Goal: Task Accomplishment & Management: Complete application form

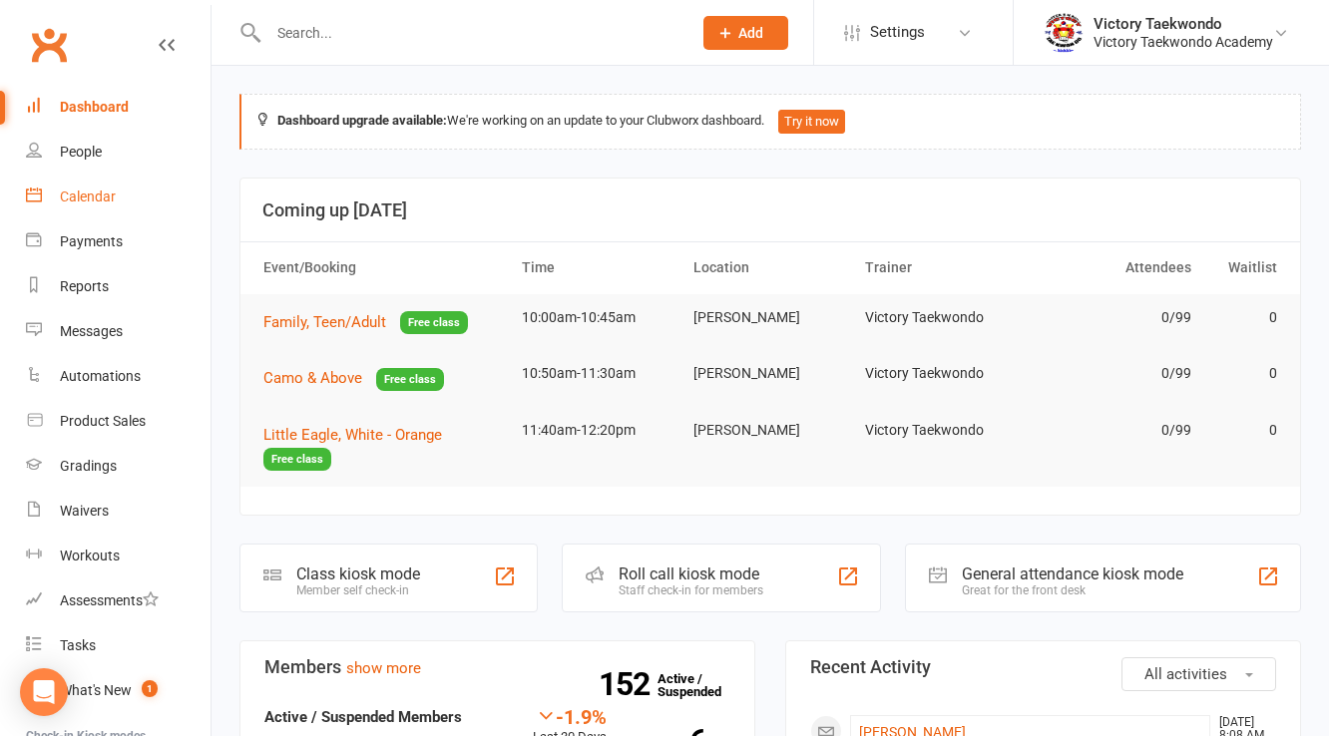
click at [64, 192] on div "Calendar" at bounding box center [88, 197] width 56 height 16
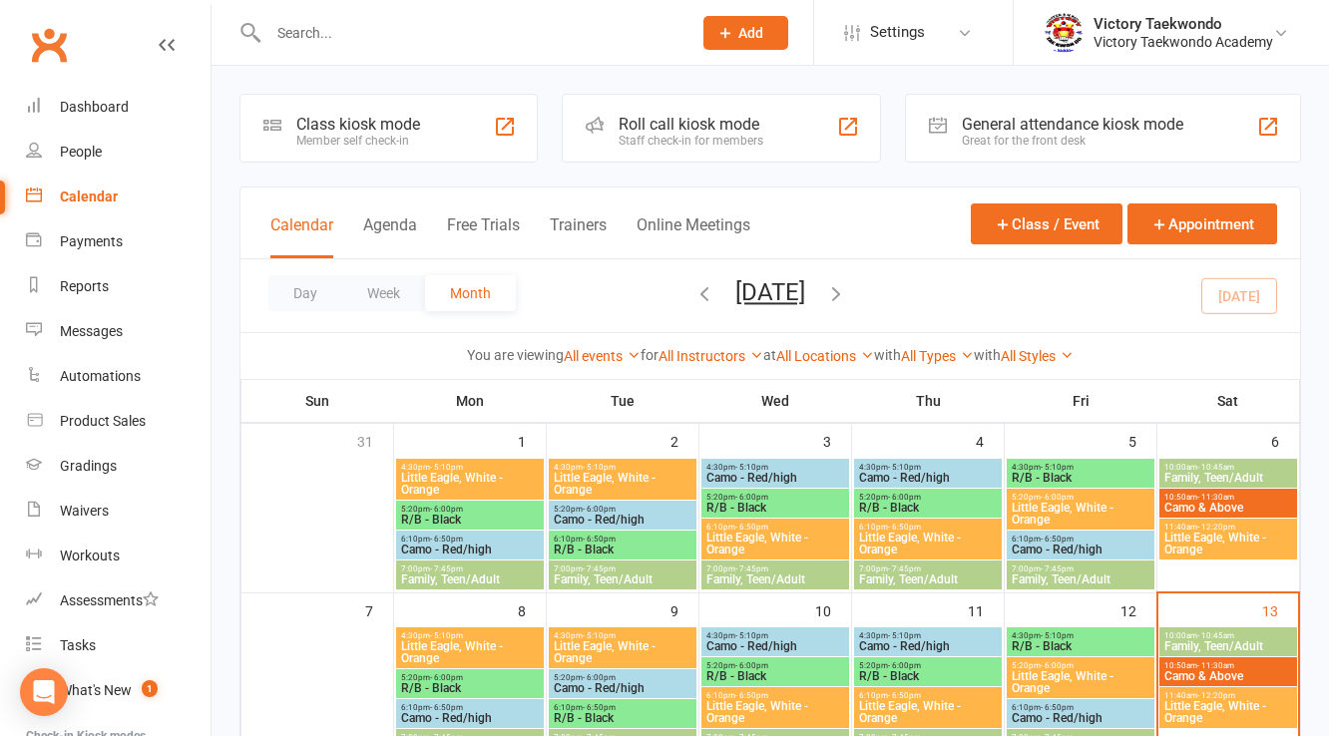
click at [418, 143] on div "Member self check-in" at bounding box center [358, 141] width 124 height 14
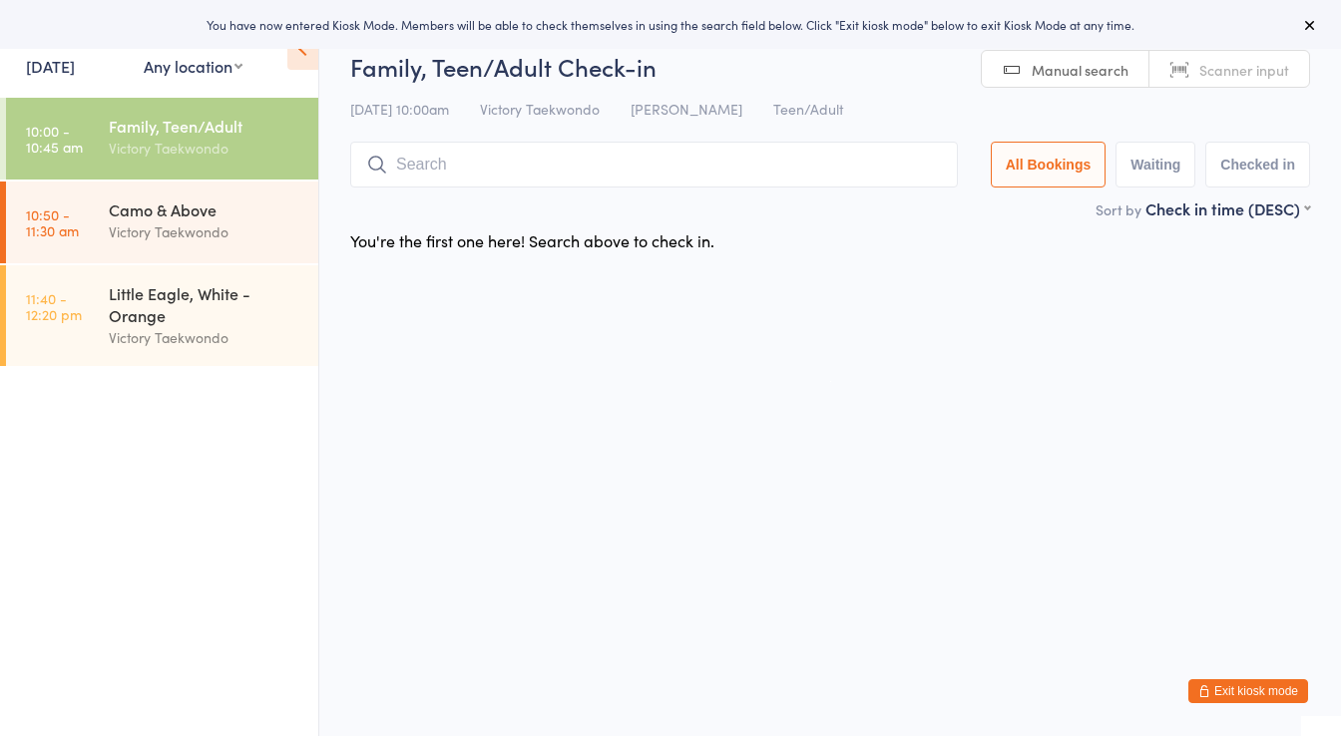
click at [75, 65] on link "[DATE]" at bounding box center [50, 66] width 49 height 22
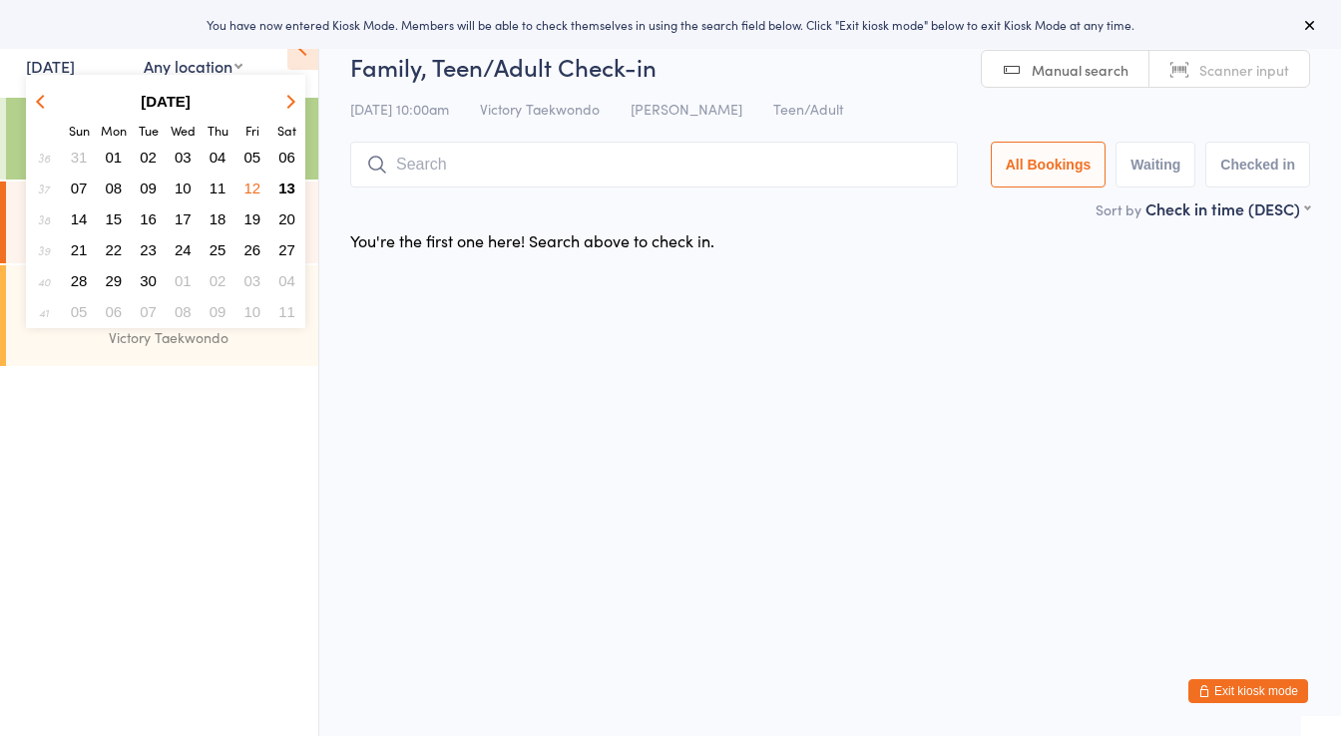
click at [259, 184] on span "12" at bounding box center [252, 188] width 17 height 17
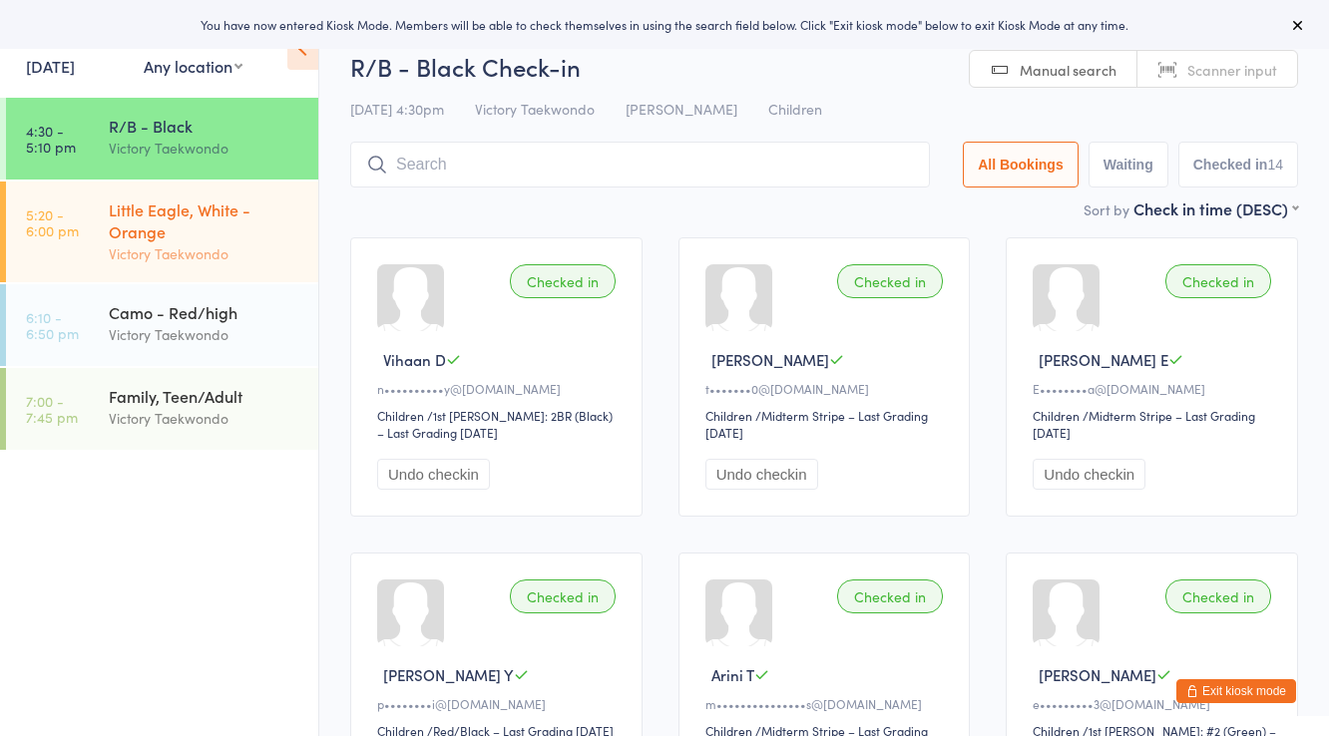
click at [257, 225] on div "Little Eagle, White - Orange" at bounding box center [205, 221] width 193 height 44
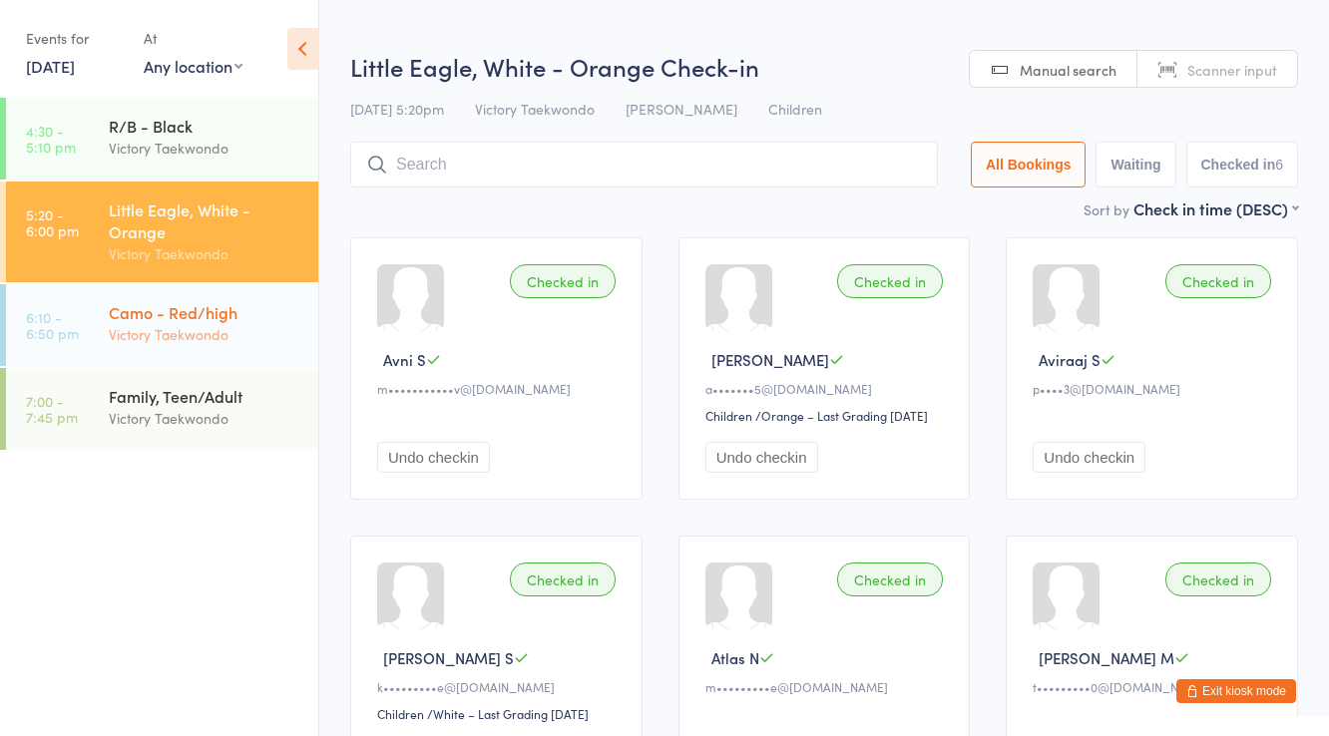
click at [220, 318] on div "Camo - Red/high" at bounding box center [205, 312] width 193 height 22
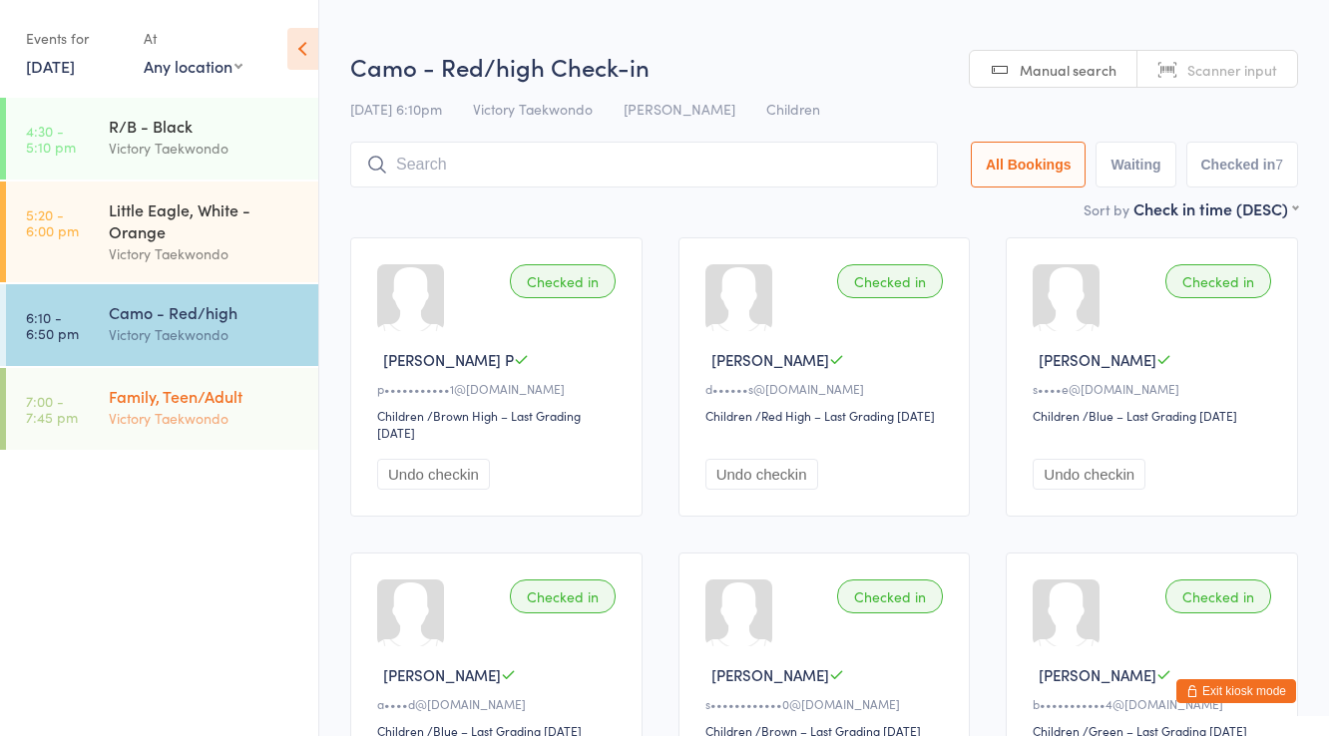
click at [223, 430] on div "Victory Taekwondo" at bounding box center [205, 418] width 193 height 23
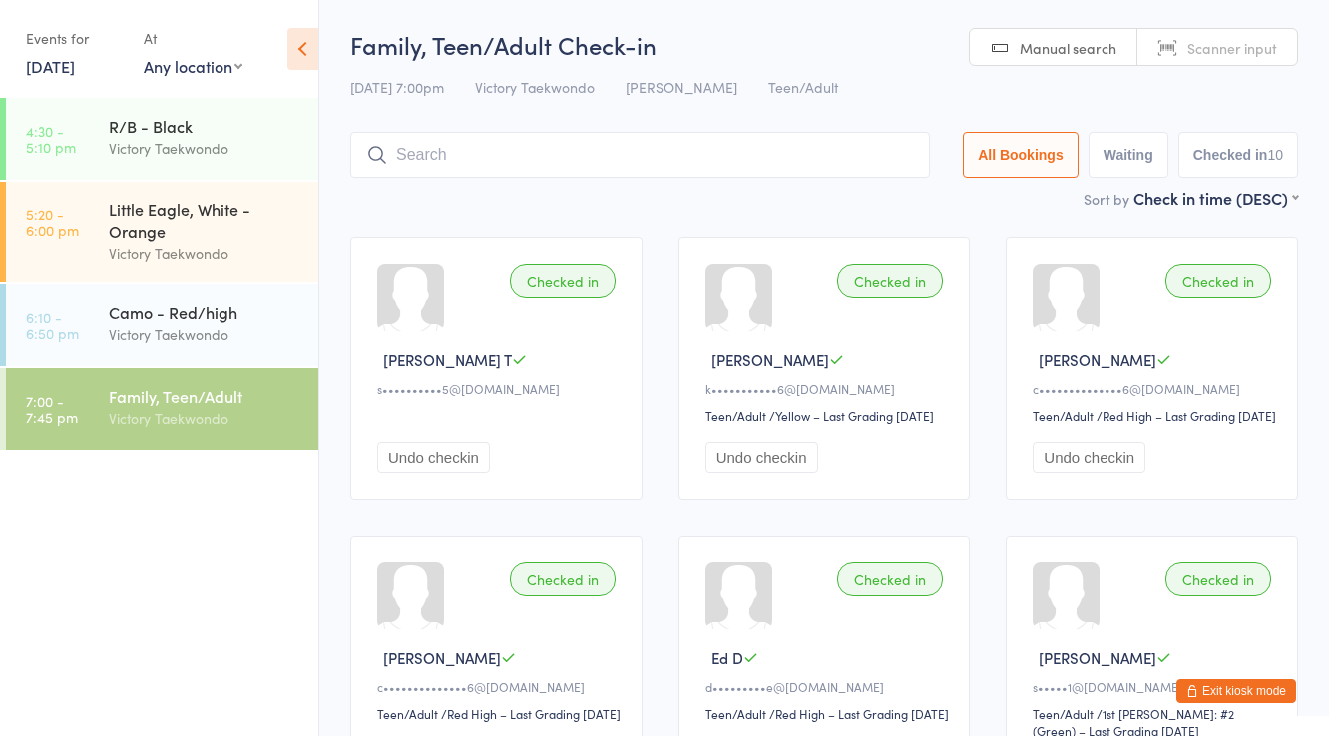
click at [1190, 691] on icon "button" at bounding box center [1192, 691] width 12 height 12
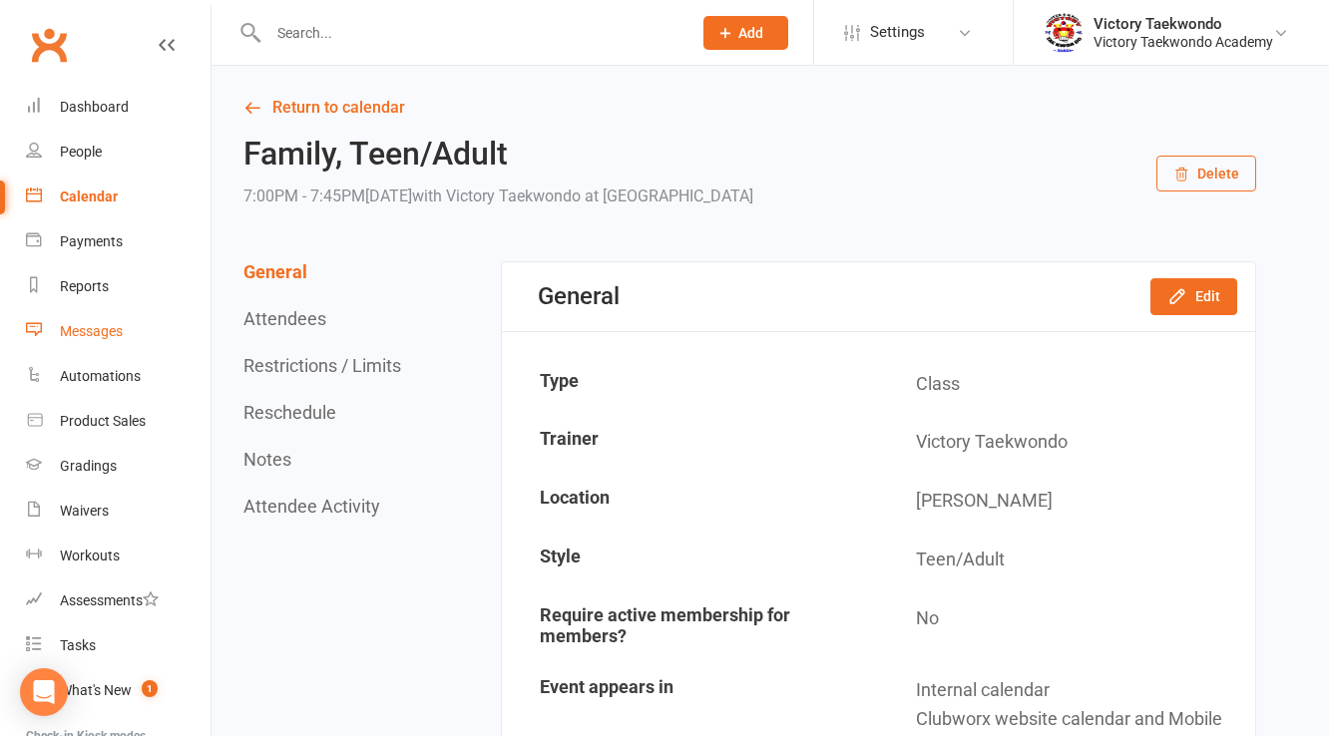
click at [79, 342] on link "Messages" at bounding box center [118, 331] width 185 height 45
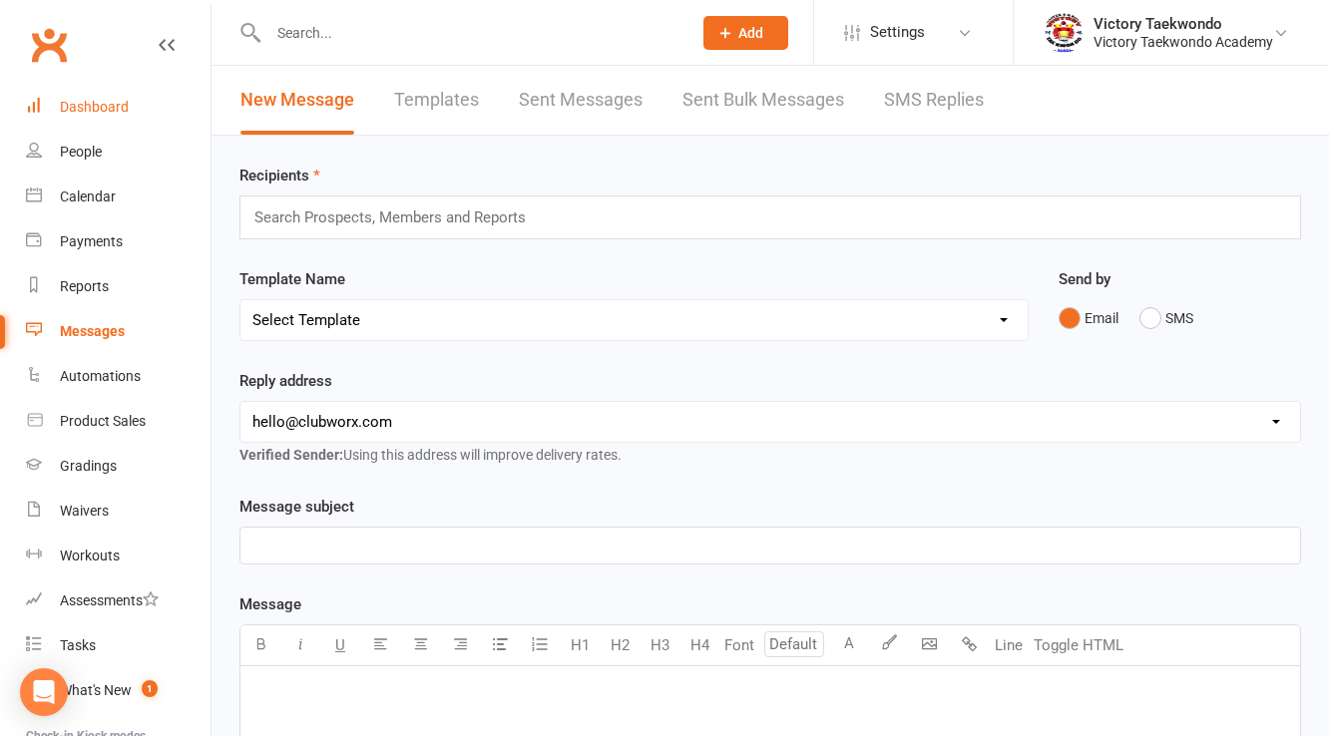
click at [127, 109] on div "Dashboard" at bounding box center [94, 107] width 69 height 16
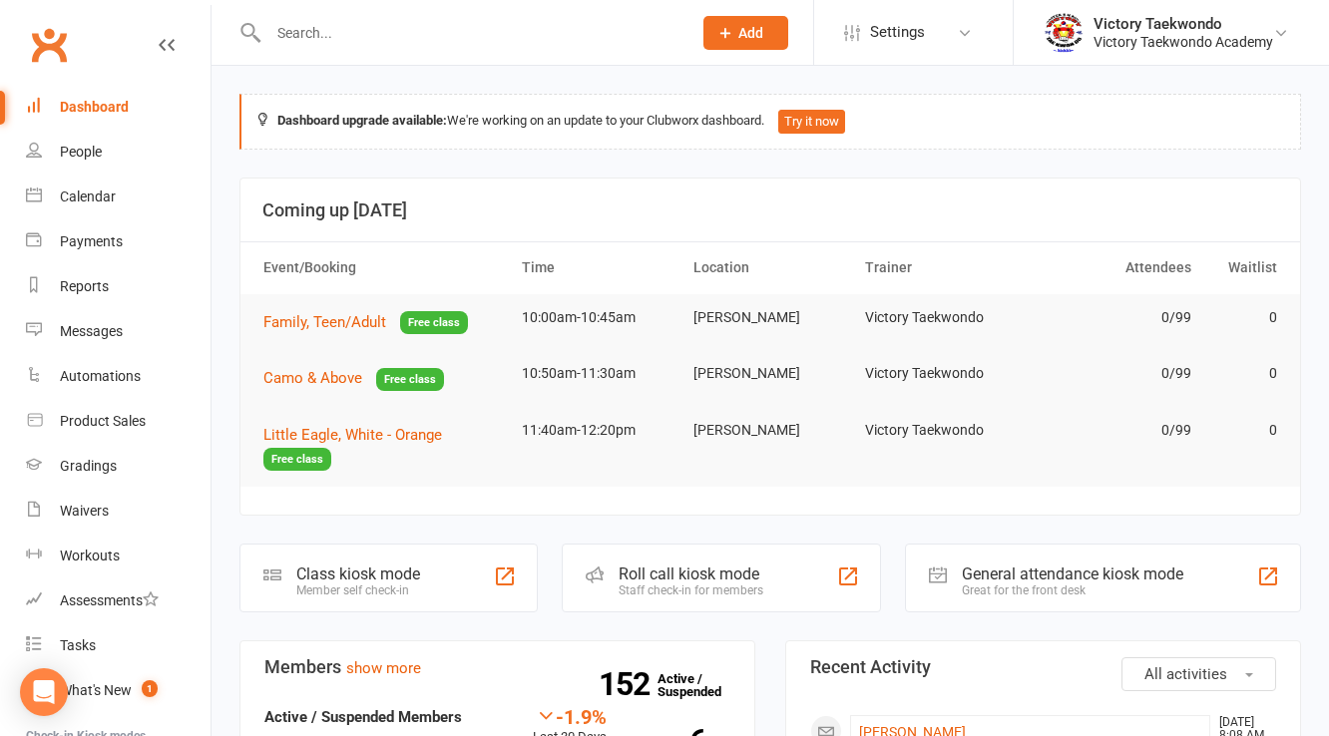
drag, startPoint x: 317, startPoint y: 40, endPoint x: 308, endPoint y: 35, distance: 10.3
click at [310, 36] on input "text" at bounding box center [469, 33] width 415 height 28
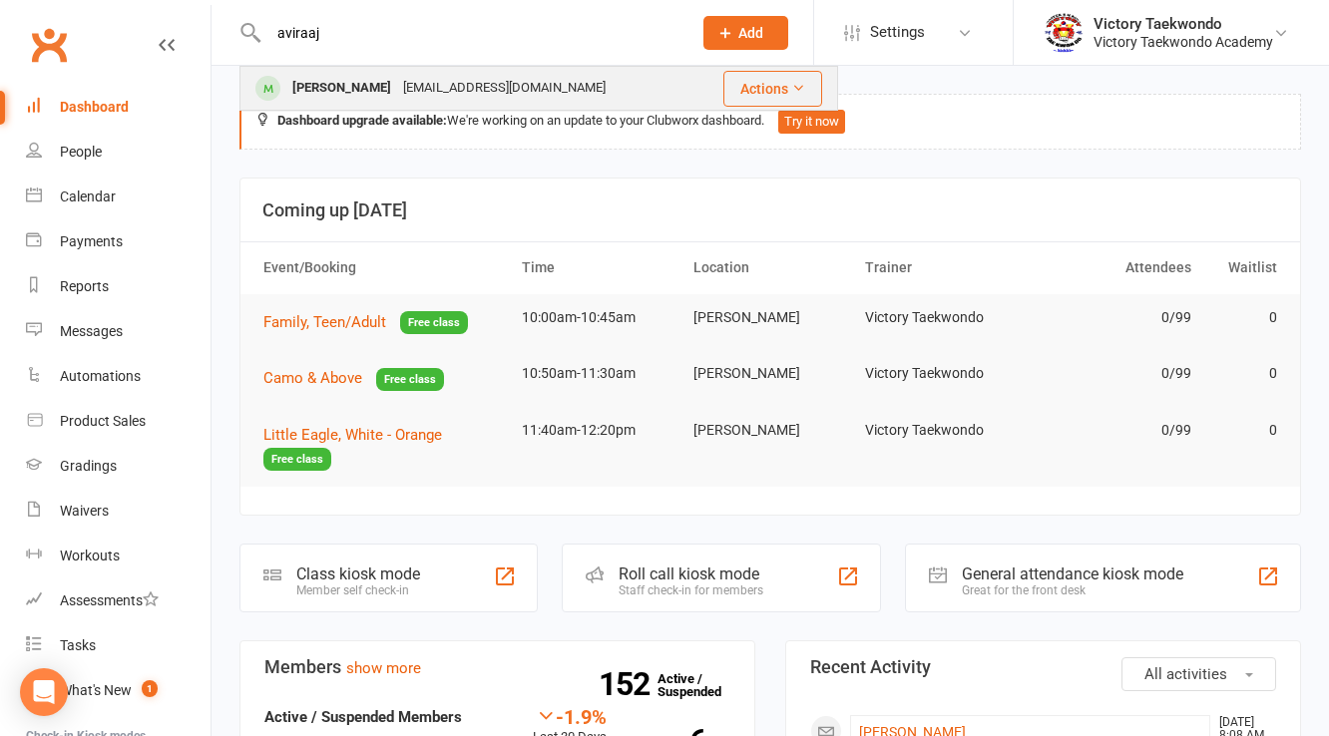
type input "aviraaj"
click at [354, 90] on div "Aviraaj Singh" at bounding box center [341, 88] width 111 height 29
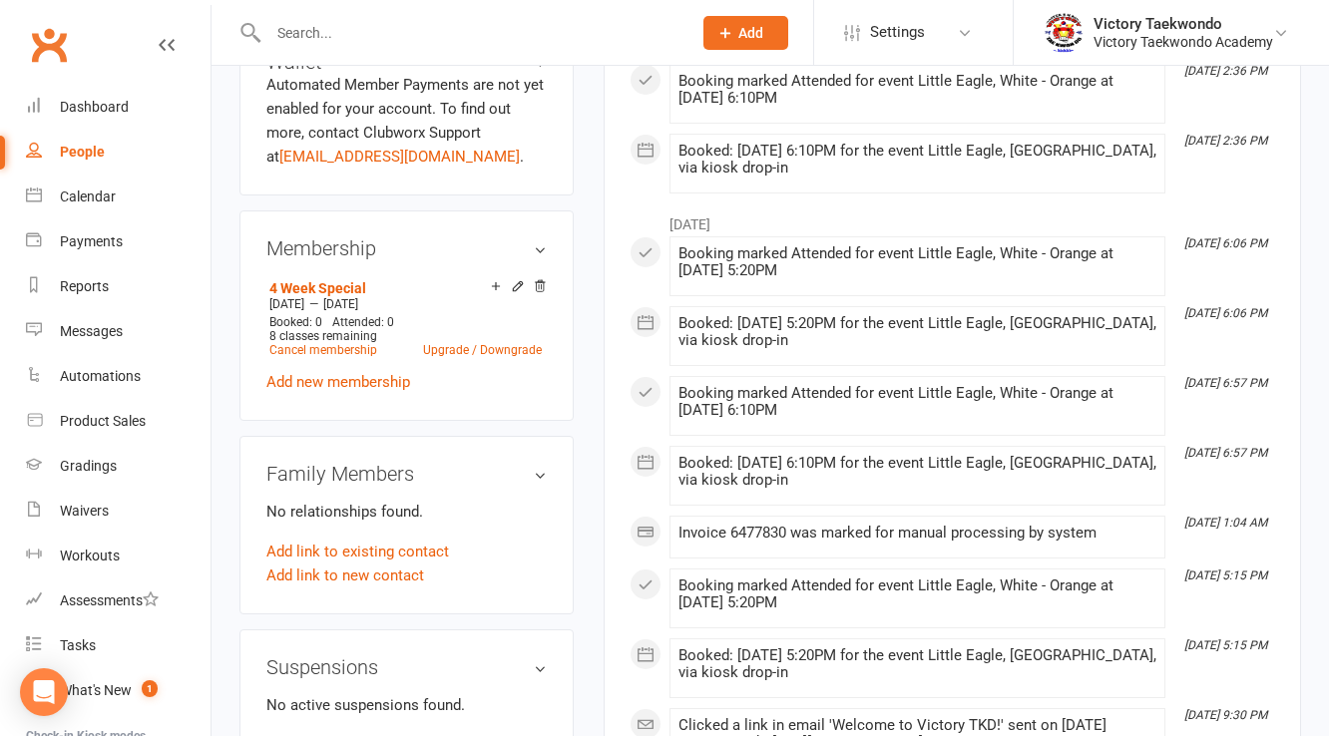
scroll to position [958, 0]
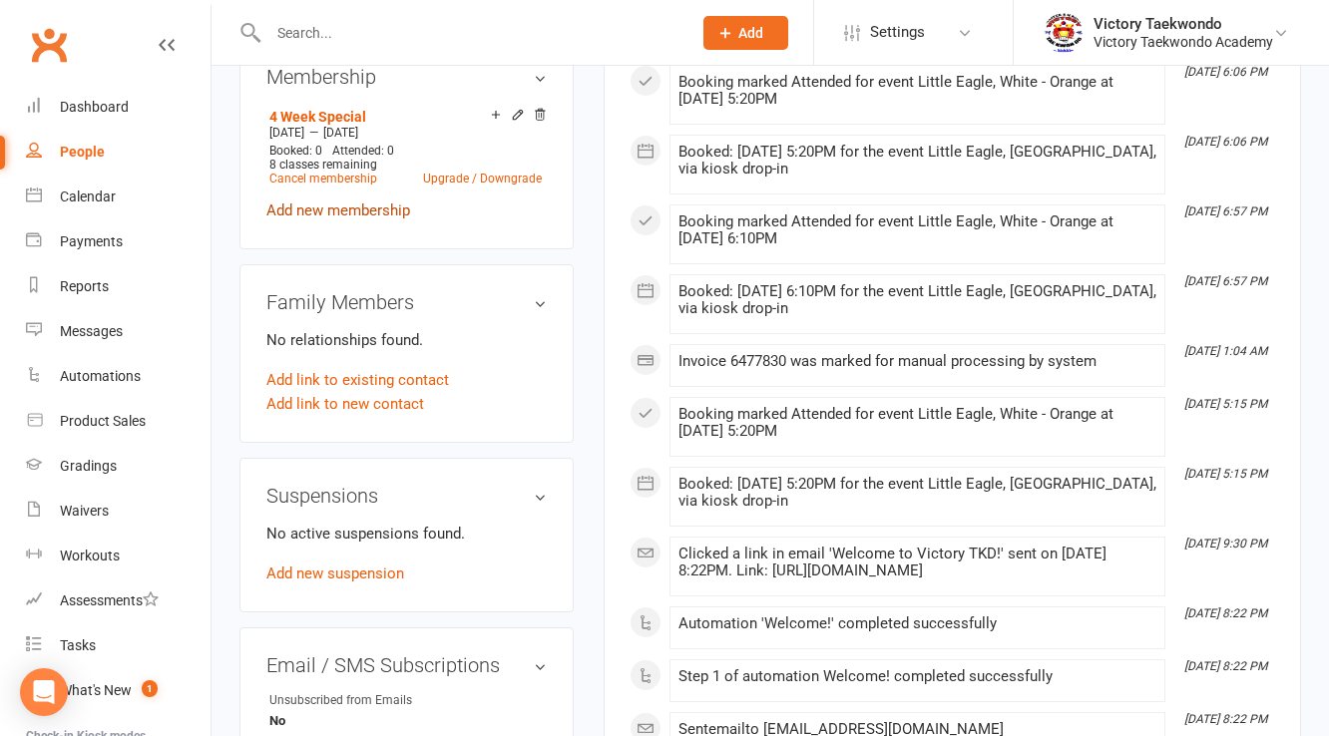
click at [322, 219] on link "Add new membership" at bounding box center [338, 211] width 144 height 18
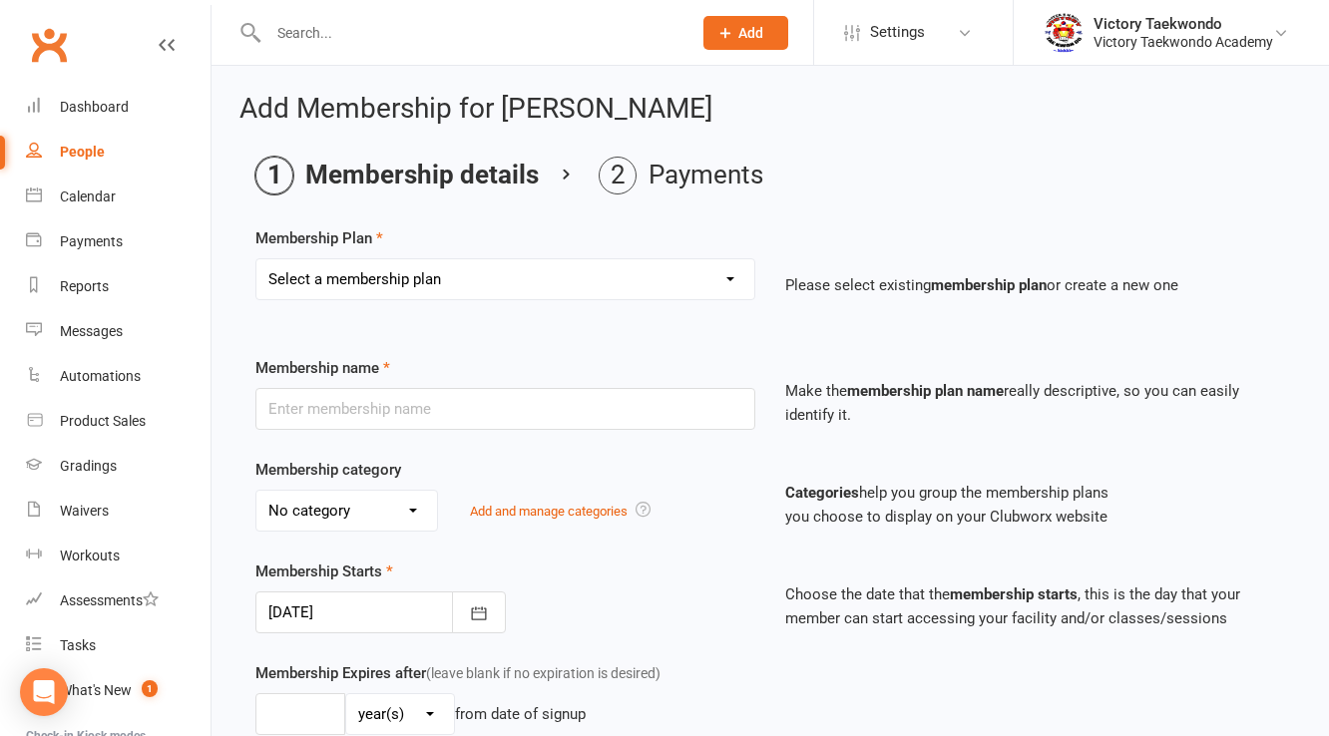
click at [354, 281] on select "Select a membership plan Create new Membership Plan 2 Week Trial 4 Week Special…" at bounding box center [505, 279] width 498 height 40
select select "7"
click at [256, 259] on select "Select a membership plan Create new Membership Plan 2 Week Trial 4 Week Special…" at bounding box center [505, 279] width 498 height 40
type input "1 Year Basic - 11 Pay"
select select "1"
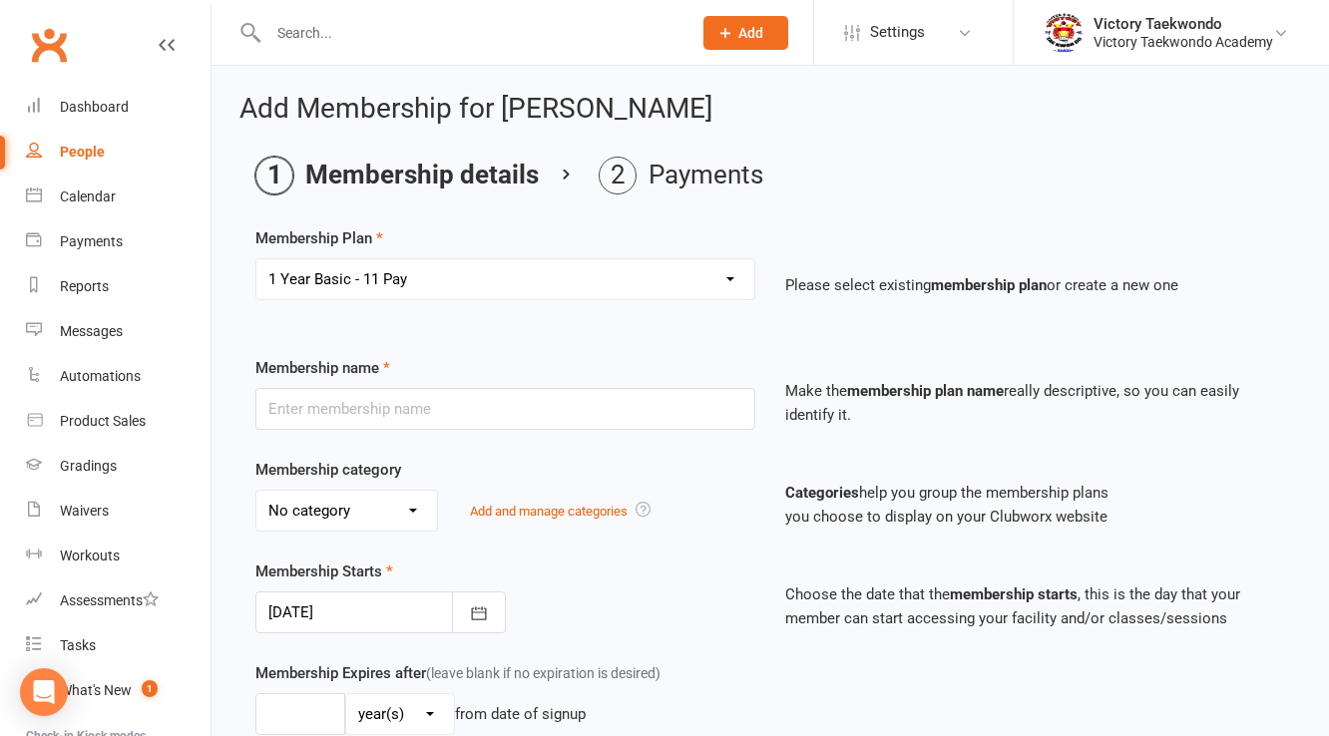
type input "1"
type input "105"
click at [414, 616] on div at bounding box center [380, 613] width 250 height 42
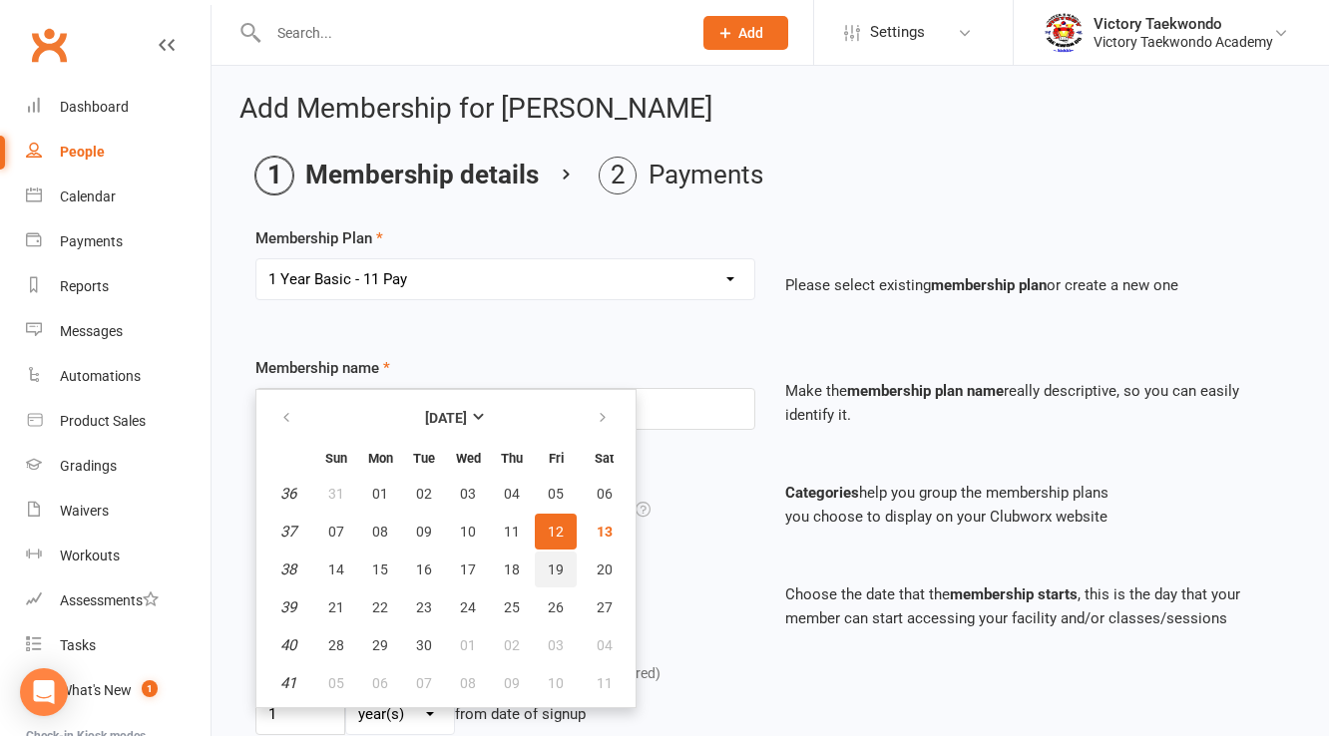
click at [548, 563] on span "19" at bounding box center [556, 570] width 16 height 16
type input "19 Sep 2025"
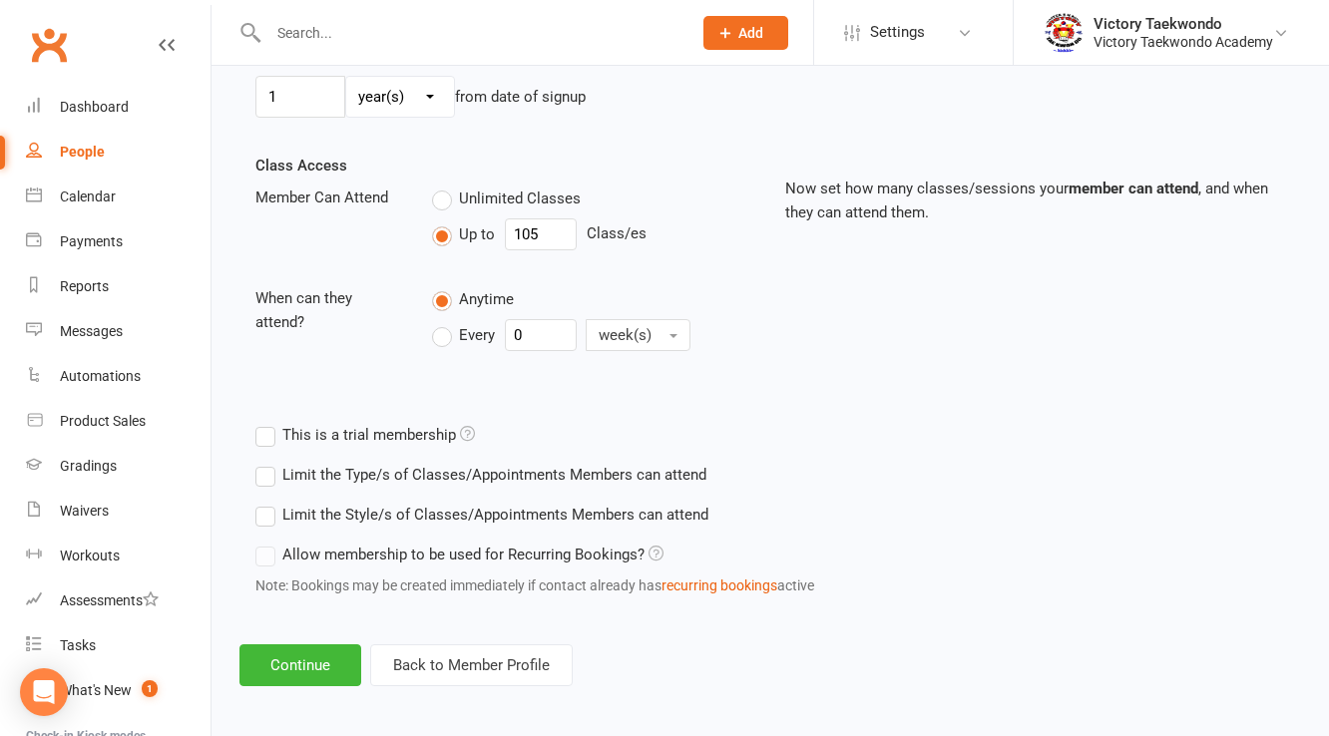
scroll to position [621, 0]
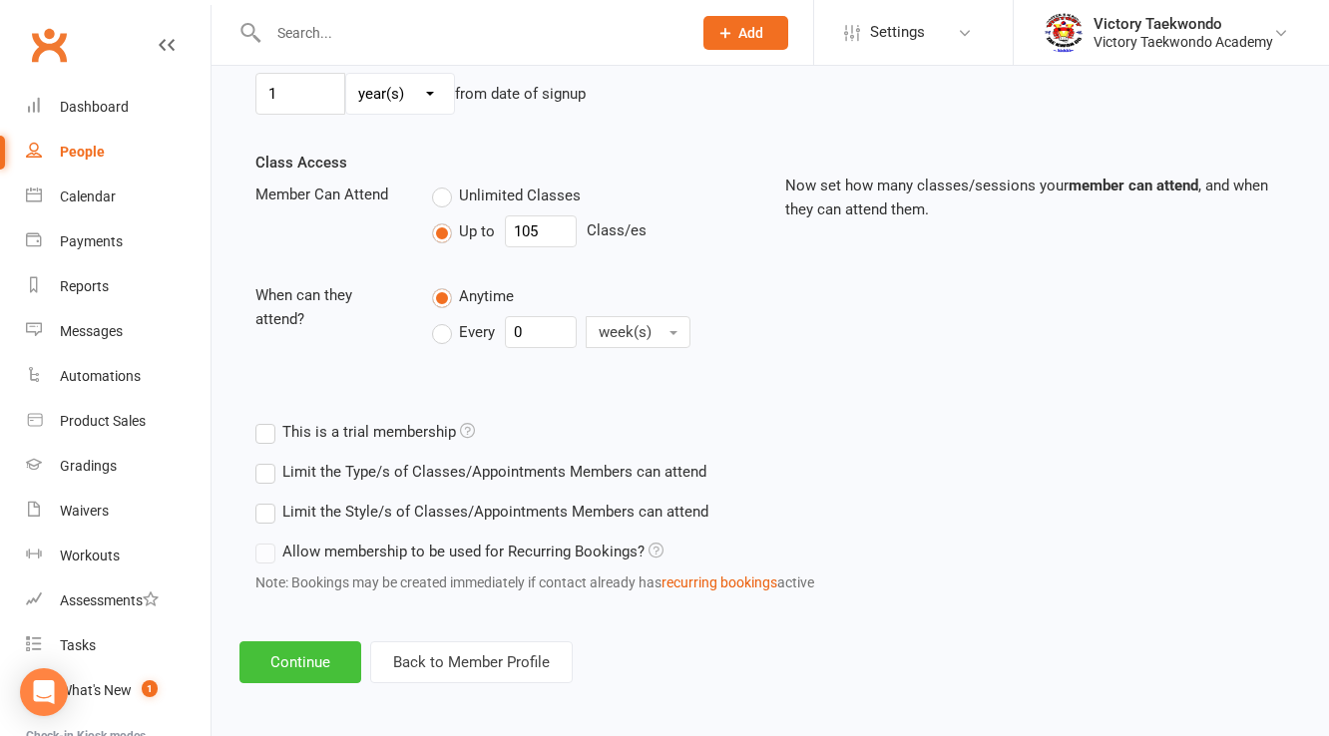
click at [343, 650] on button "Continue" at bounding box center [300, 662] width 122 height 42
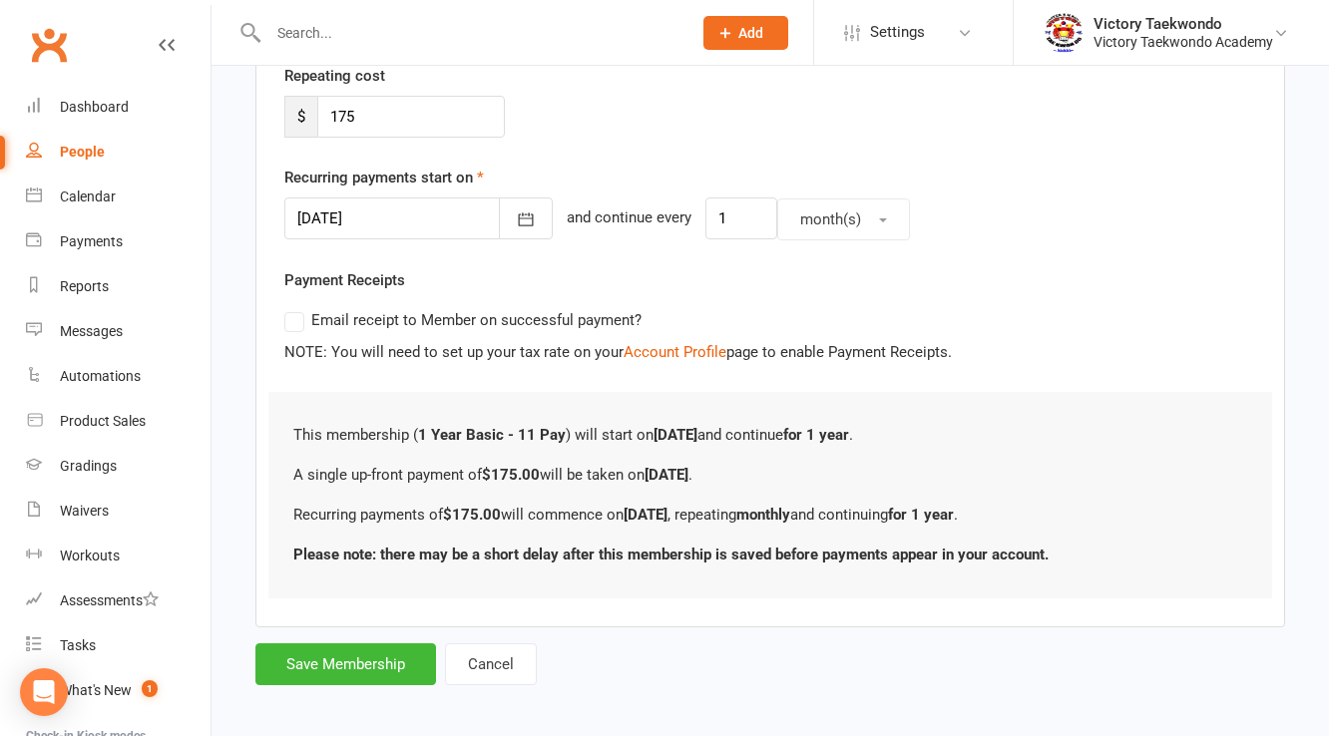
scroll to position [396, 0]
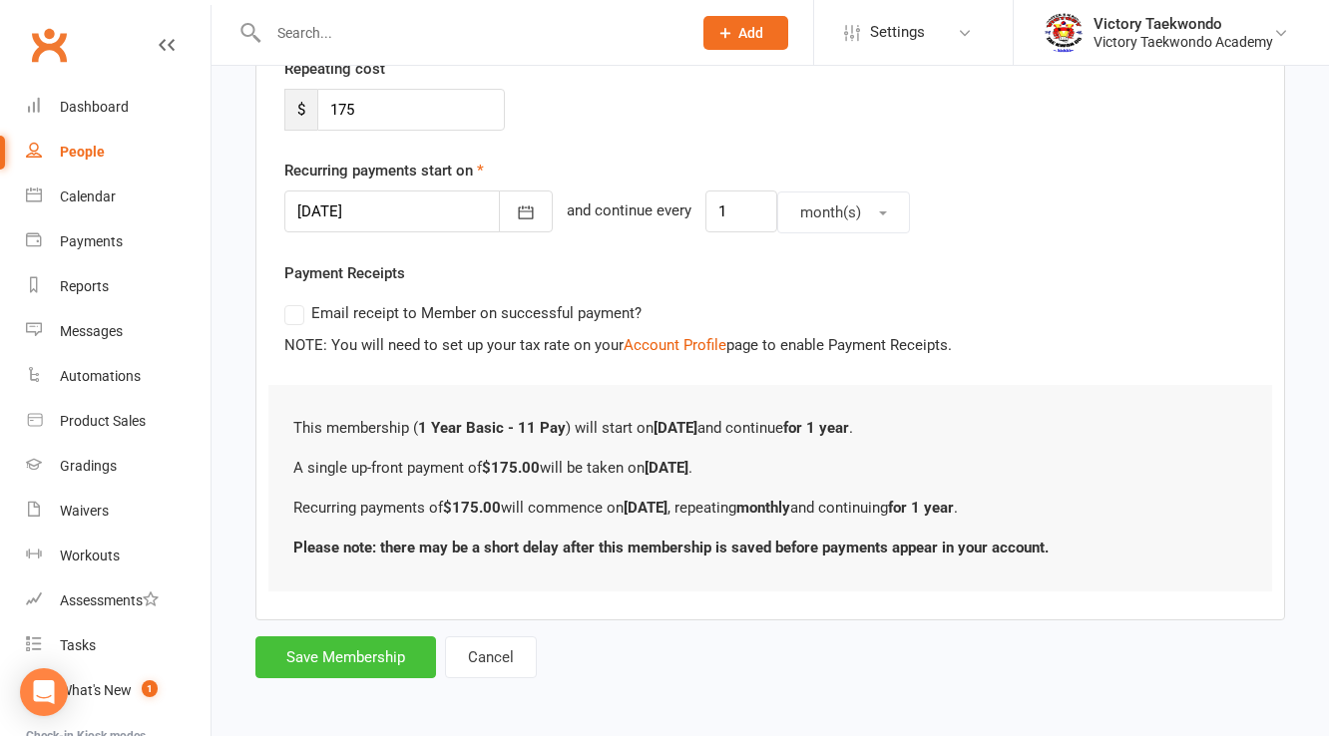
click at [359, 644] on button "Save Membership" at bounding box center [345, 658] width 181 height 42
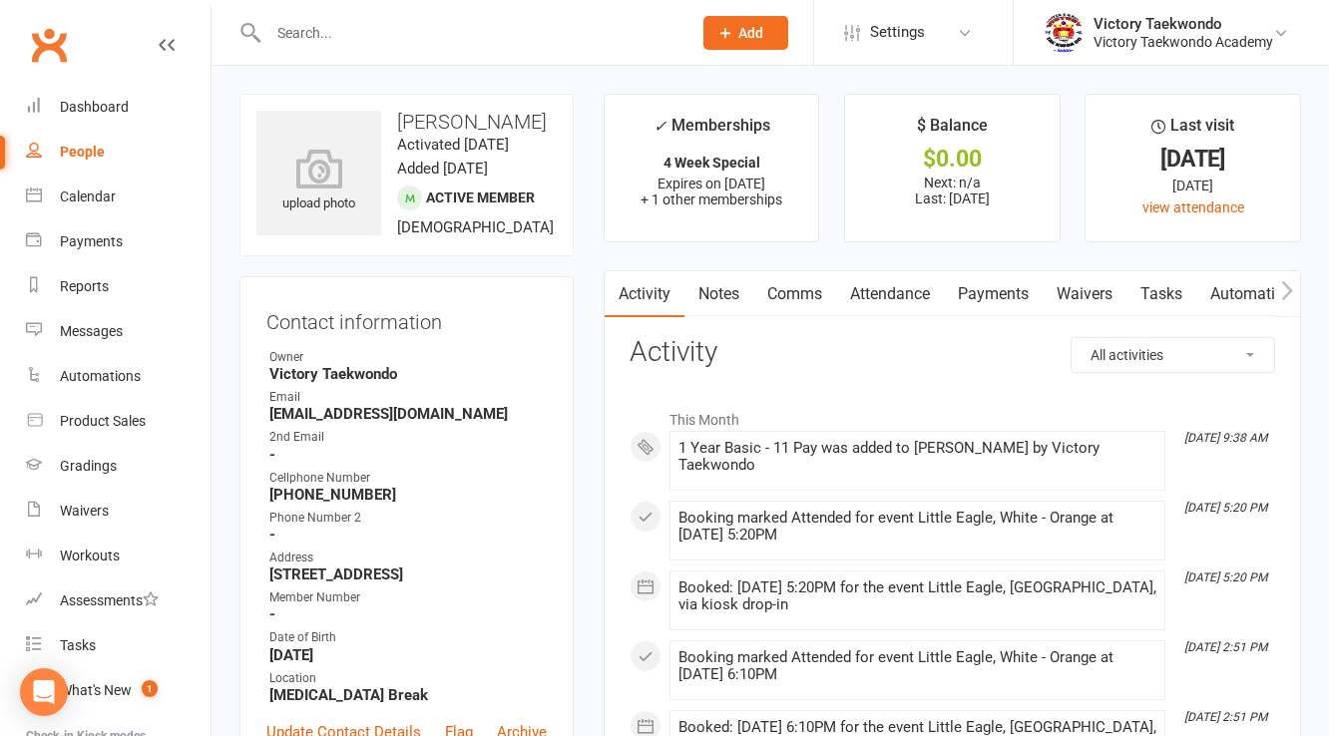
click at [471, 357] on div "Contact information Owner Victory Taekwondo Email psga23@gmail.com 2nd Email - …" at bounding box center [406, 535] width 334 height 519
drag, startPoint x: 271, startPoint y: 381, endPoint x: 408, endPoint y: 439, distance: 148.4
click at [408, 439] on ul "Owner Victory Taekwondo Email psga23@gmail.com 2nd Email - Cellphone Number 609…" at bounding box center [406, 526] width 280 height 356
click at [408, 423] on strong "psga23@gmail.com" at bounding box center [407, 414] width 277 height 18
drag, startPoint x: 408, startPoint y: 439, endPoint x: 453, endPoint y: 383, distance: 71.7
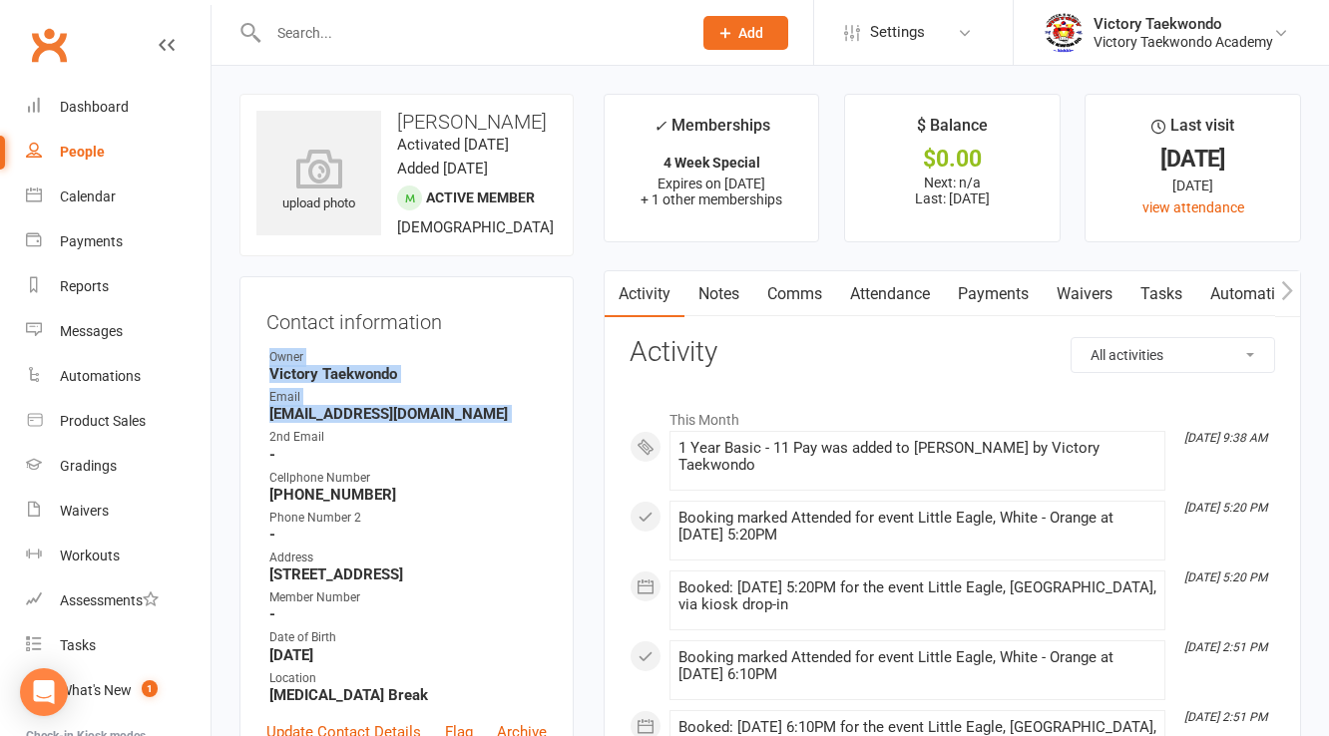
click at [261, 384] on div "Contact information Owner Victory Taekwondo Email psga23@gmail.com 2nd Email - …" at bounding box center [406, 535] width 334 height 519
click at [455, 367] on div "Owner" at bounding box center [407, 357] width 277 height 19
drag, startPoint x: 267, startPoint y: 381, endPoint x: 423, endPoint y: 438, distance: 165.7
click at [423, 438] on ul "Owner Victory Taekwondo Email psga23@gmail.com 2nd Email - Cellphone Number 609…" at bounding box center [406, 526] width 280 height 356
click at [427, 423] on strong "psga23@gmail.com" at bounding box center [407, 414] width 277 height 18
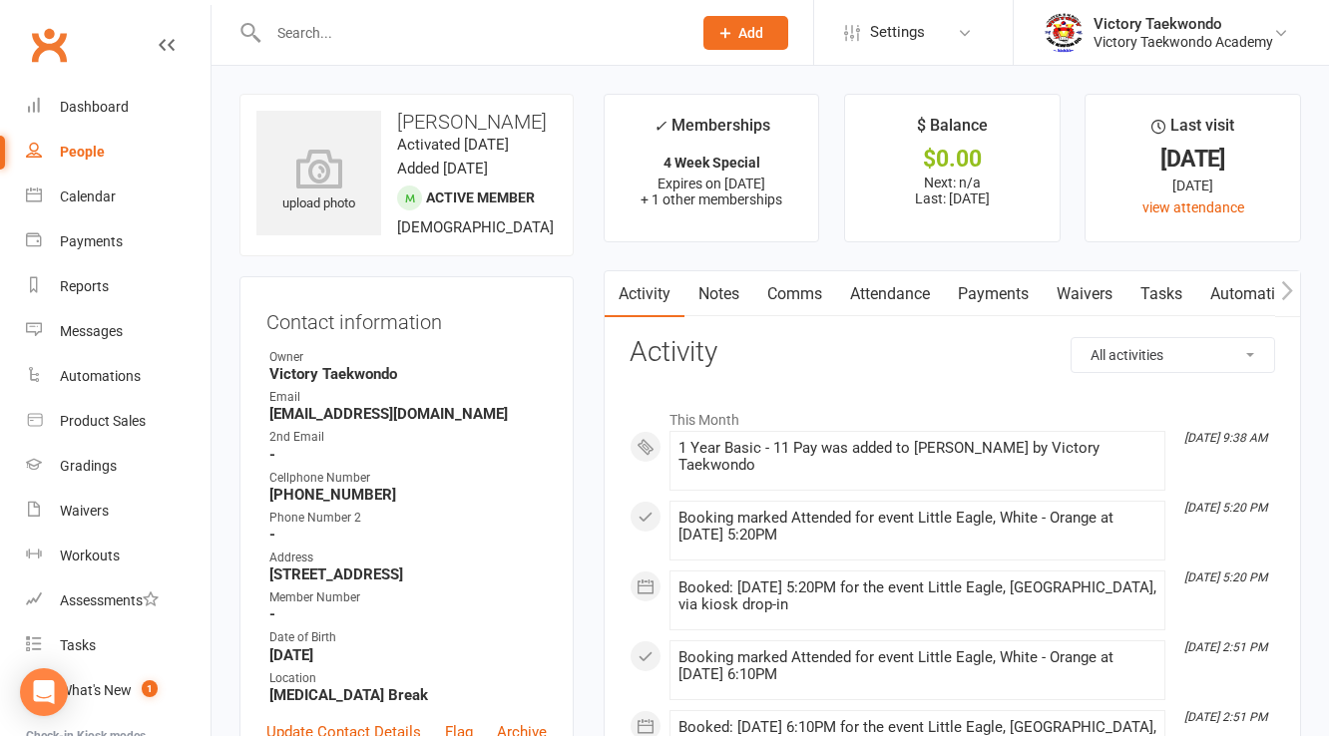
drag, startPoint x: 339, startPoint y: 58, endPoint x: 338, endPoint y: 35, distance: 23.0
click at [339, 50] on div at bounding box center [458, 32] width 438 height 65
click at [338, 35] on input "text" at bounding box center [469, 33] width 415 height 28
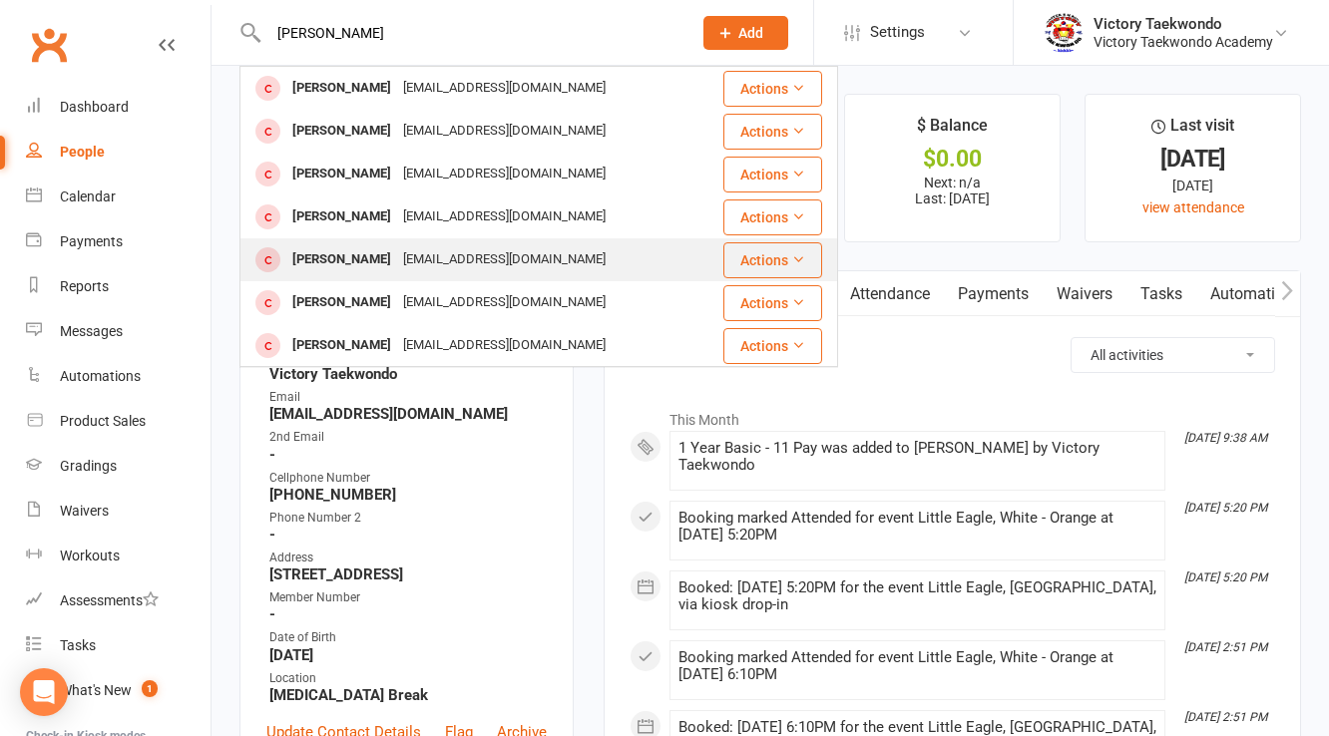
type input "adam"
click at [368, 255] on div "Adam Zheng" at bounding box center [341, 259] width 111 height 29
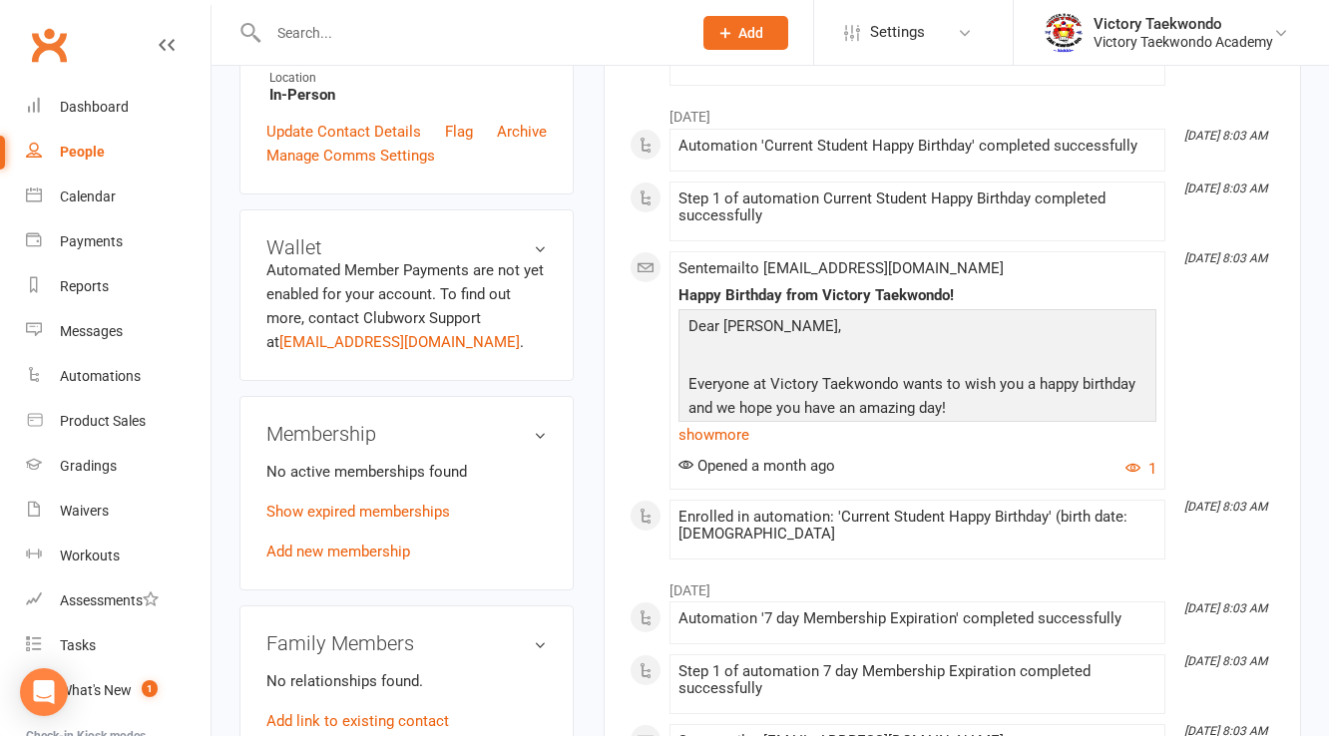
scroll to position [638, 0]
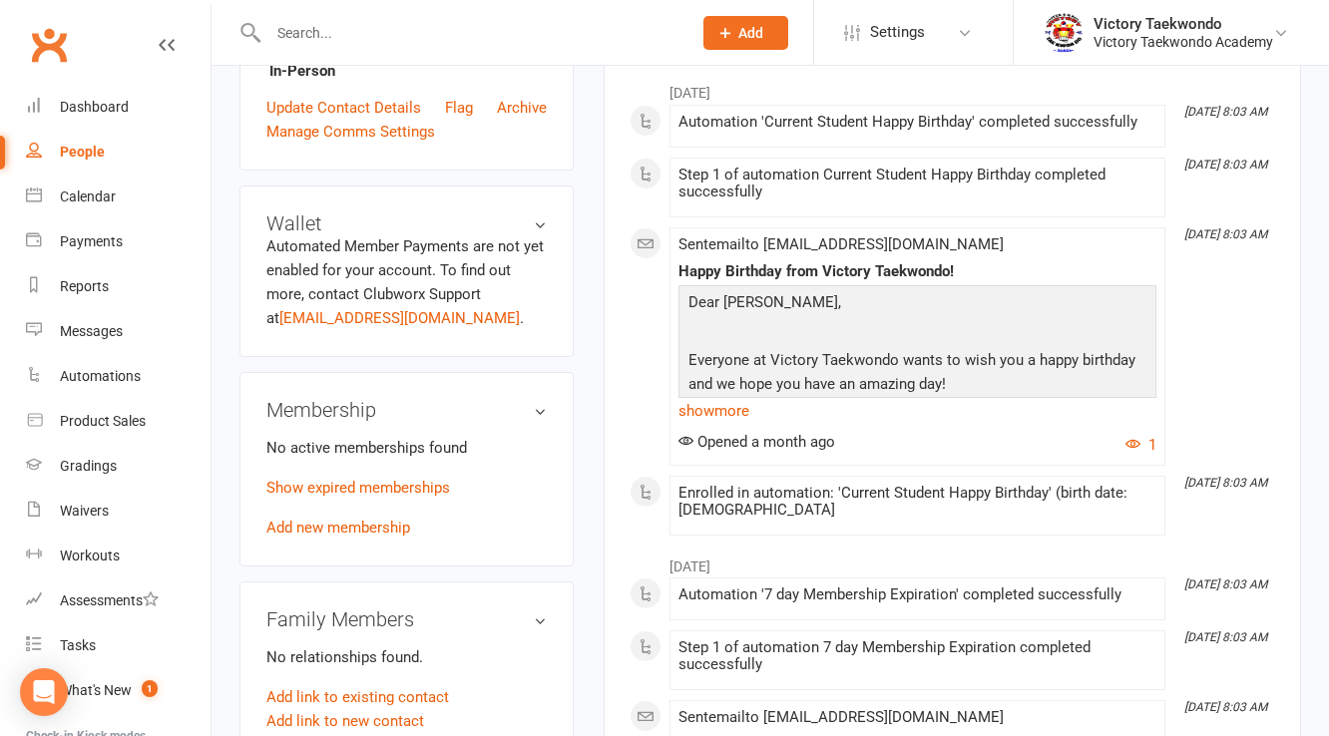
click at [387, 539] on div "No active memberships found Show expired memberships Add new membership" at bounding box center [406, 488] width 280 height 104
click at [387, 525] on link "Add new membership" at bounding box center [338, 528] width 144 height 18
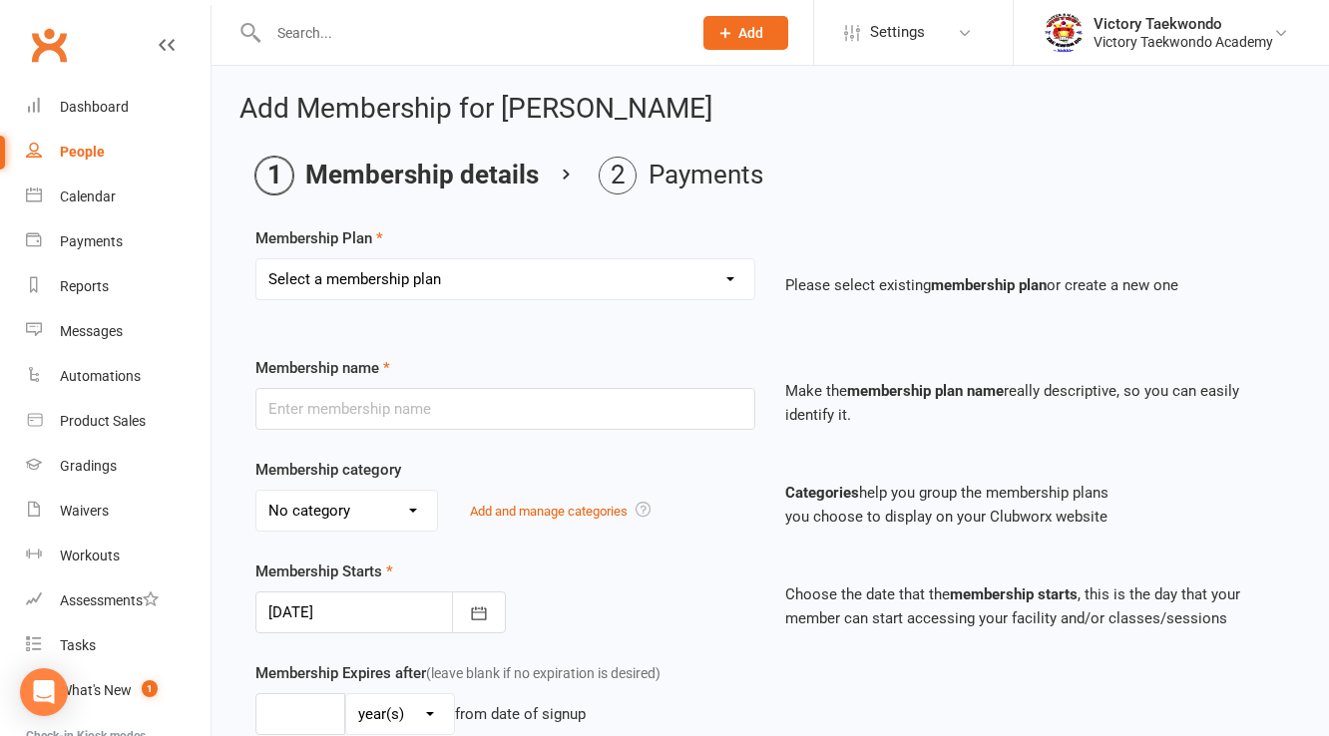
click at [377, 287] on select "Select a membership plan Create new Membership Plan 2 Week Trial 4 Week Special…" at bounding box center [505, 279] width 498 height 40
select select "11"
click at [256, 259] on select "Select a membership plan Create new Membership Plan 2 Week Trial 4 Week Special…" at bounding box center [505, 279] width 498 height 40
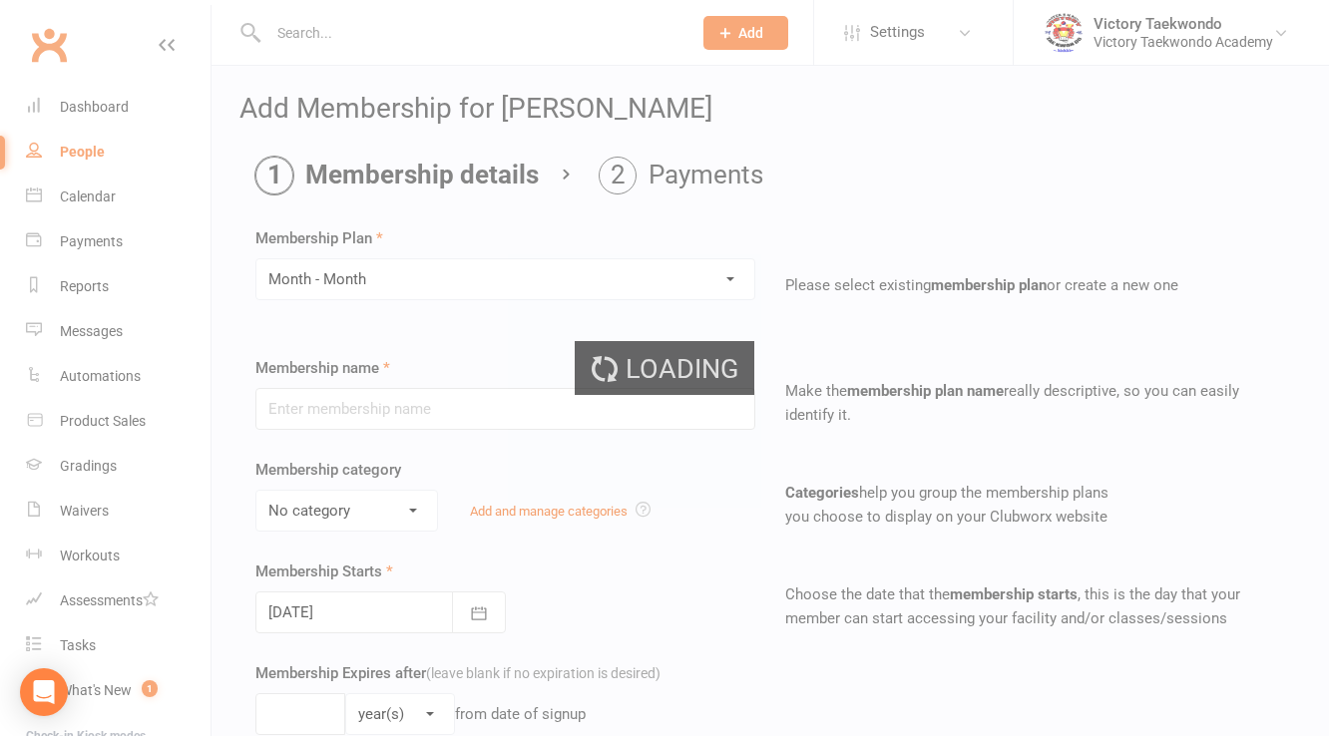
type input "Month - Month"
select select "6"
type input "1"
type input "105"
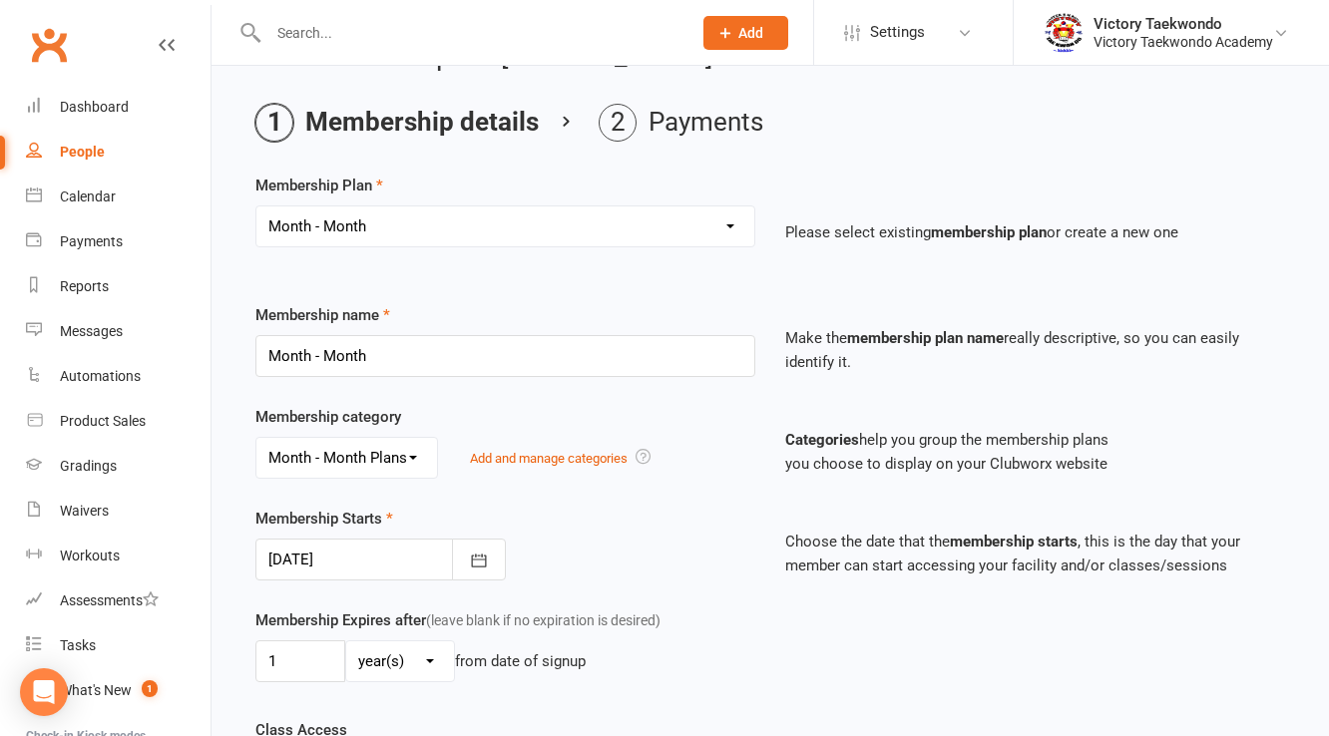
scroll to position [80, 0]
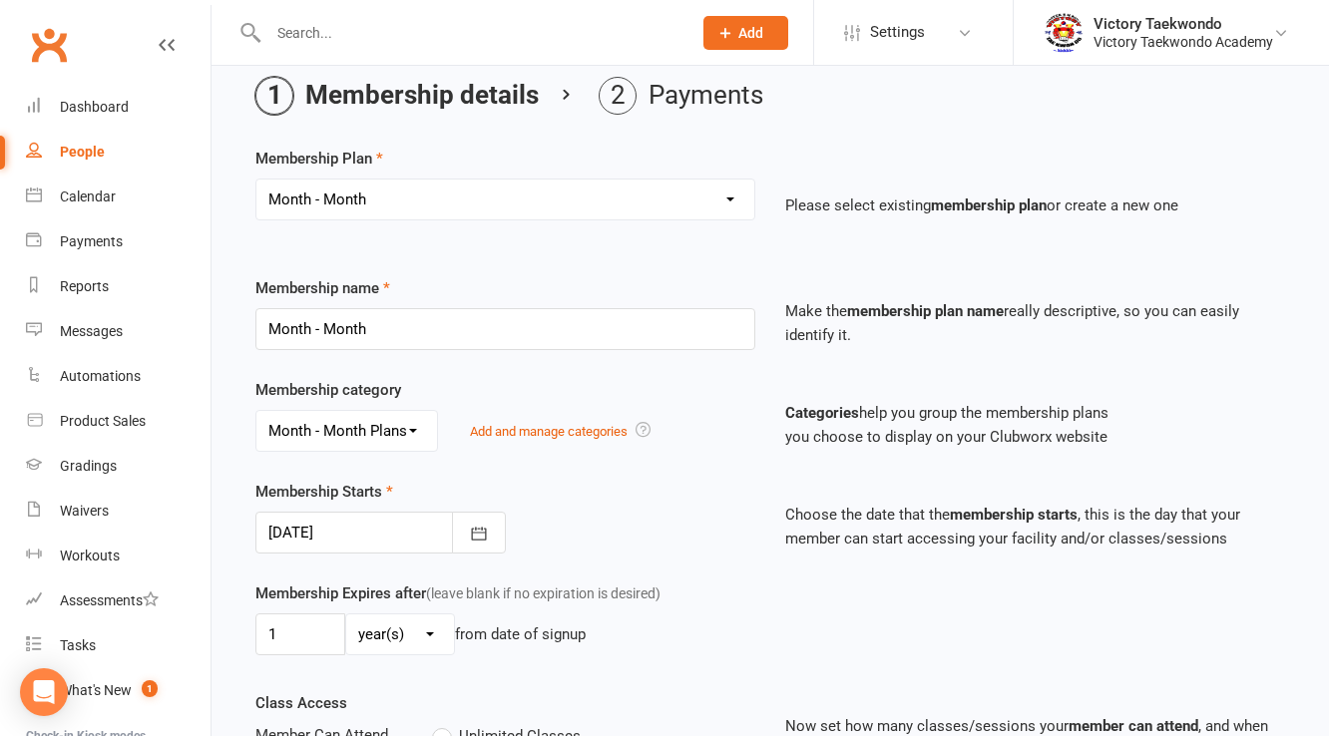
click at [381, 542] on div at bounding box center [380, 533] width 250 height 42
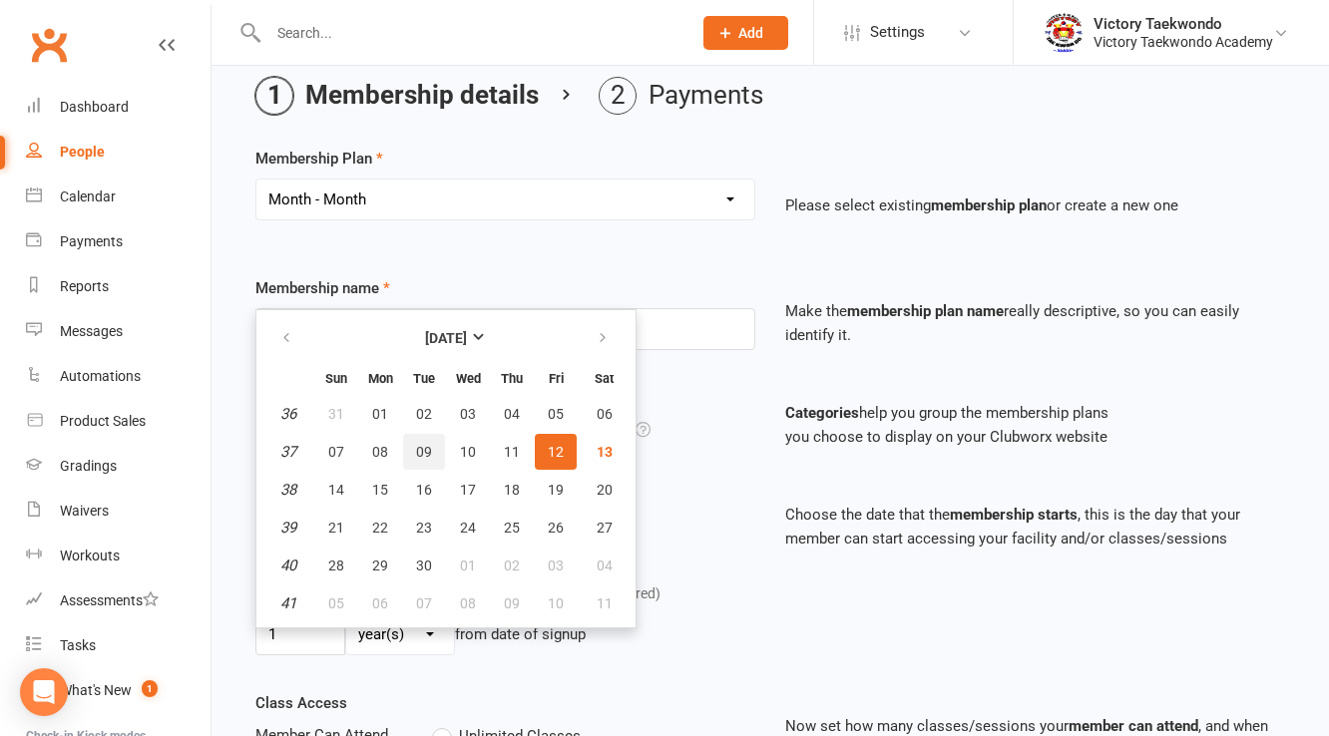
click at [427, 447] on span "09" at bounding box center [424, 452] width 16 height 16
type input "09 Sep 2025"
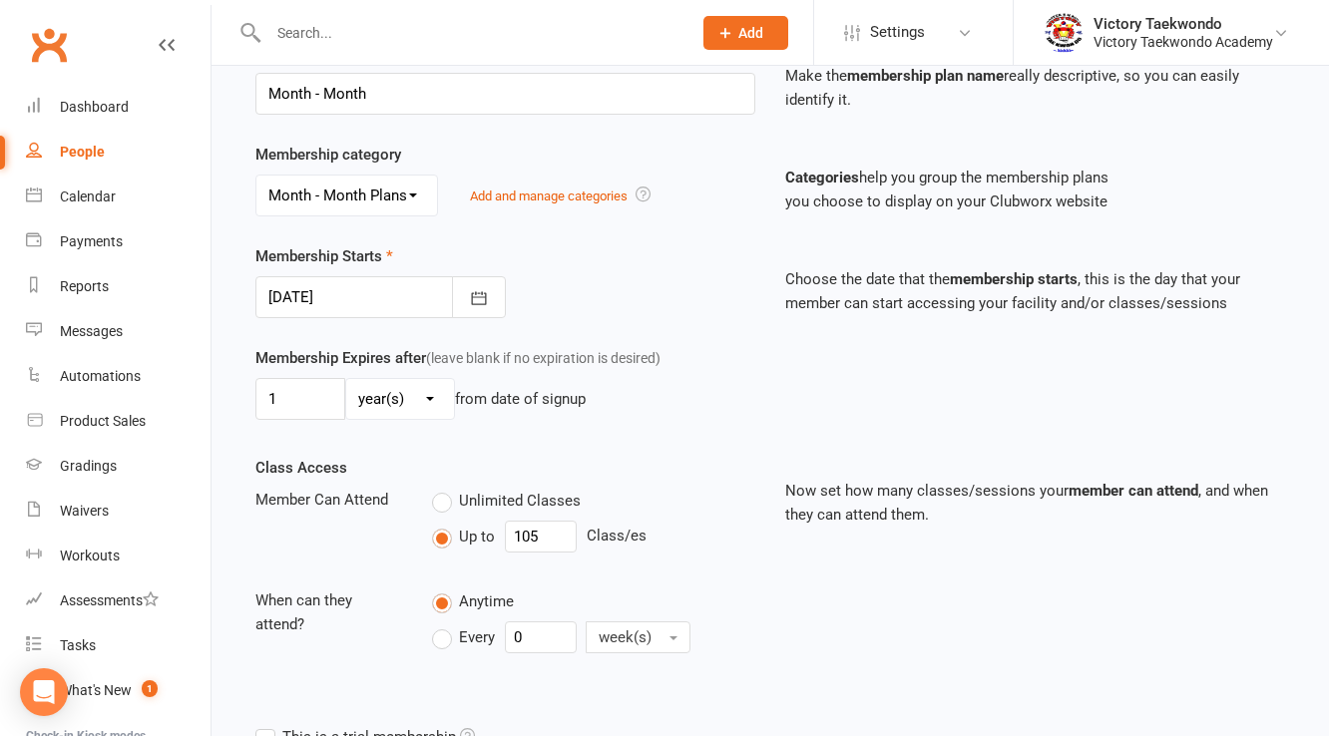
scroll to position [142, 0]
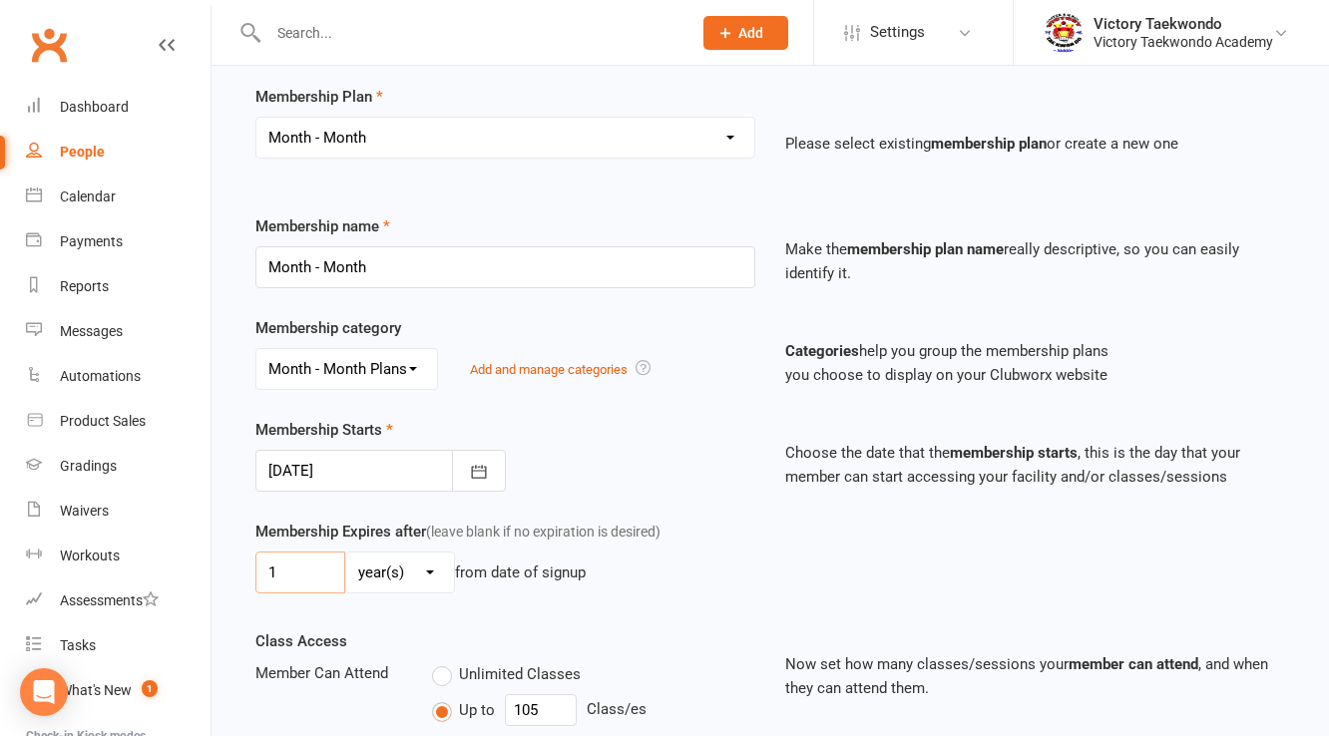
click at [318, 563] on input "1" at bounding box center [300, 573] width 90 height 42
type input "3"
click at [391, 570] on select "day(s) week(s) month(s) year(s)" at bounding box center [400, 573] width 108 height 40
select select "2"
click at [346, 553] on select "day(s) week(s) month(s) year(s)" at bounding box center [400, 573] width 108 height 40
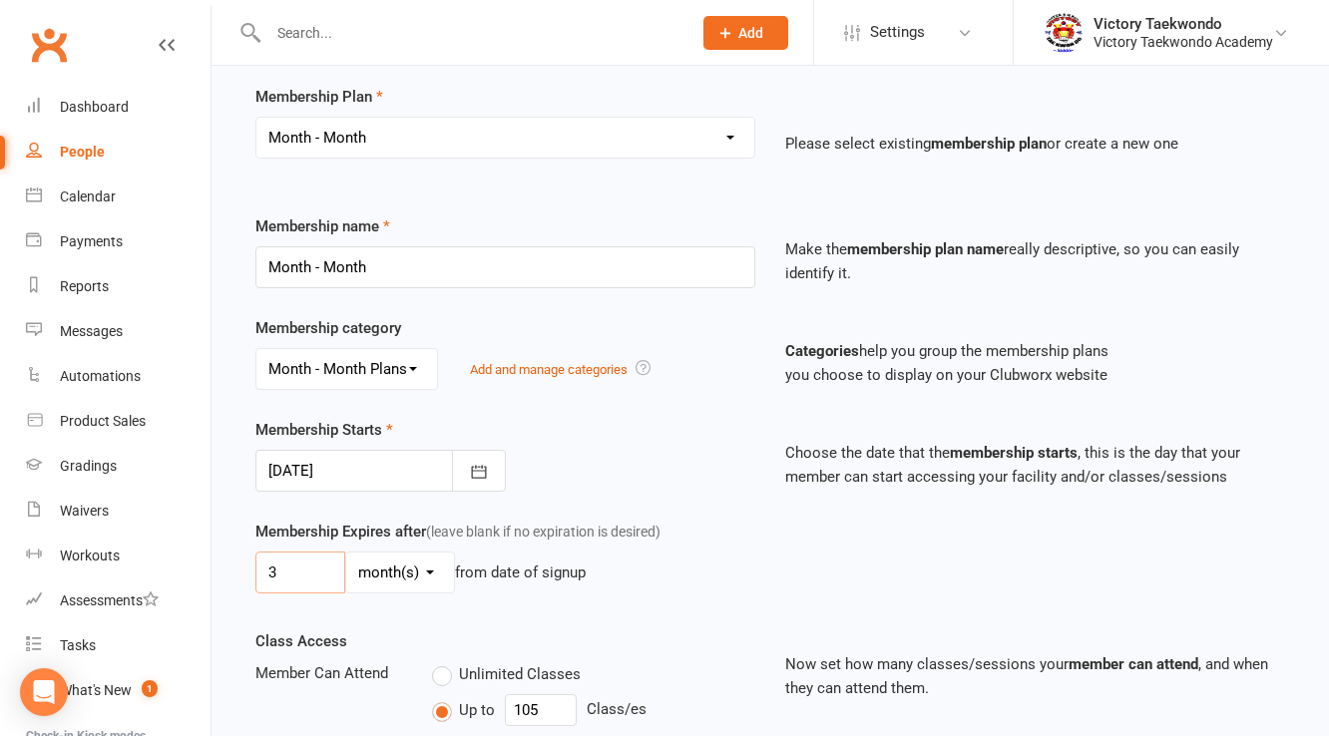
click at [319, 574] on input "3" at bounding box center [300, 573] width 90 height 42
click at [329, 552] on input "3" at bounding box center [300, 573] width 90 height 42
type input "4"
click at [754, 490] on div "Membership Starts 09 Sep 2025 September 2025 Sun Mon Tue Wed Thu Fri Sat 36 31 …" at bounding box center [770, 469] width 1060 height 102
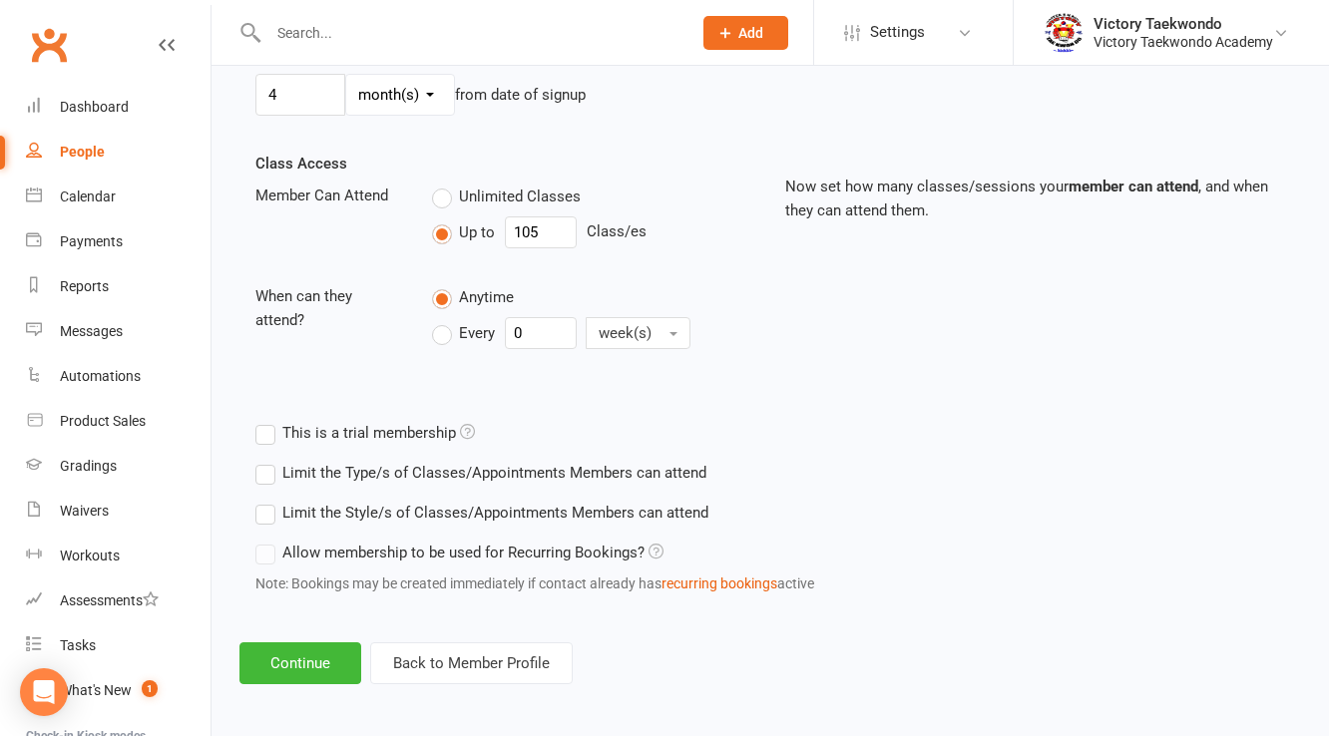
scroll to position [621, 0]
click at [342, 679] on button "Continue" at bounding box center [300, 662] width 122 height 42
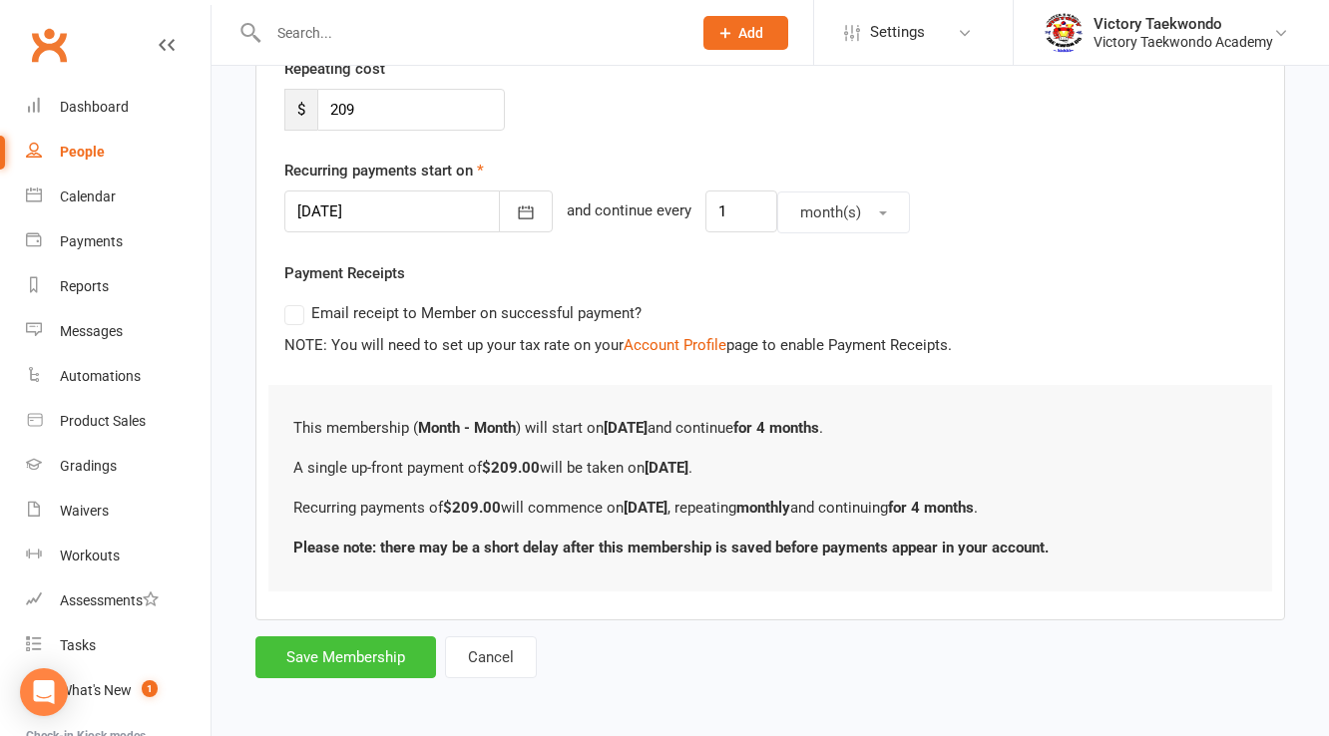
scroll to position [396, 0]
click at [359, 668] on button "Save Membership" at bounding box center [345, 658] width 181 height 42
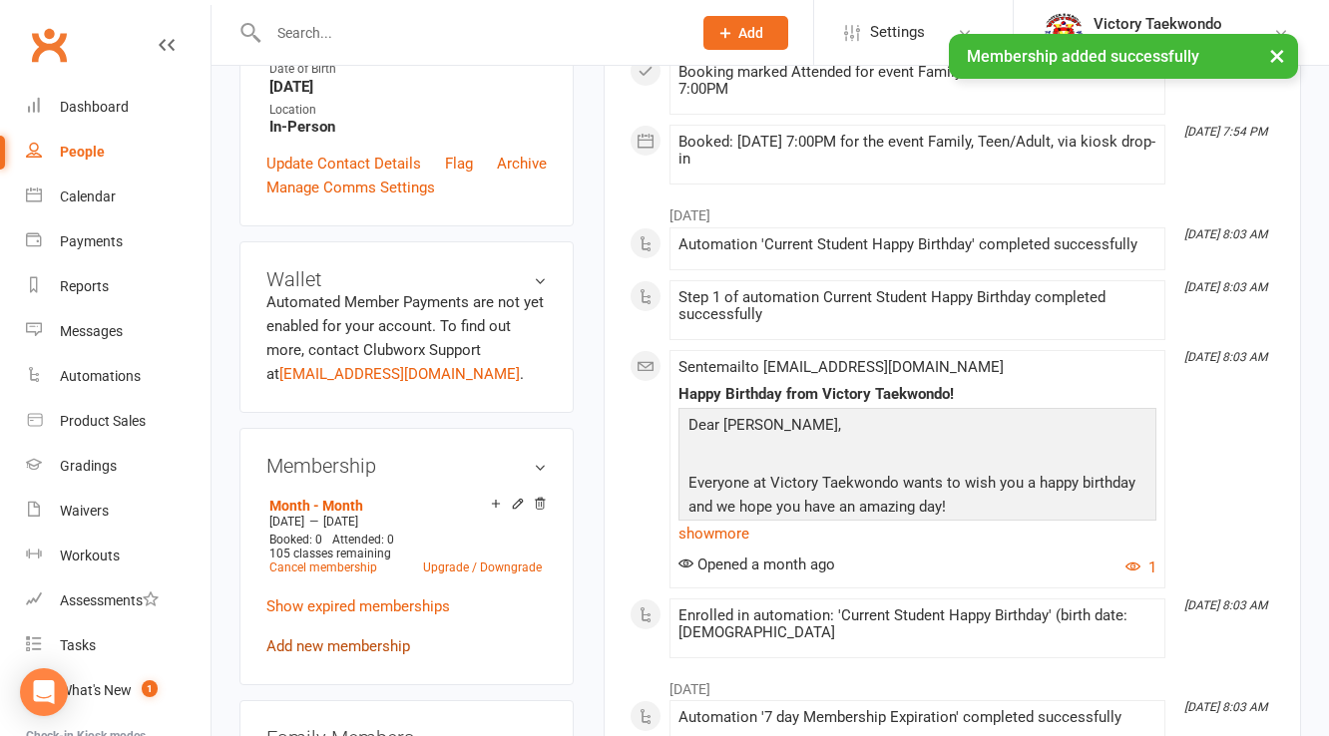
scroll to position [638, 0]
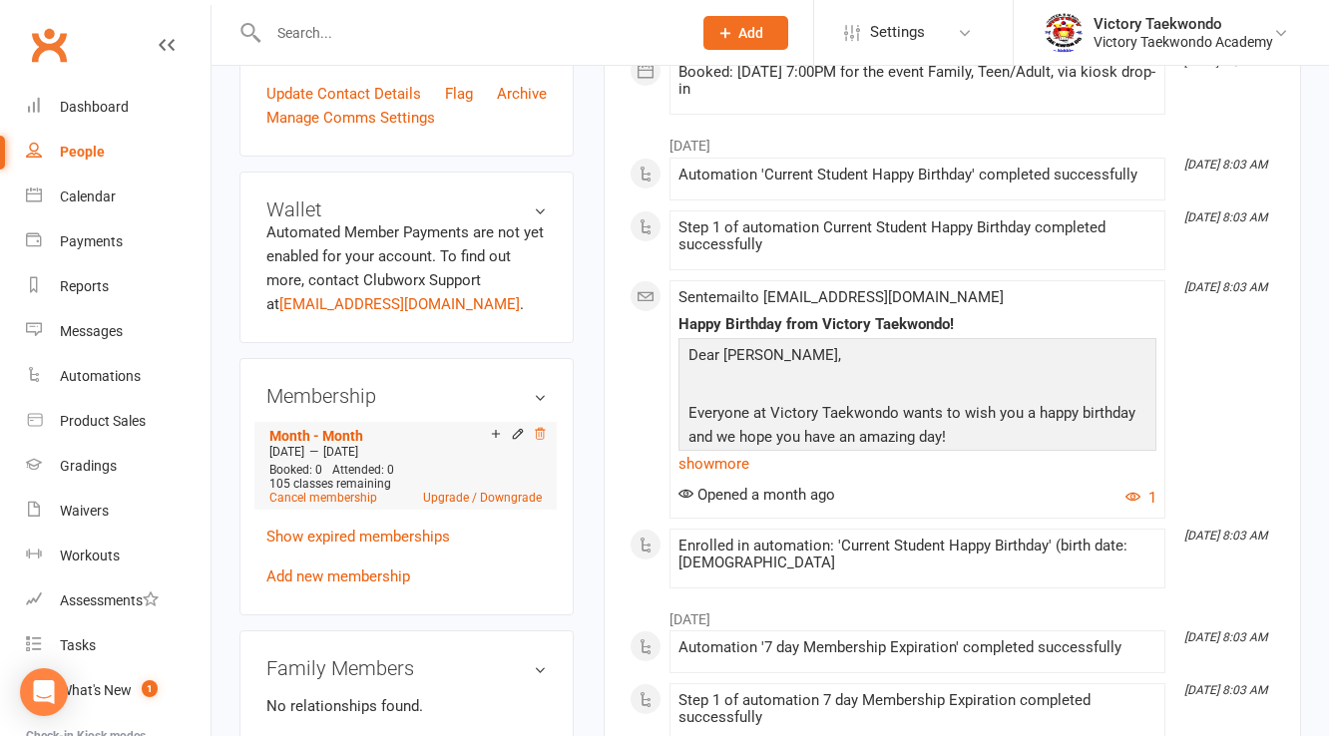
click at [539, 435] on icon at bounding box center [540, 433] width 10 height 11
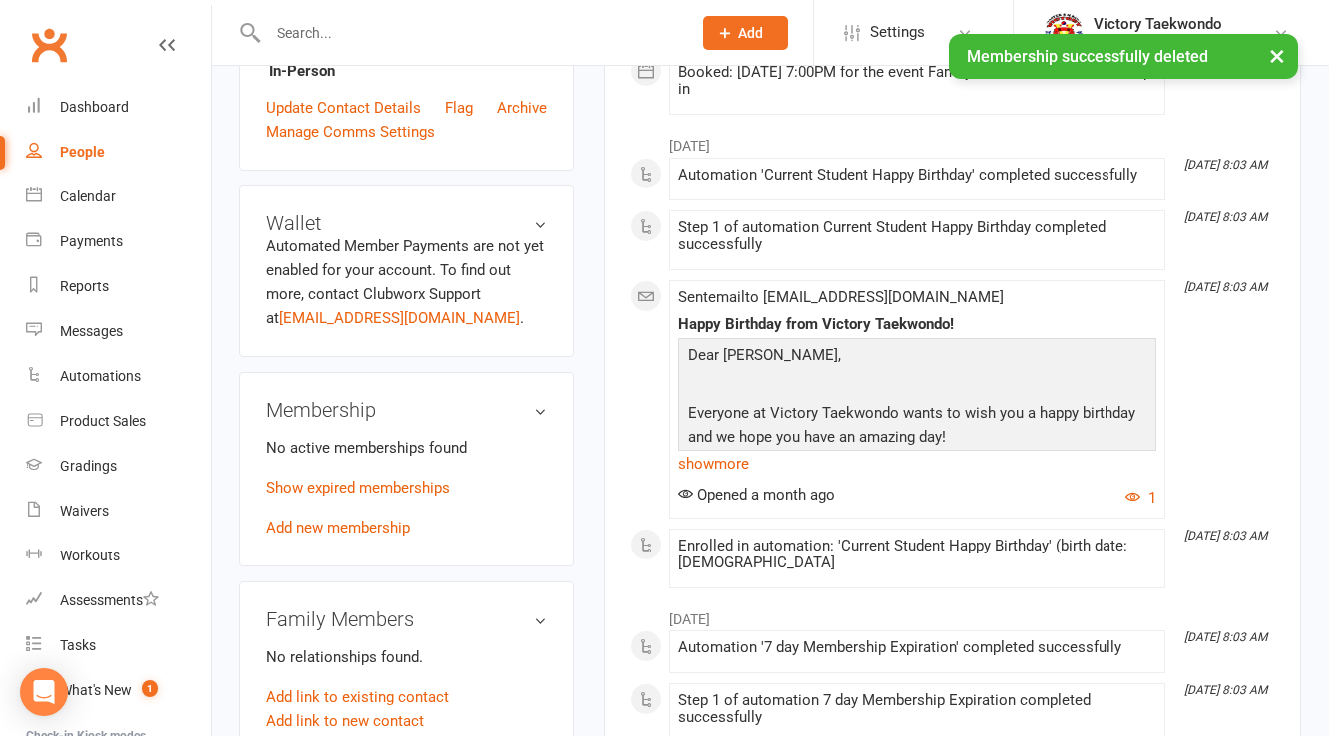
scroll to position [652, 0]
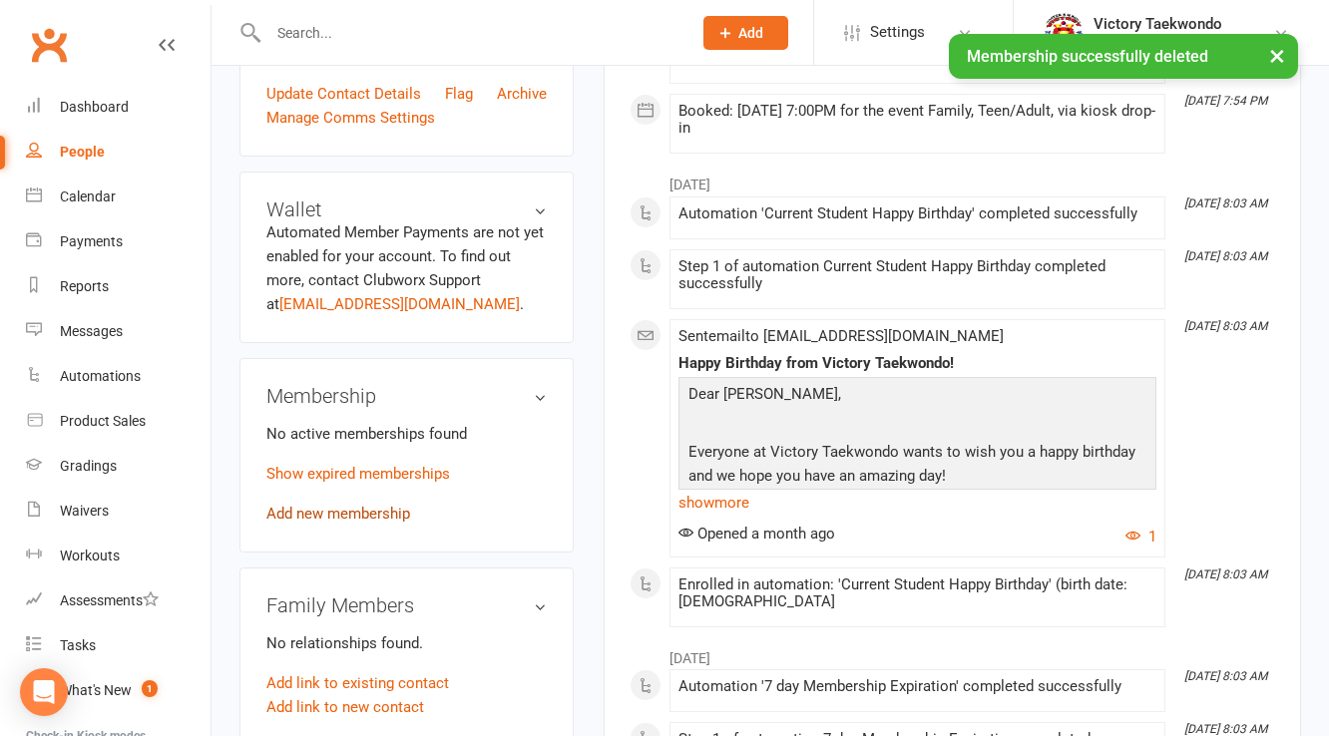
click at [372, 514] on link "Add new membership" at bounding box center [338, 514] width 144 height 18
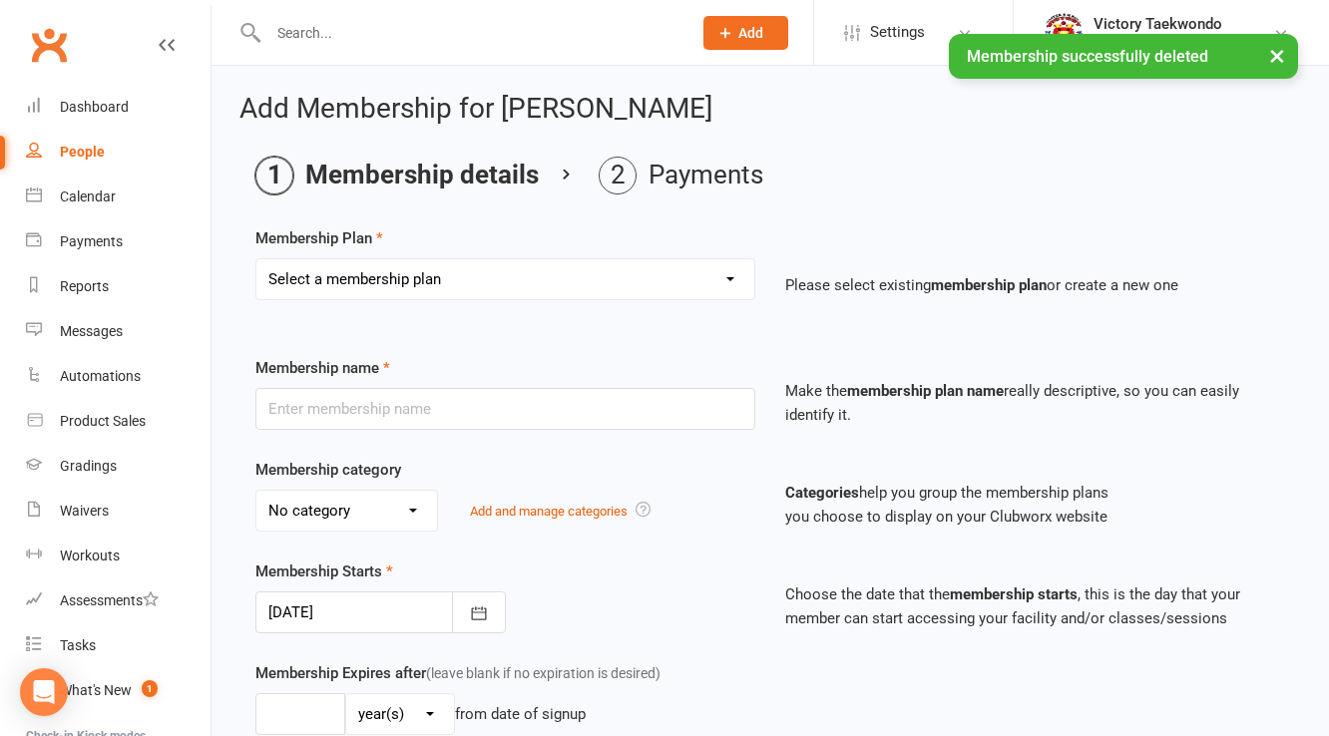
click at [404, 287] on select "Select a membership plan Create new Membership Plan 2 Week Trial 4 Week Special…" at bounding box center [505, 279] width 498 height 40
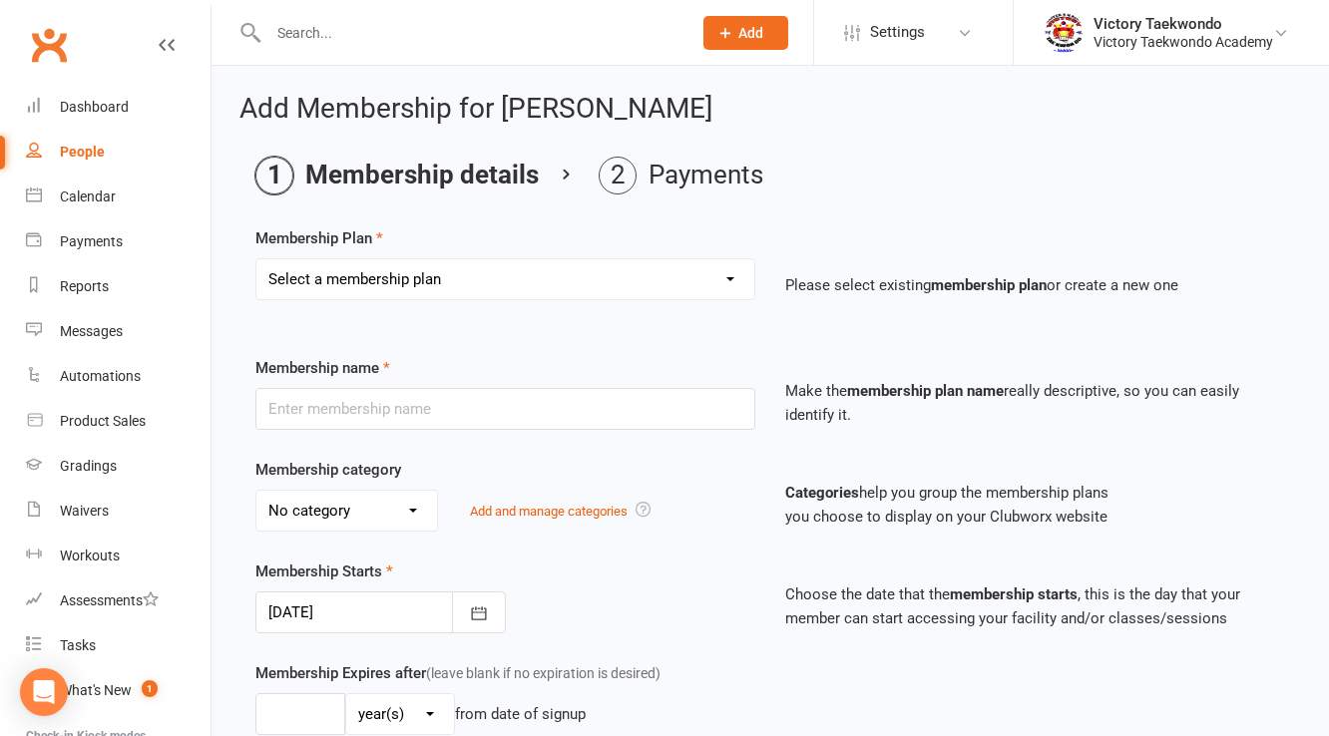
select select "11"
click at [256, 259] on select "Select a membership plan Create new Membership Plan 2 Week Trial 4 Week Special…" at bounding box center [505, 279] width 498 height 40
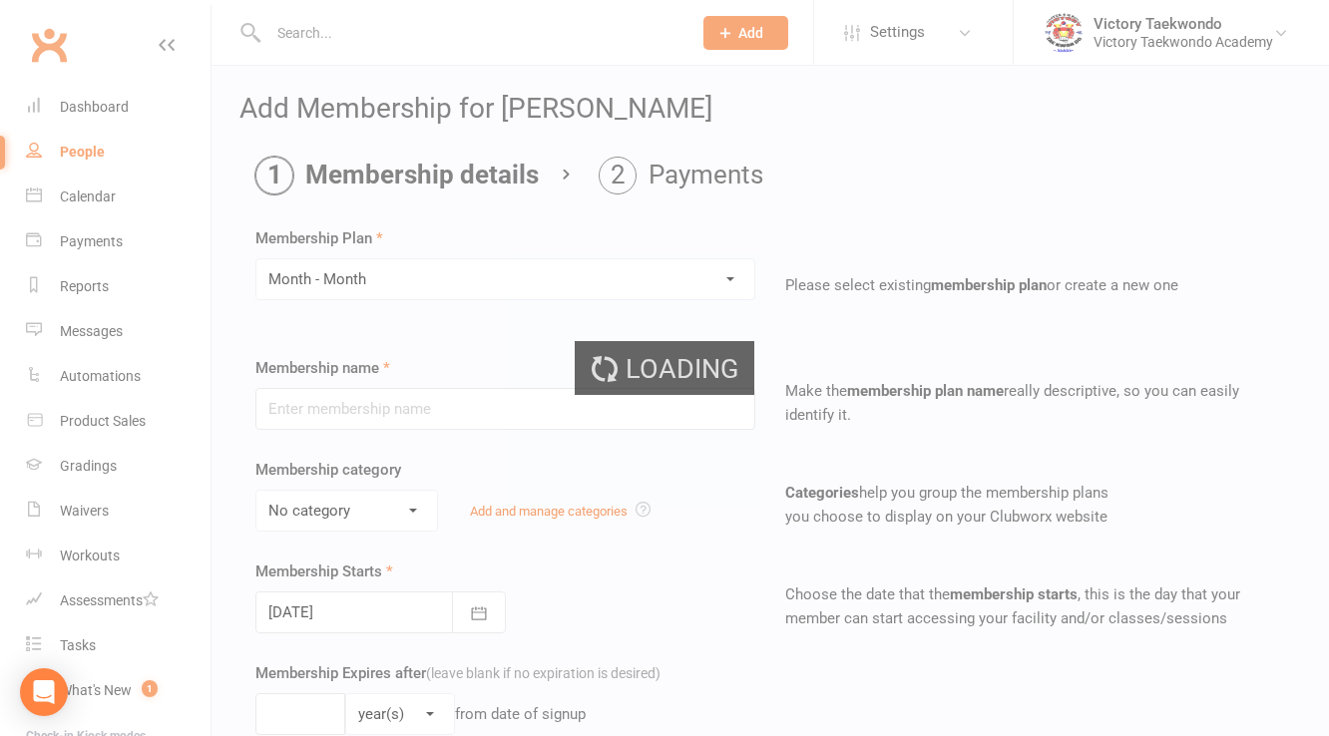
type input "Month - Month"
select select "6"
type input "1"
type input "105"
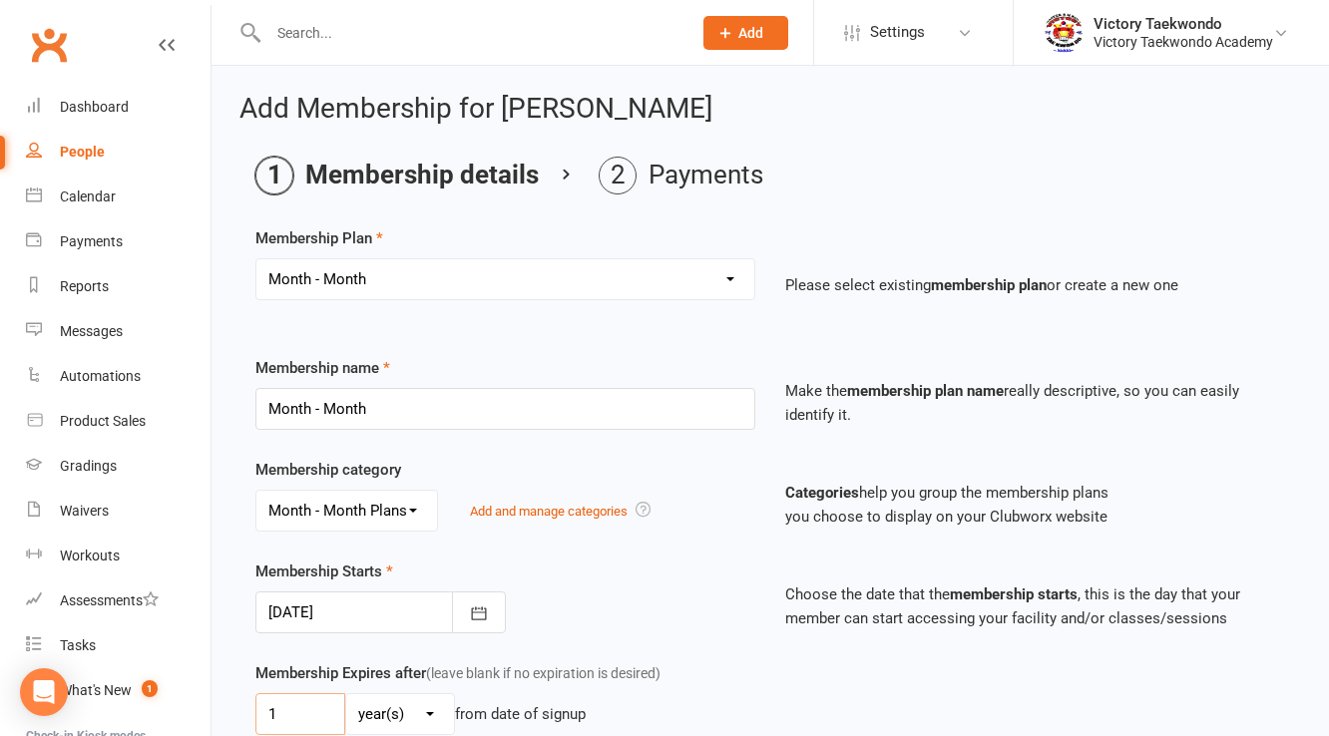
click at [306, 710] on input "1" at bounding box center [300, 714] width 90 height 42
type input "3"
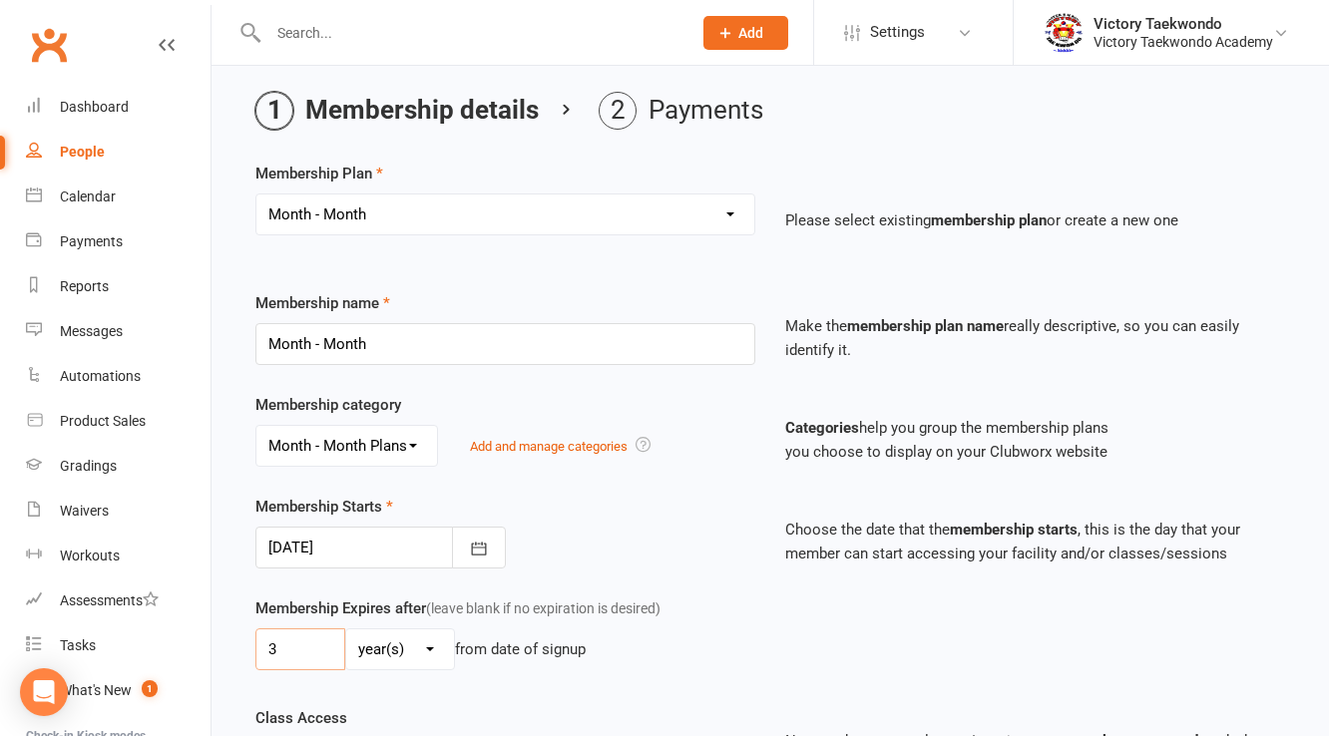
scroll to position [80, 0]
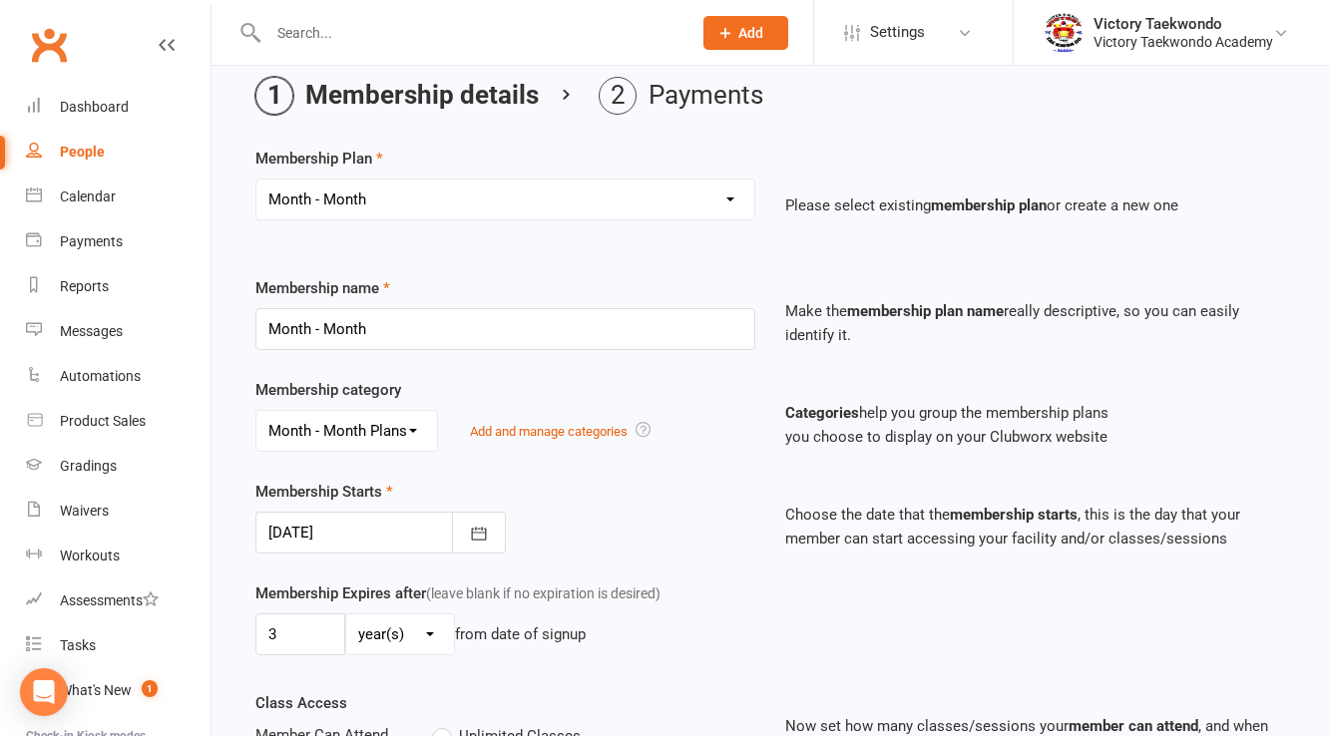
click at [415, 627] on select "day(s) week(s) month(s) year(s)" at bounding box center [400, 635] width 108 height 40
select select "2"
click at [346, 615] on select "day(s) week(s) month(s) year(s)" at bounding box center [400, 635] width 108 height 40
click at [355, 546] on div at bounding box center [380, 533] width 250 height 42
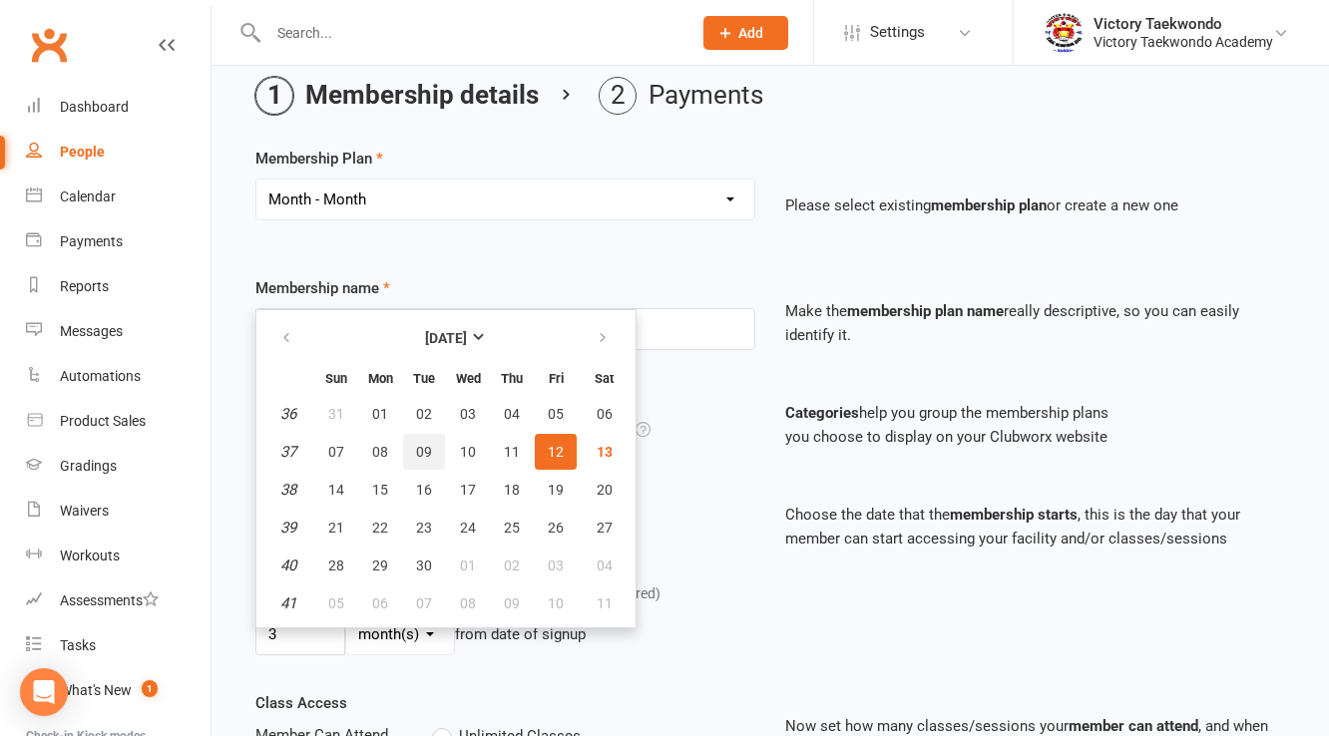
click at [423, 445] on span "09" at bounding box center [424, 452] width 16 height 16
type input "09 Sep 2025"
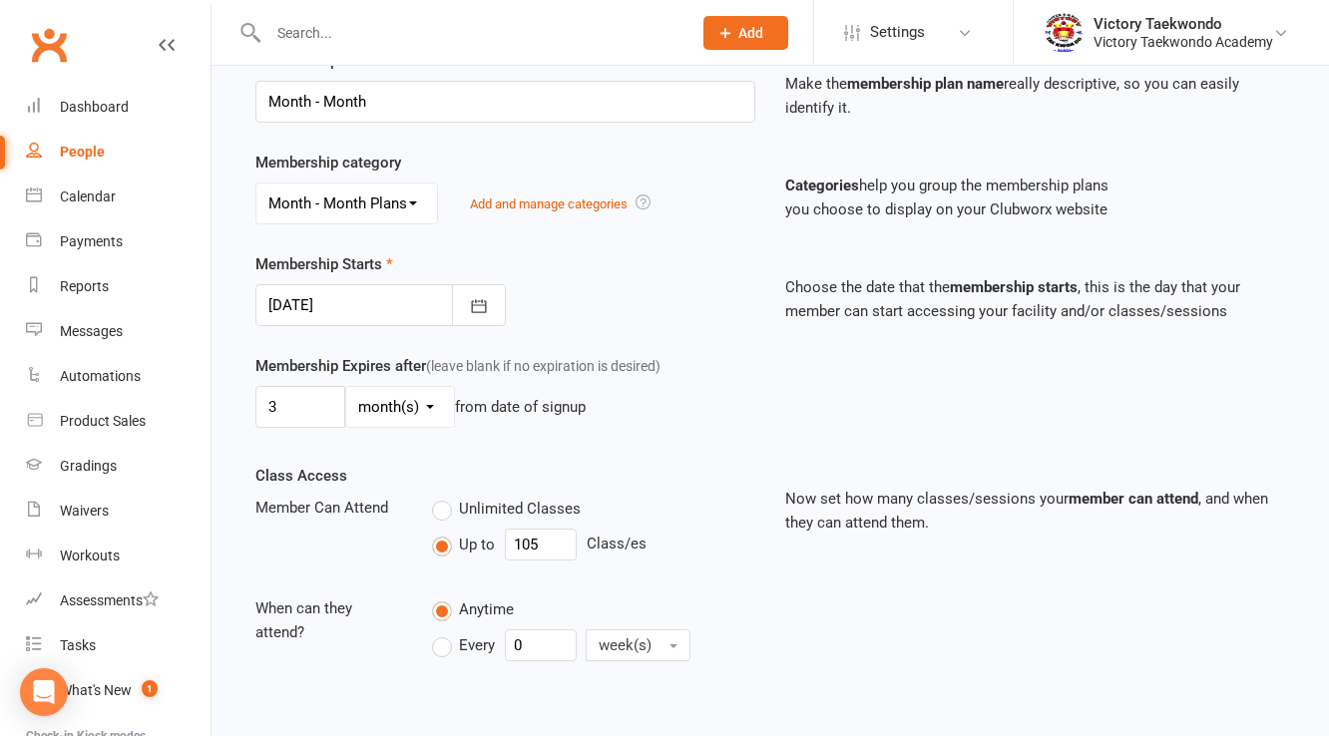
scroll to position [621, 0]
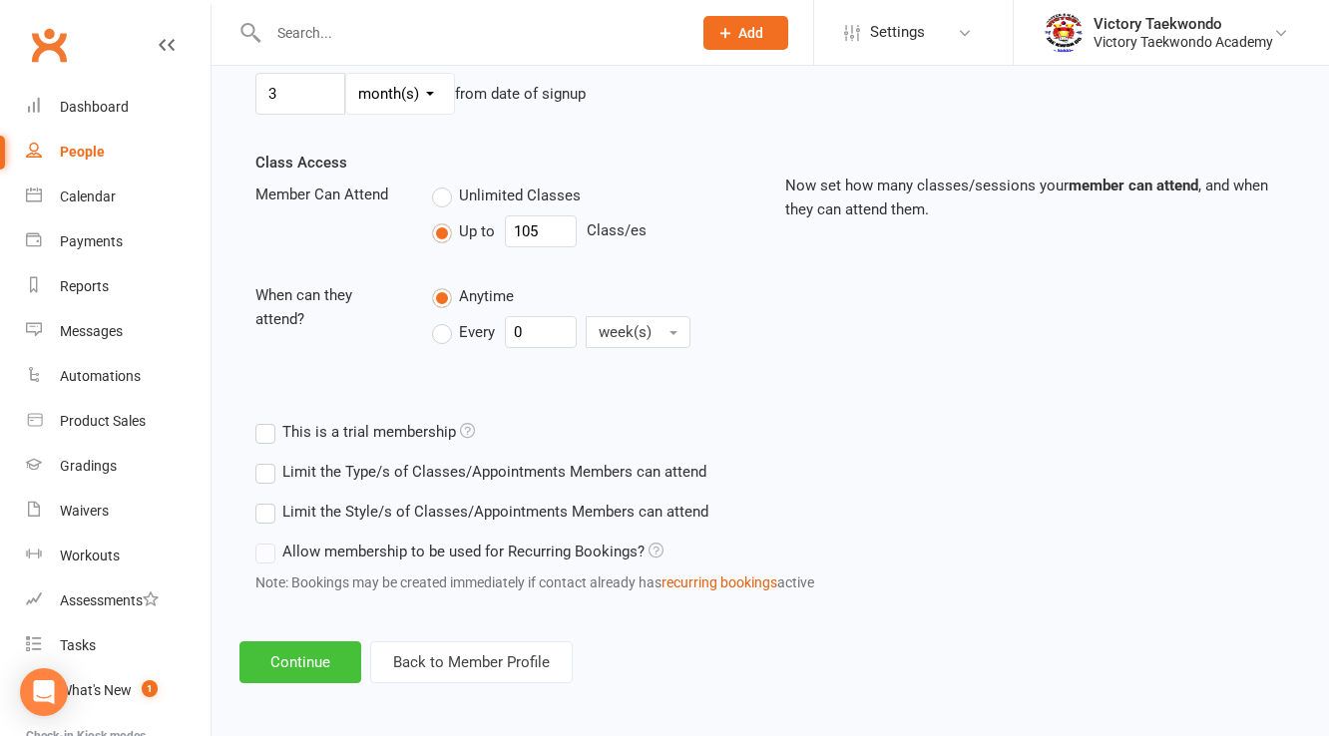
click at [311, 655] on button "Continue" at bounding box center [300, 662] width 122 height 42
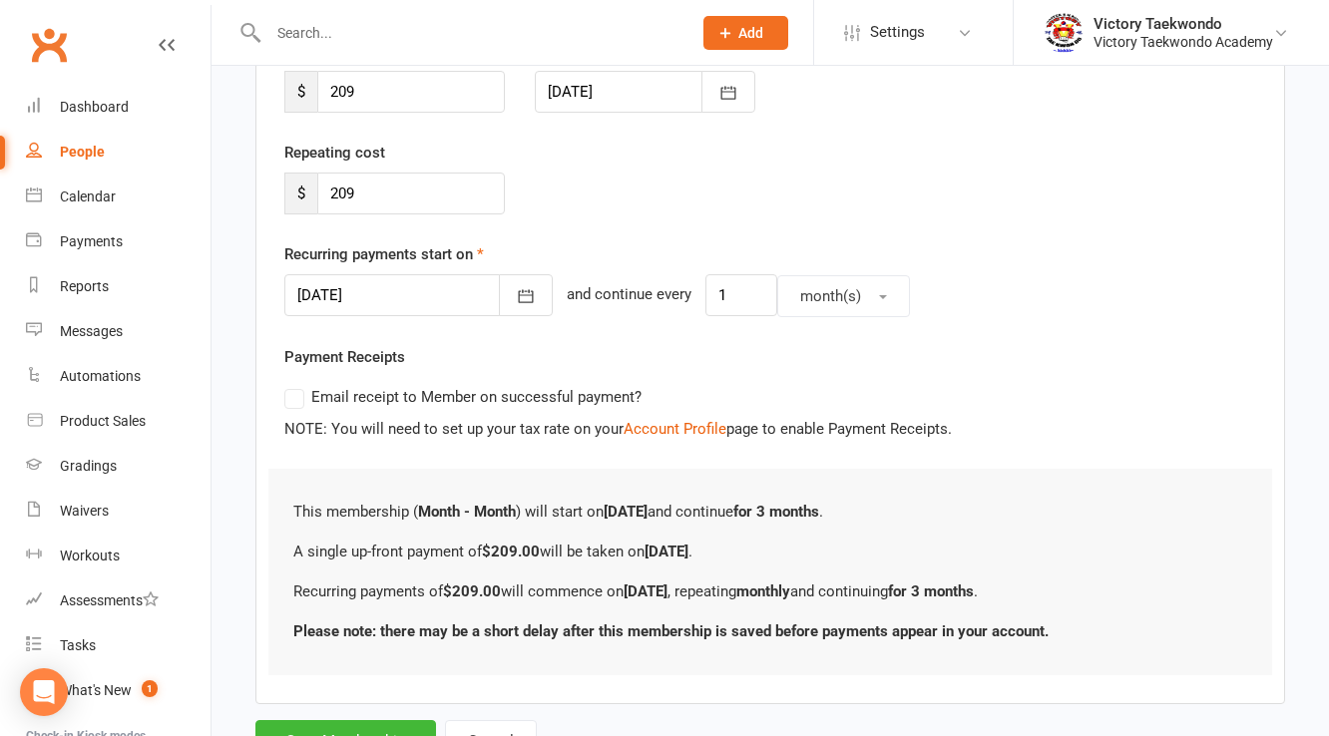
scroll to position [396, 0]
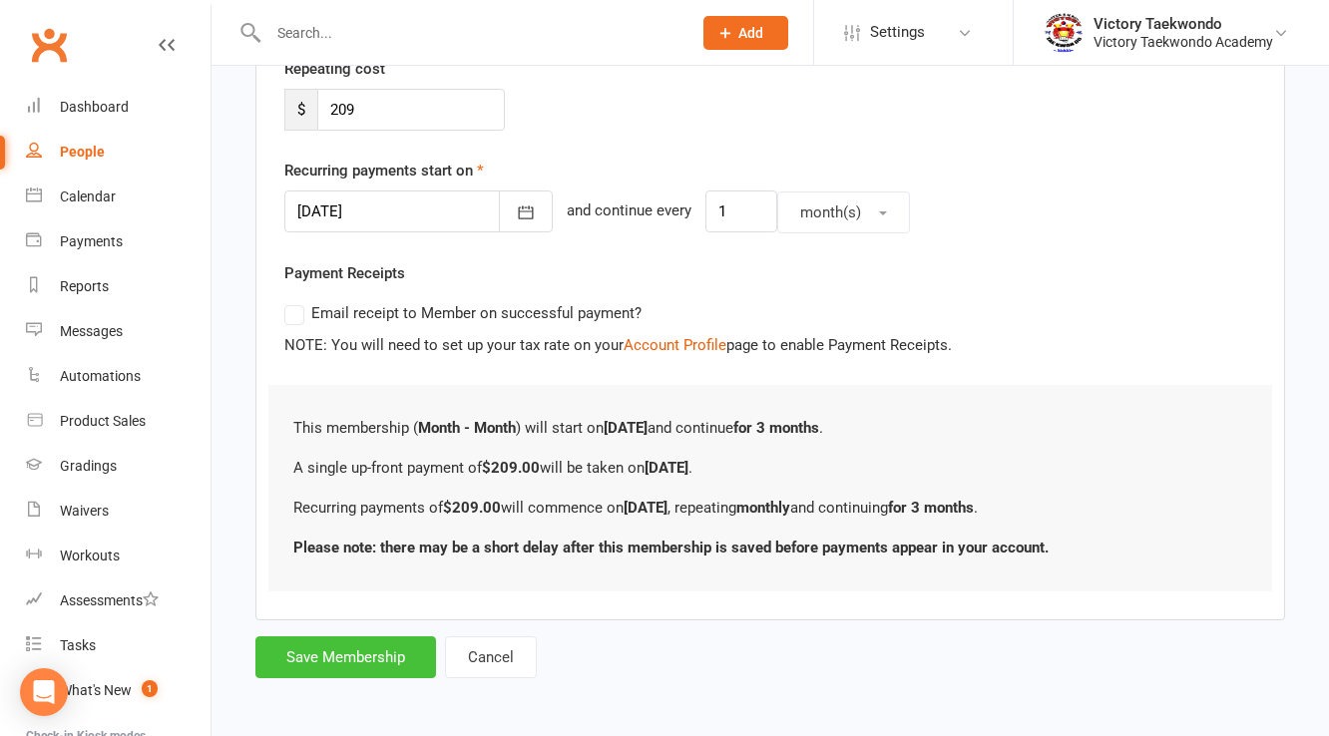
click at [384, 637] on button "Save Membership" at bounding box center [345, 658] width 181 height 42
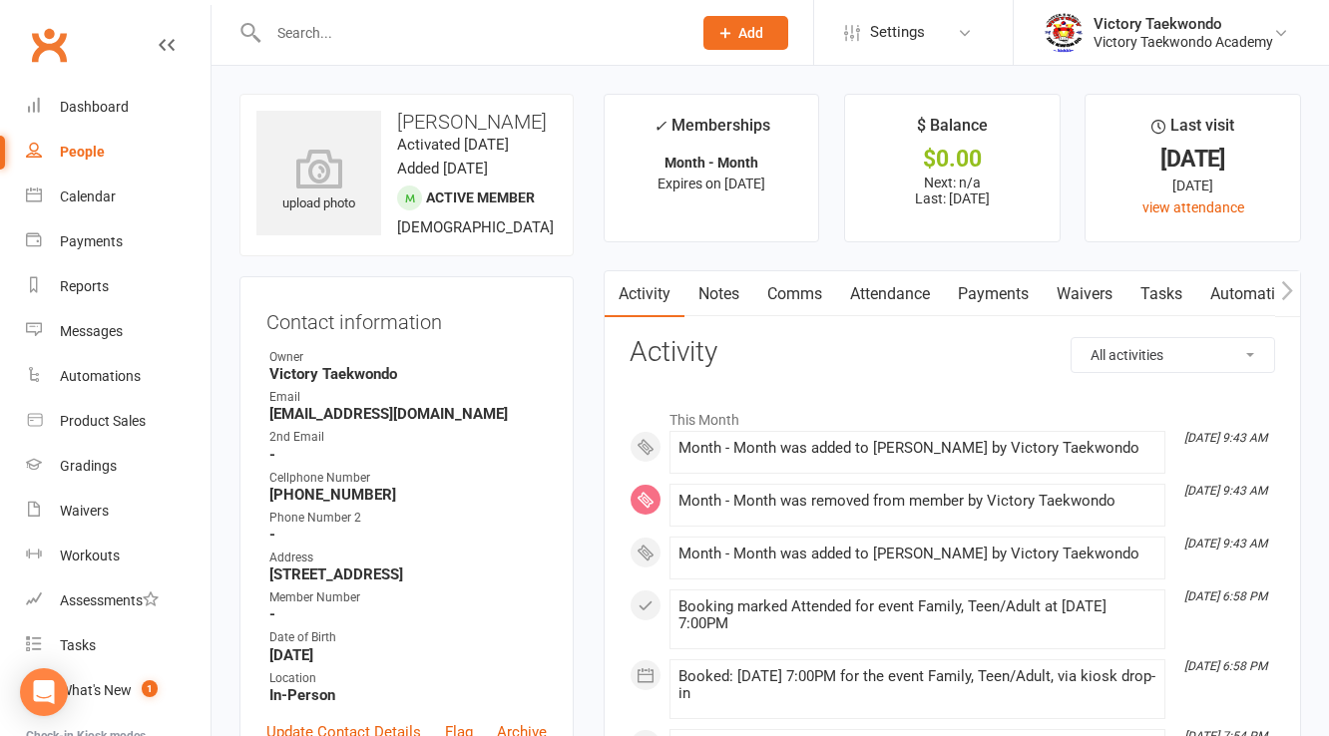
scroll to position [319, 0]
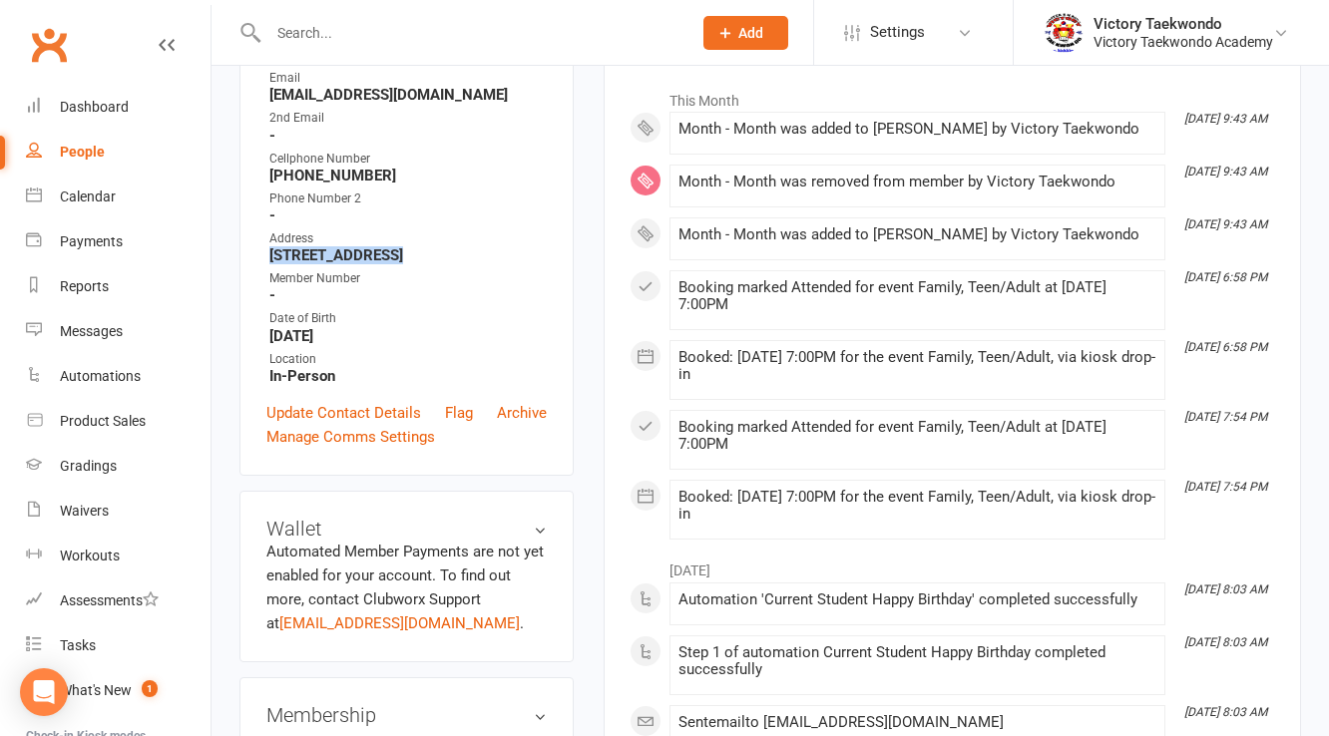
drag, startPoint x: 267, startPoint y: 251, endPoint x: 380, endPoint y: 264, distance: 113.5
click at [380, 264] on li "Address 231 Atlantic Ave, Columbus NJ 08022" at bounding box center [406, 246] width 280 height 35
copy strong "231 Atlantic Ave"
drag, startPoint x: 390, startPoint y: 259, endPoint x: 454, endPoint y: 259, distance: 63.8
click at [454, 259] on strong "231 Atlantic Ave, Columbus NJ 08022" at bounding box center [407, 255] width 277 height 18
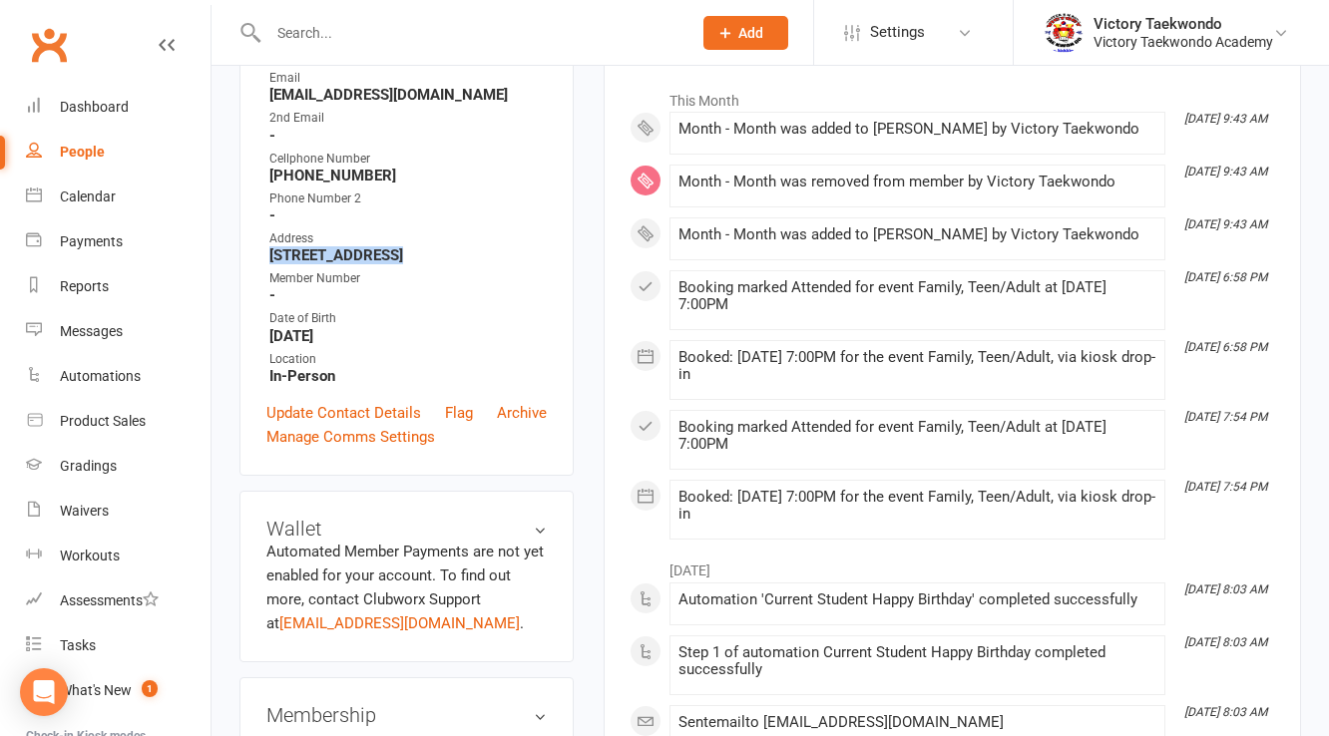
copy strong "Columbus"
click at [1243, 56] on li "Victory Taekwondo Victory Taekwondo Academy My profile My subscription Support …" at bounding box center [1171, 32] width 316 height 65
click at [1225, 24] on div "Victory Taekwondo" at bounding box center [1183, 24] width 180 height 18
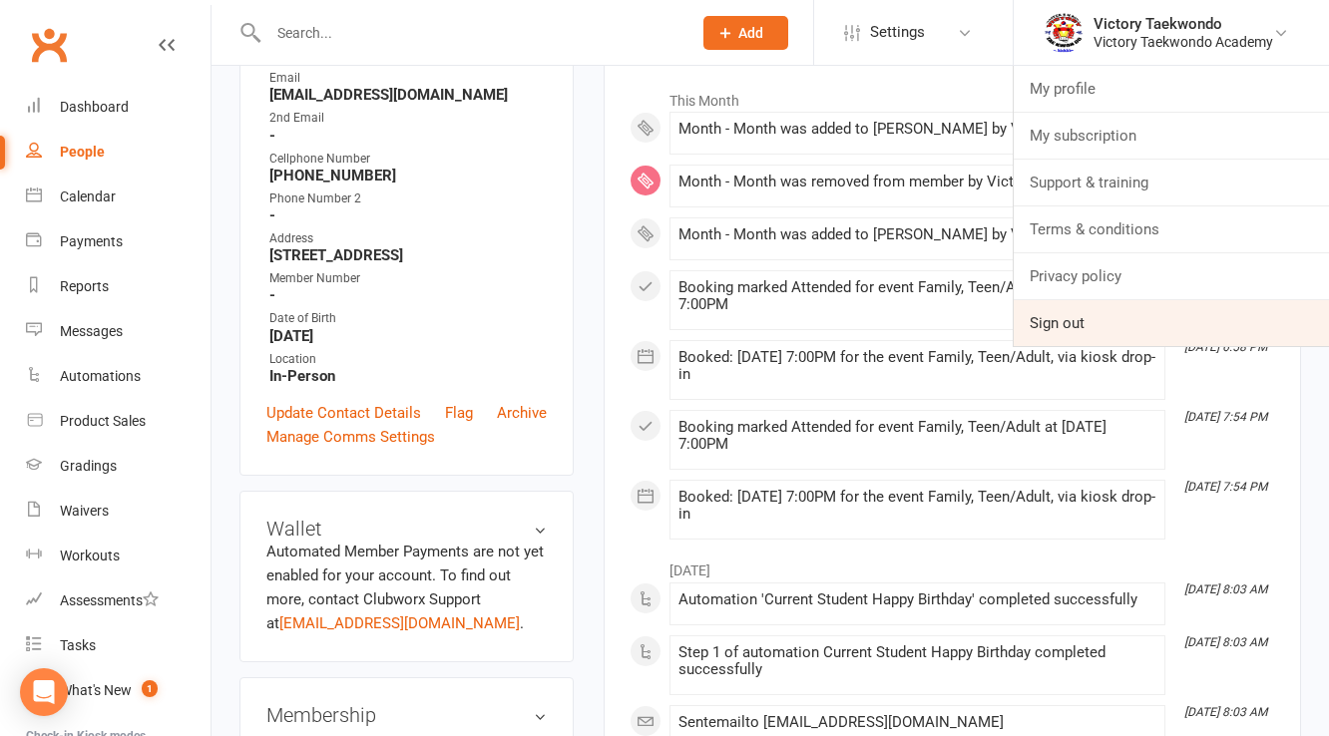
click at [1095, 328] on link "Sign out" at bounding box center [1171, 323] width 315 height 46
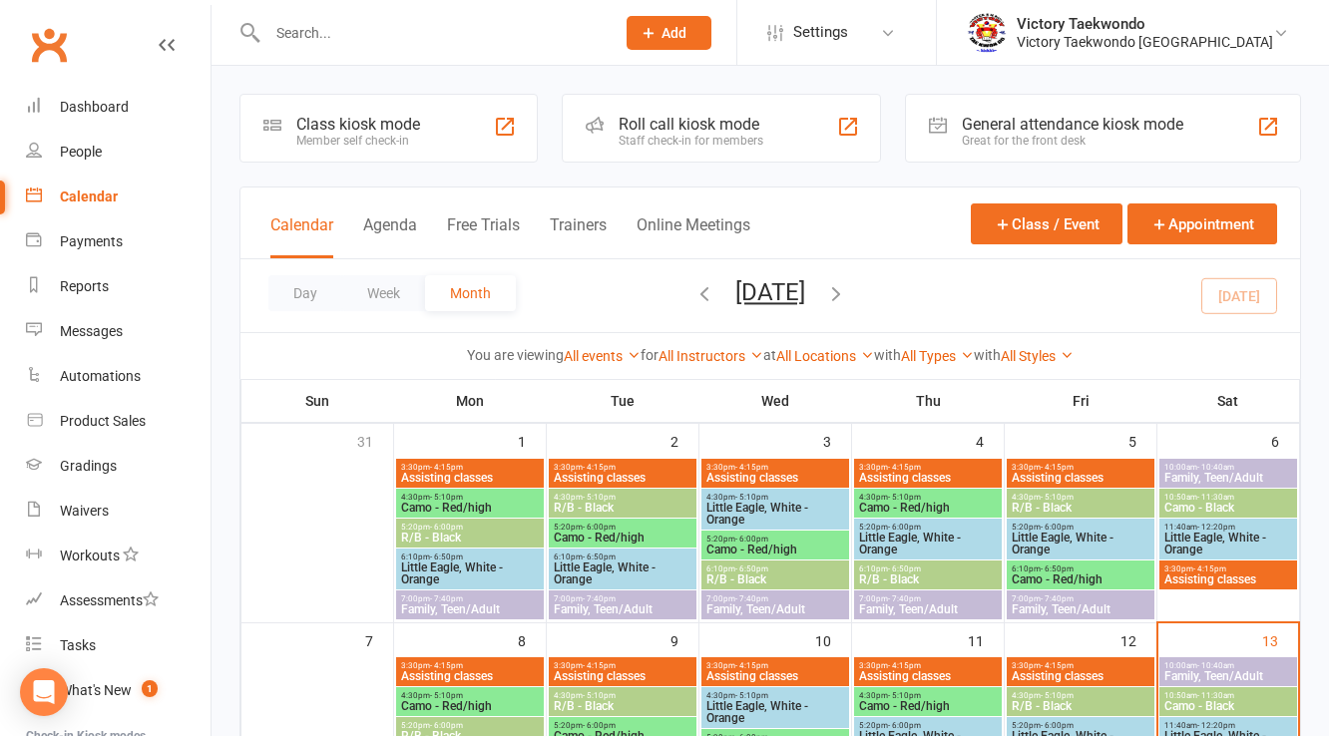
click at [370, 140] on div "Member self check-in" at bounding box center [358, 141] width 124 height 14
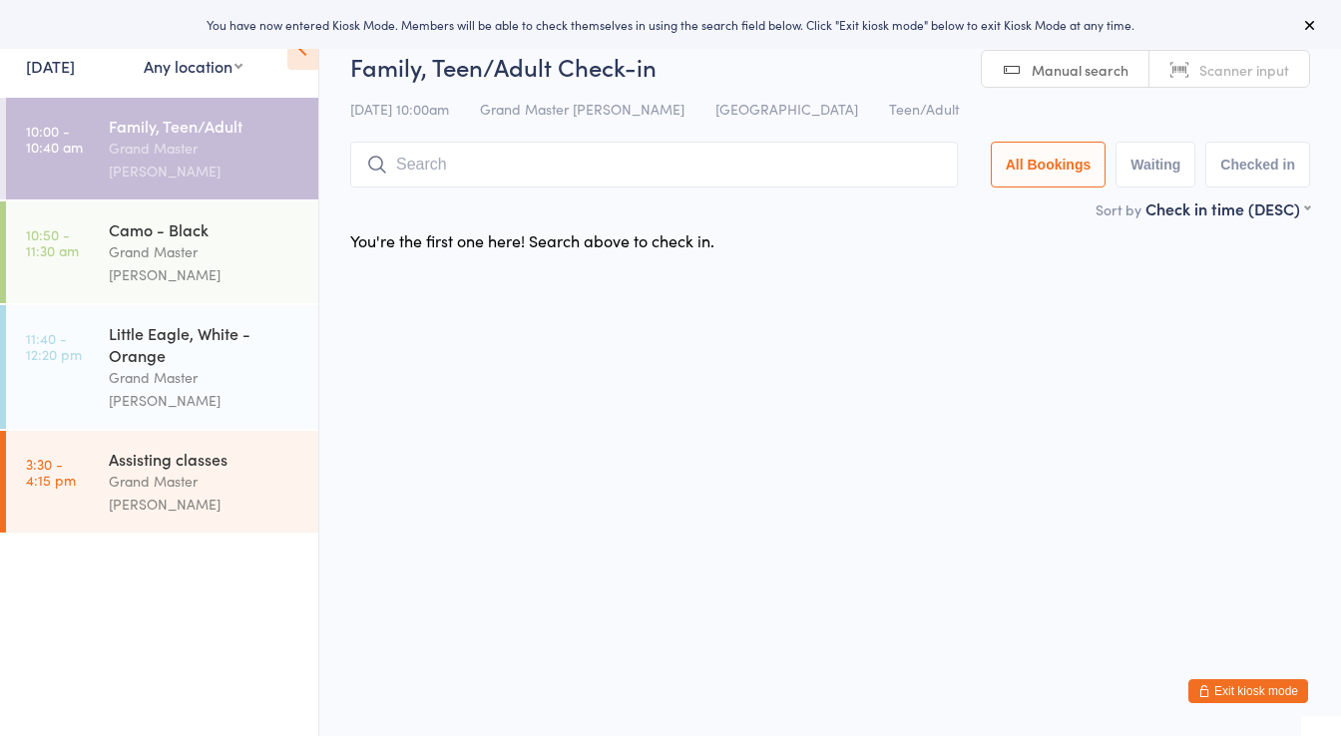
click at [395, 164] on input "search" at bounding box center [654, 165] width 608 height 46
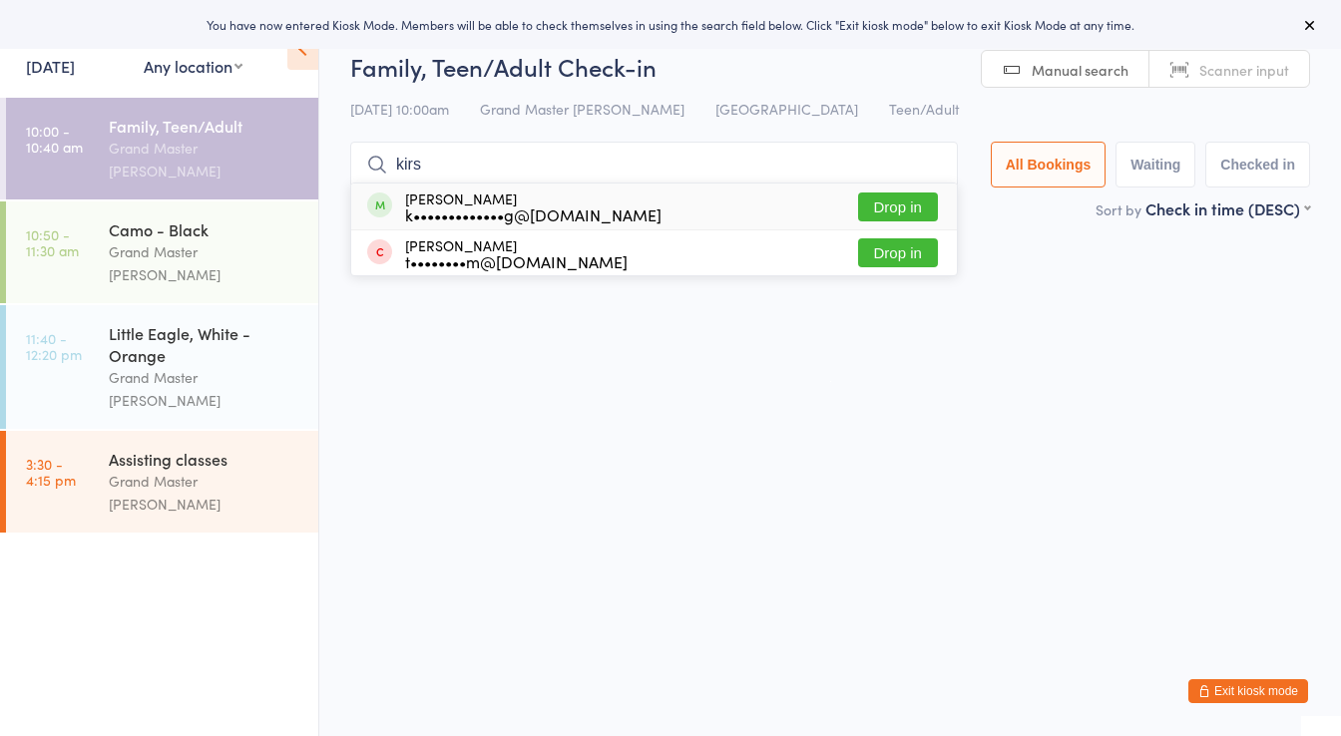
type input "kirs"
click at [470, 207] on div "k•••••••••••••g@[DOMAIN_NAME]" at bounding box center [533, 215] width 256 height 16
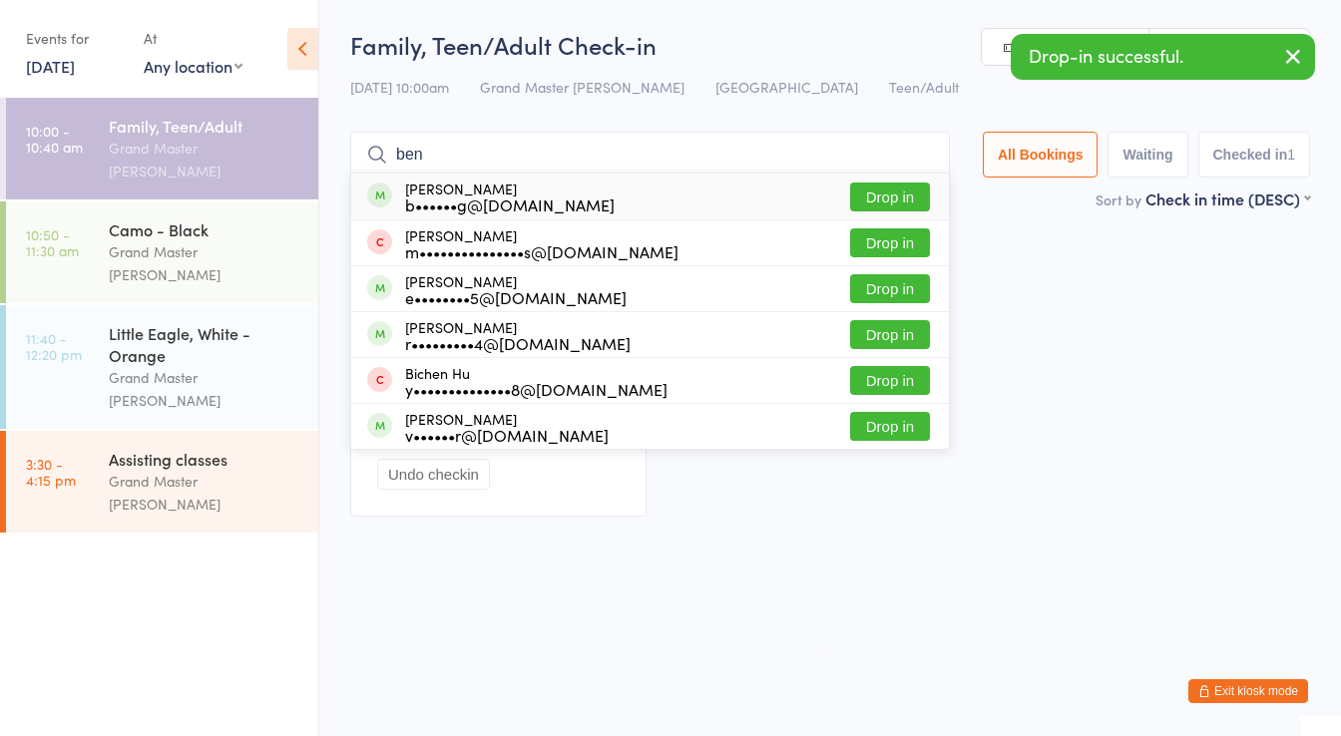
type input "ben"
click at [447, 204] on div "b••••••g@[DOMAIN_NAME]" at bounding box center [510, 205] width 210 height 16
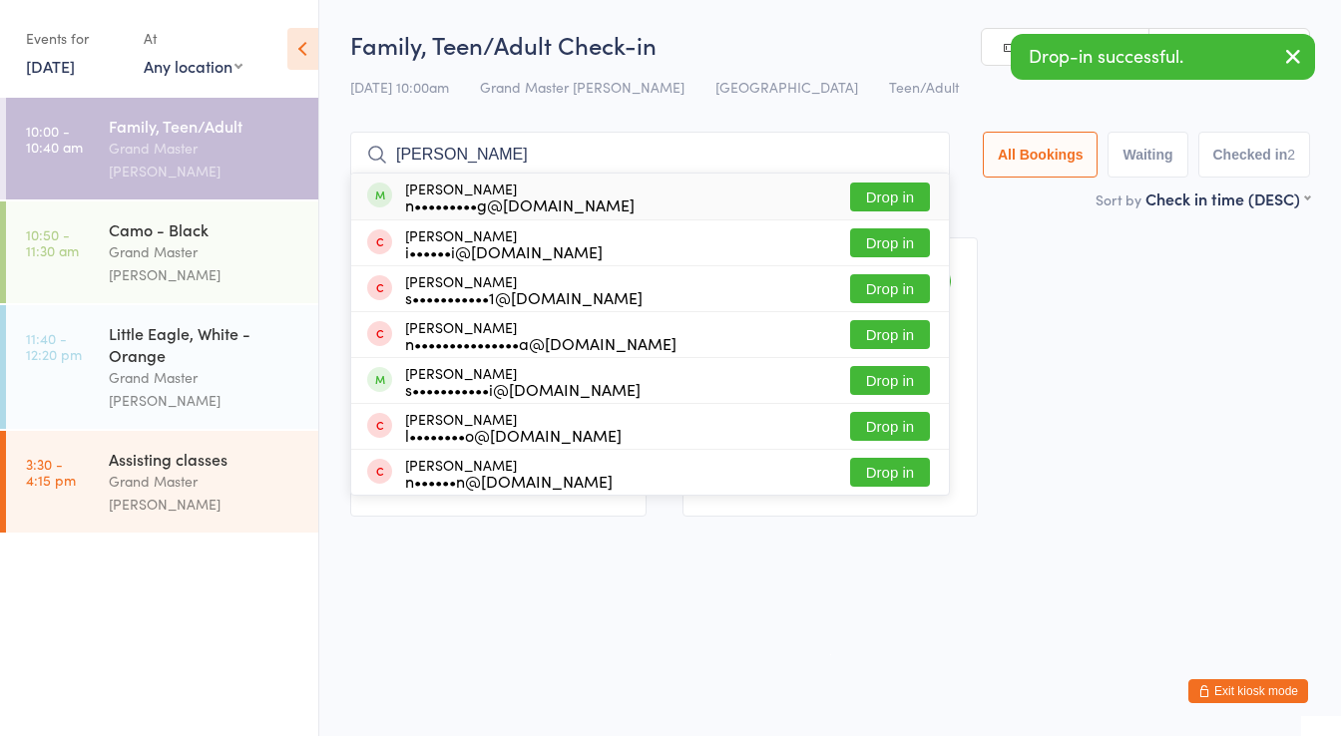
type input "[PERSON_NAME]"
click at [447, 204] on div "n•••••••••g@[DOMAIN_NAME]" at bounding box center [519, 205] width 229 height 16
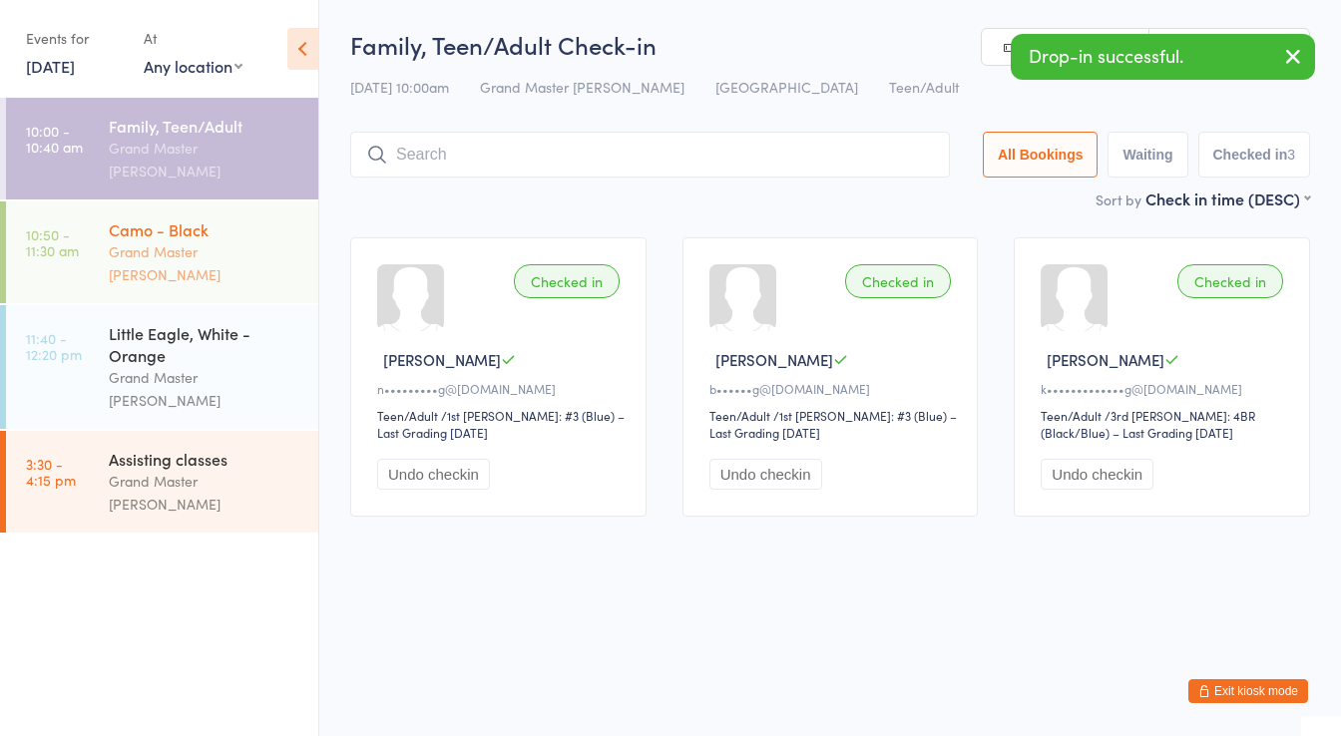
click at [213, 243] on div "Grand Master [PERSON_NAME]" at bounding box center [205, 263] width 193 height 46
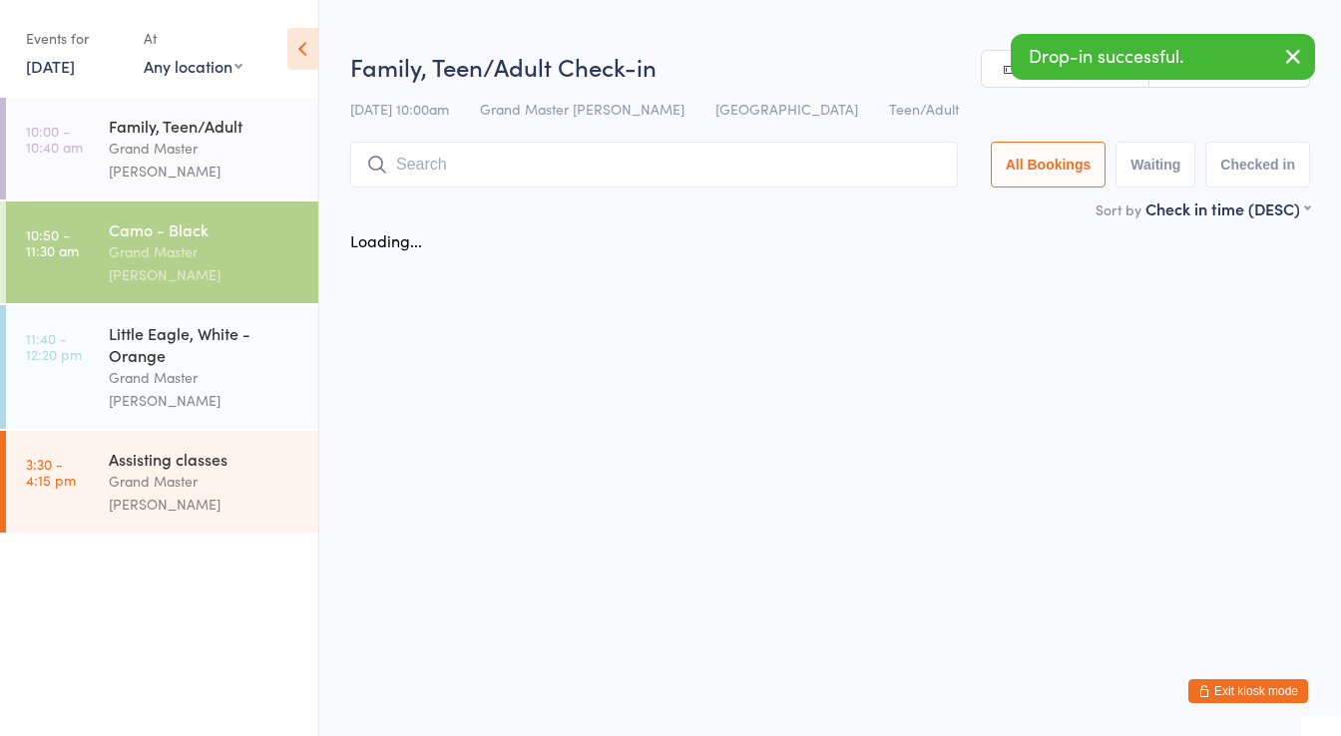
click at [461, 165] on input "search" at bounding box center [654, 165] width 608 height 46
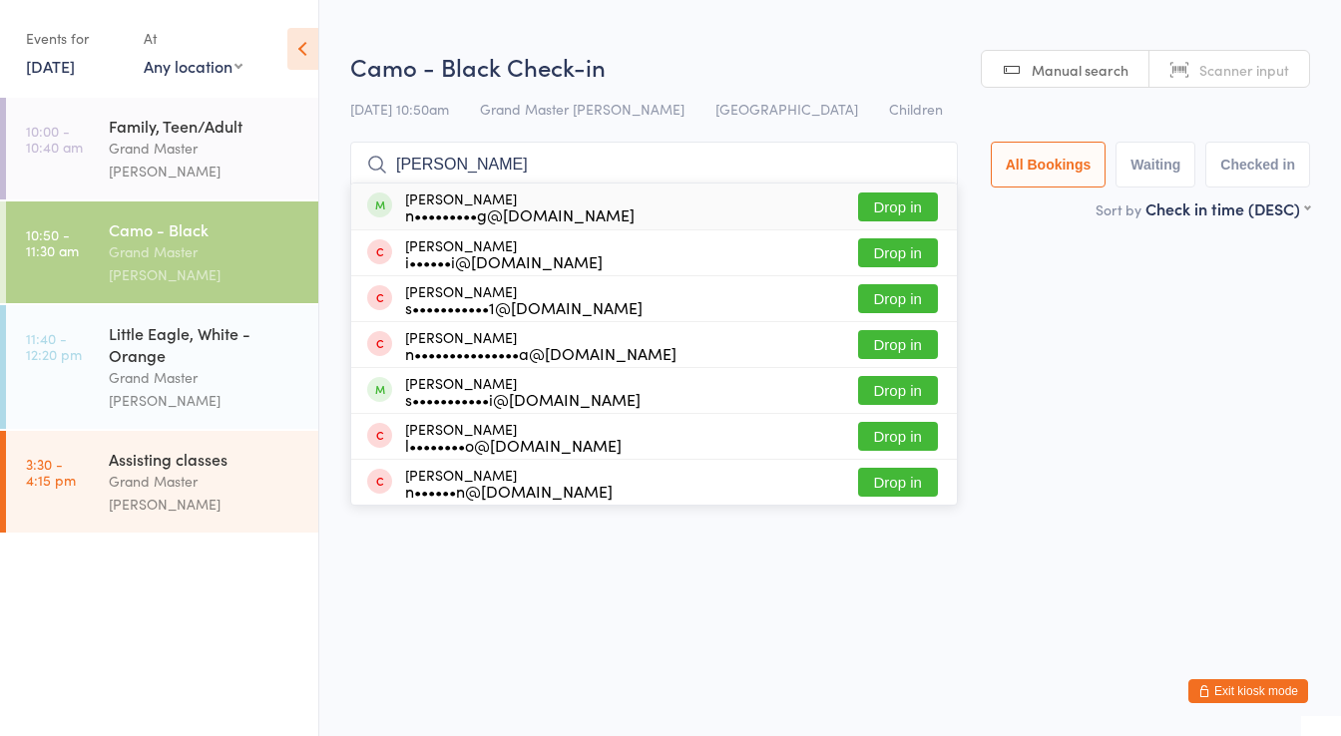
type input "[PERSON_NAME]"
drag, startPoint x: 459, startPoint y: 215, endPoint x: 264, endPoint y: 351, distance: 237.2
click at [453, 215] on div "n•••••••••g@[DOMAIN_NAME]" at bounding box center [519, 215] width 229 height 16
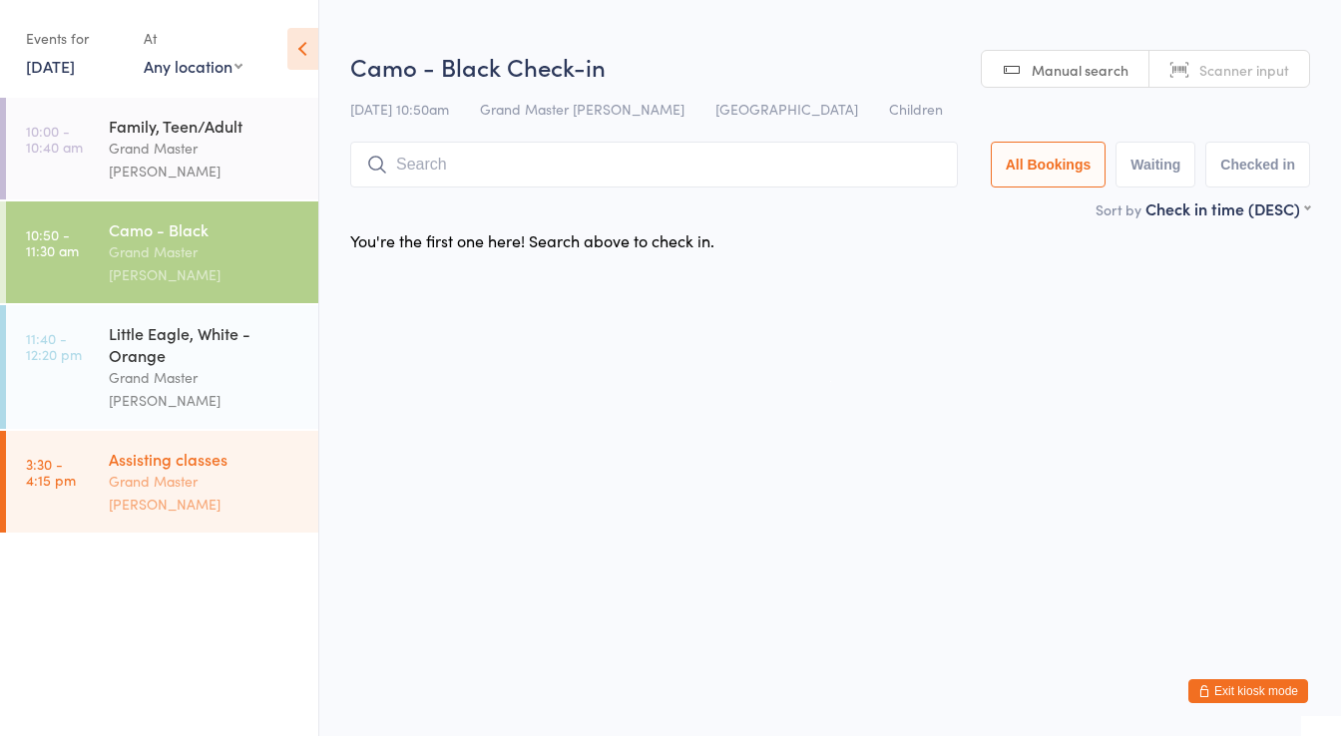
click at [212, 470] on div "Grand Master [PERSON_NAME]" at bounding box center [205, 493] width 193 height 46
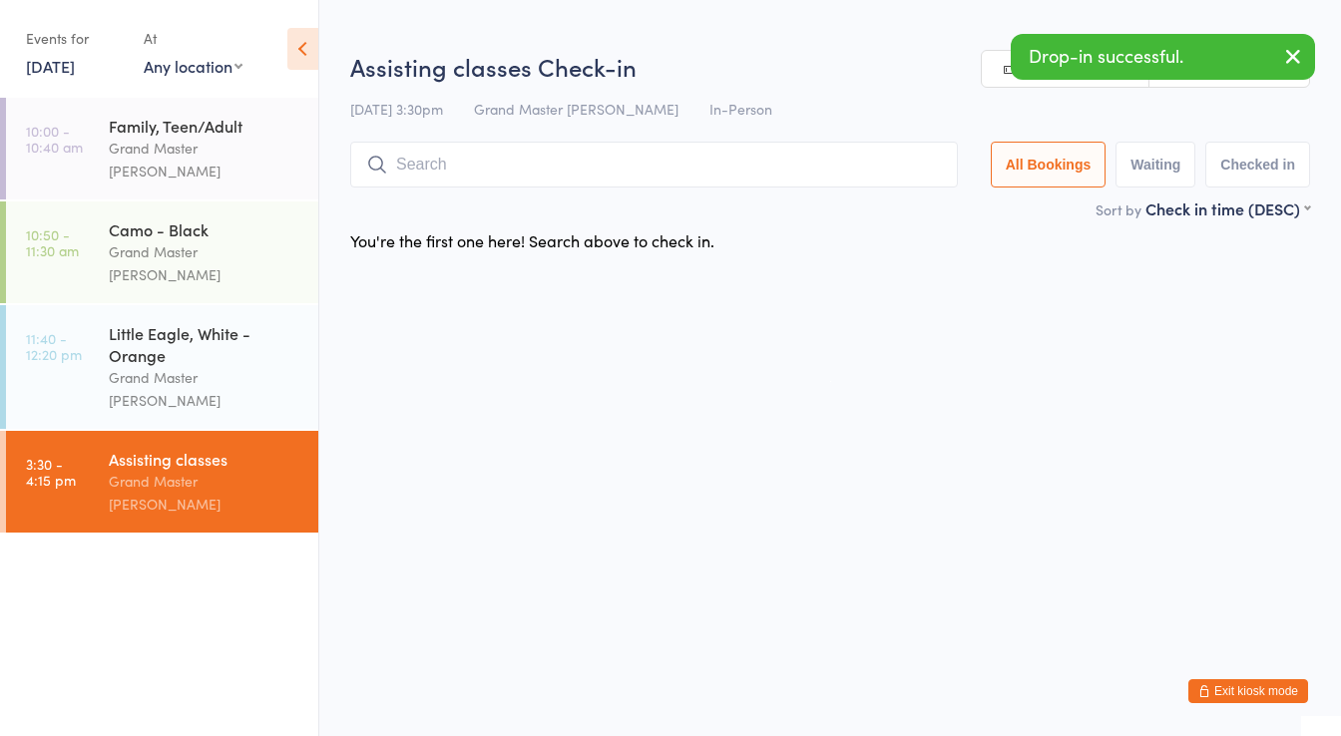
click at [440, 182] on input "search" at bounding box center [654, 165] width 608 height 46
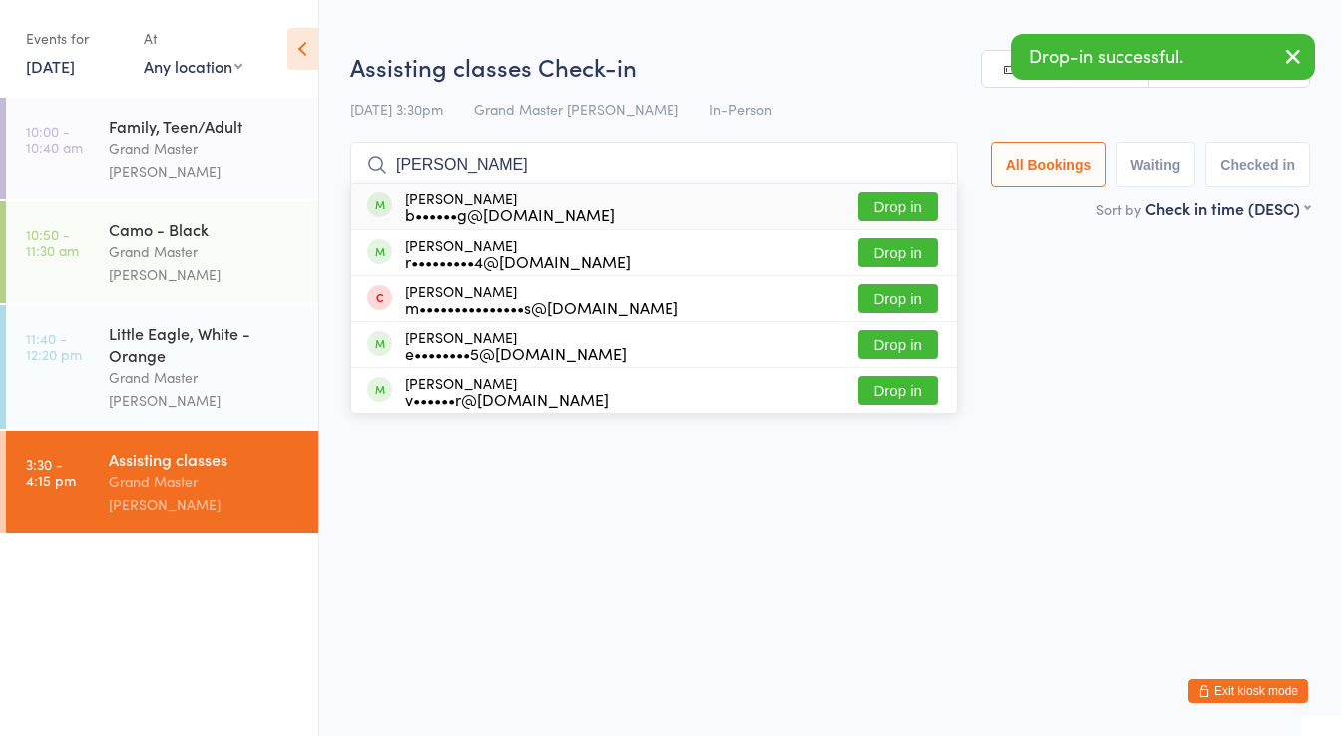
type input "[PERSON_NAME]"
click at [447, 203] on div "[PERSON_NAME] b••••••g@[DOMAIN_NAME]" at bounding box center [510, 207] width 210 height 32
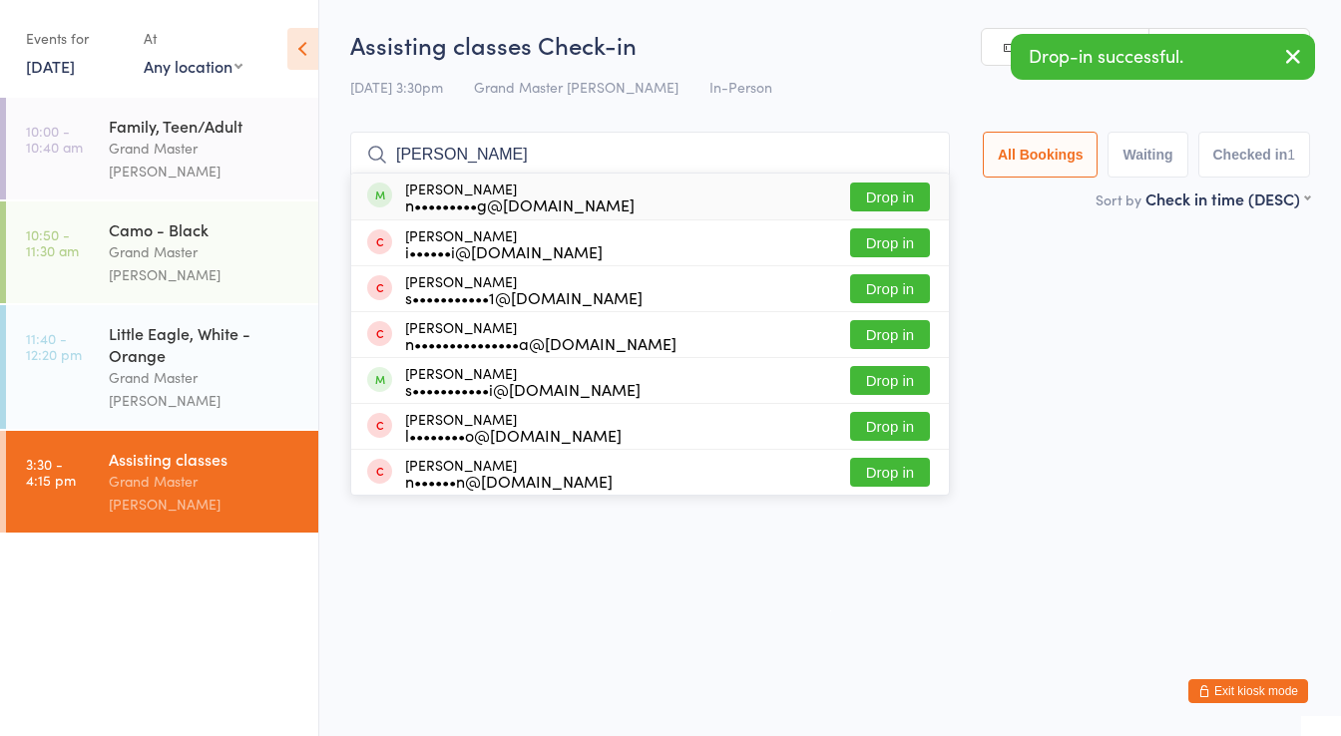
type input "[PERSON_NAME]"
click at [433, 204] on div "n•••••••••g@[DOMAIN_NAME]" at bounding box center [519, 205] width 229 height 16
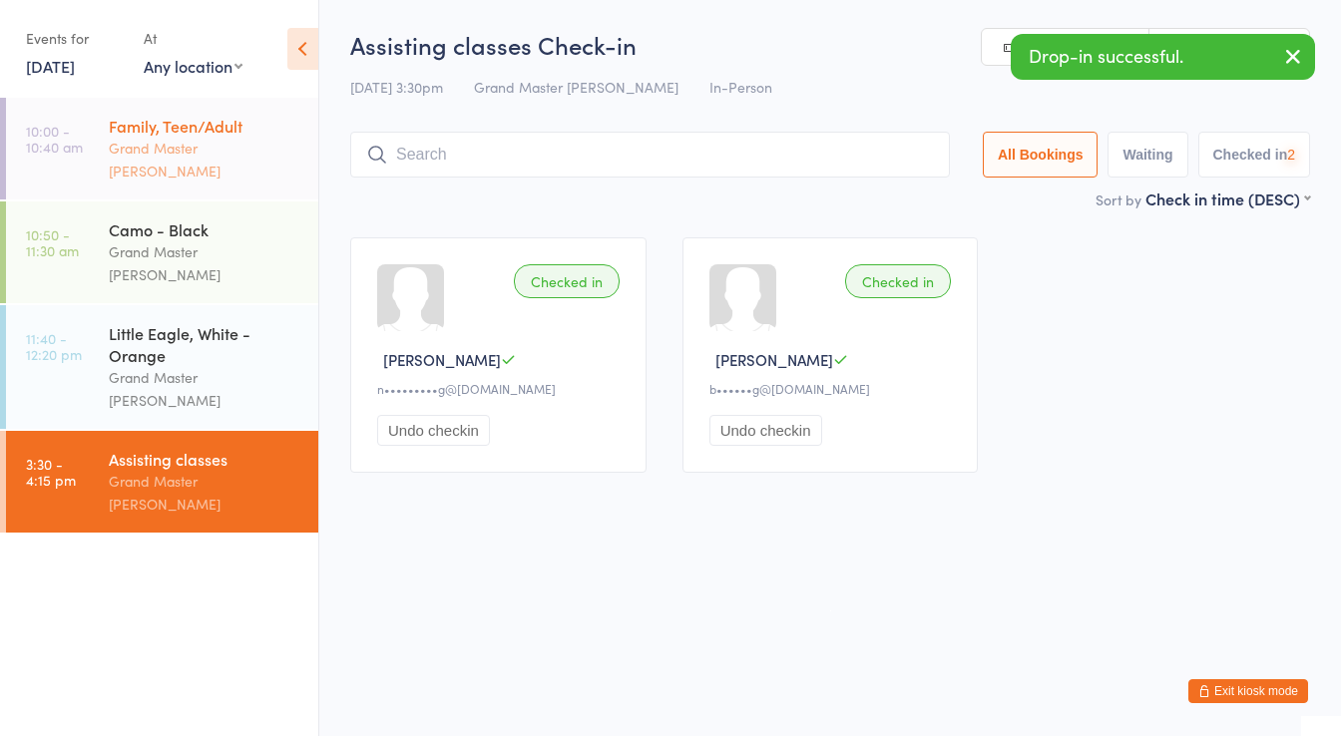
click at [214, 152] on div "Grand Master [PERSON_NAME]" at bounding box center [205, 160] width 193 height 46
